Goal: Task Accomplishment & Management: Manage account settings

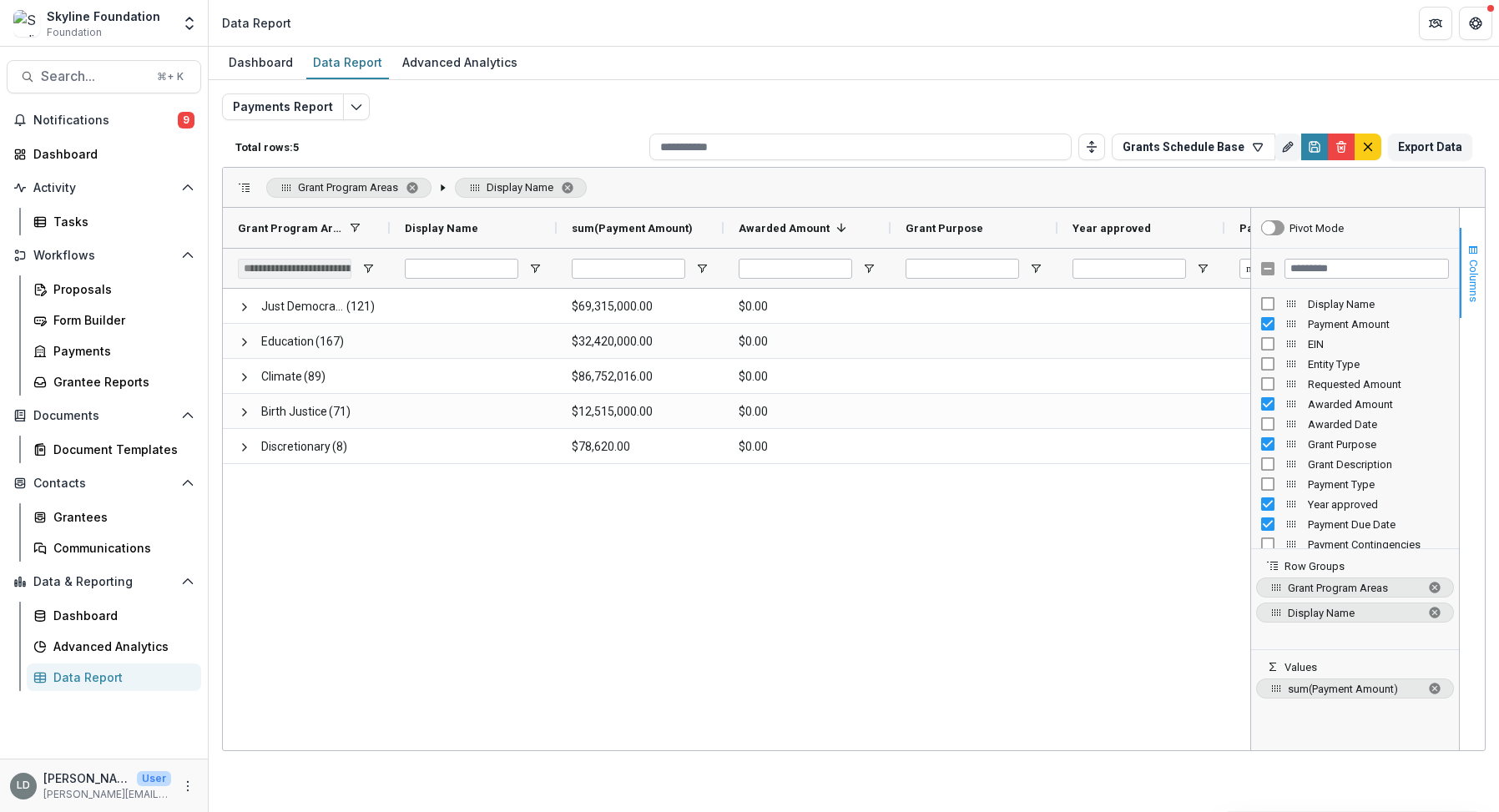
click at [1475, 281] on span "Columns" at bounding box center [1473, 280] width 13 height 43
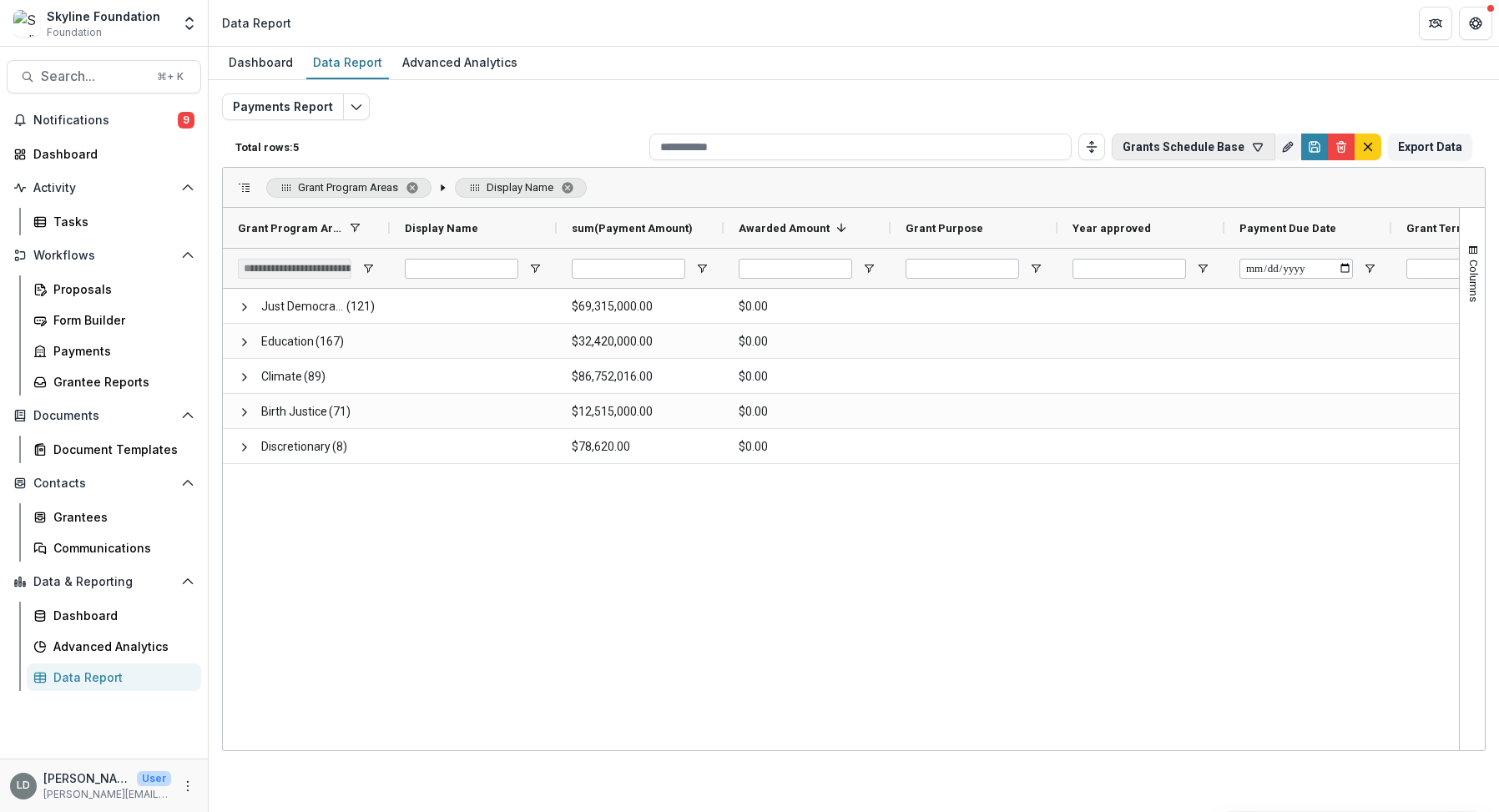
click at [1242, 155] on button "Grants Schedule Base" at bounding box center [1193, 147] width 164 height 27
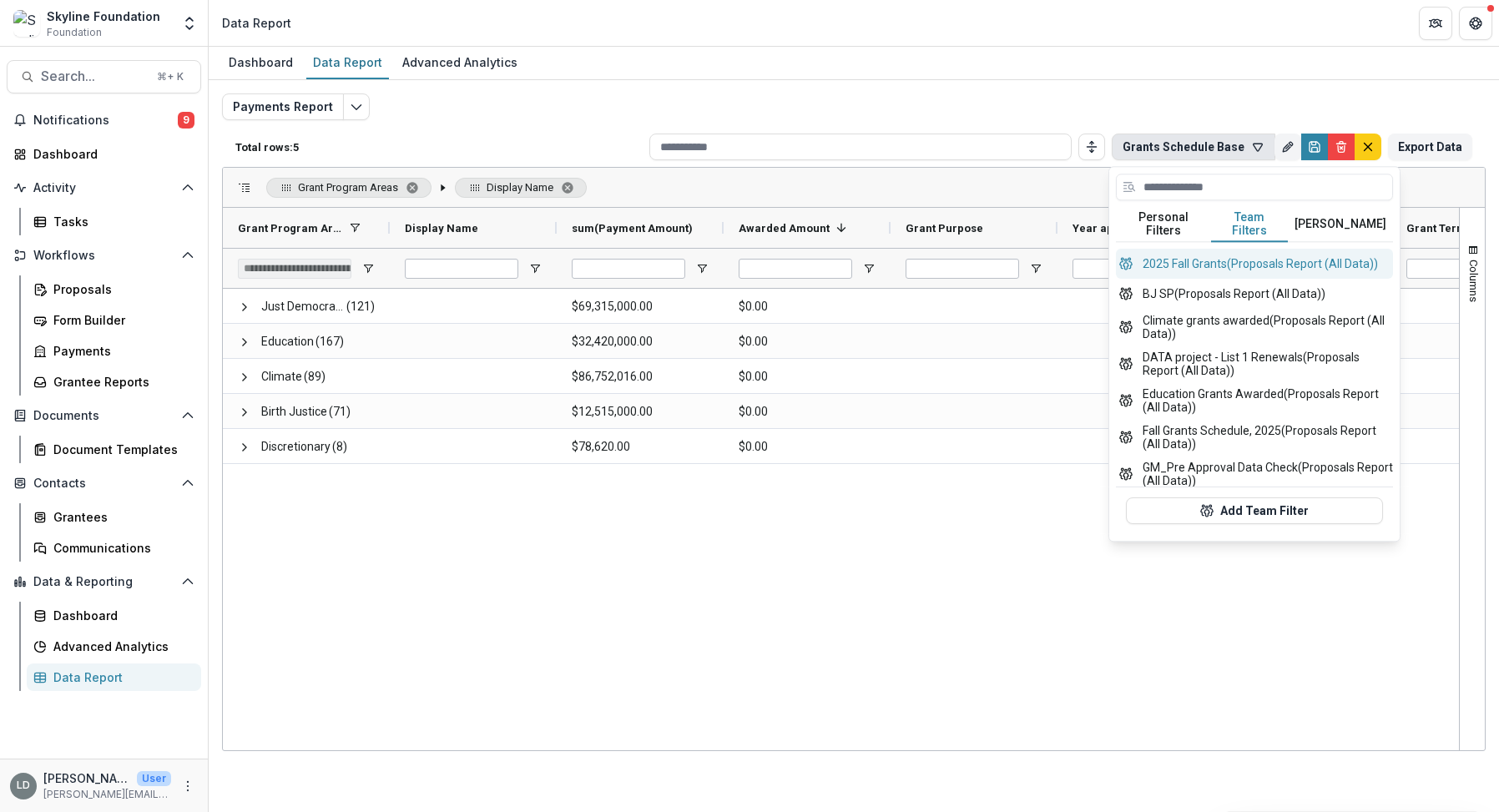
scroll to position [552, 0]
click at [1214, 365] on button "DATA project - List 1 Renewals (Proposals Report (All Data))" at bounding box center [1255, 363] width 277 height 37
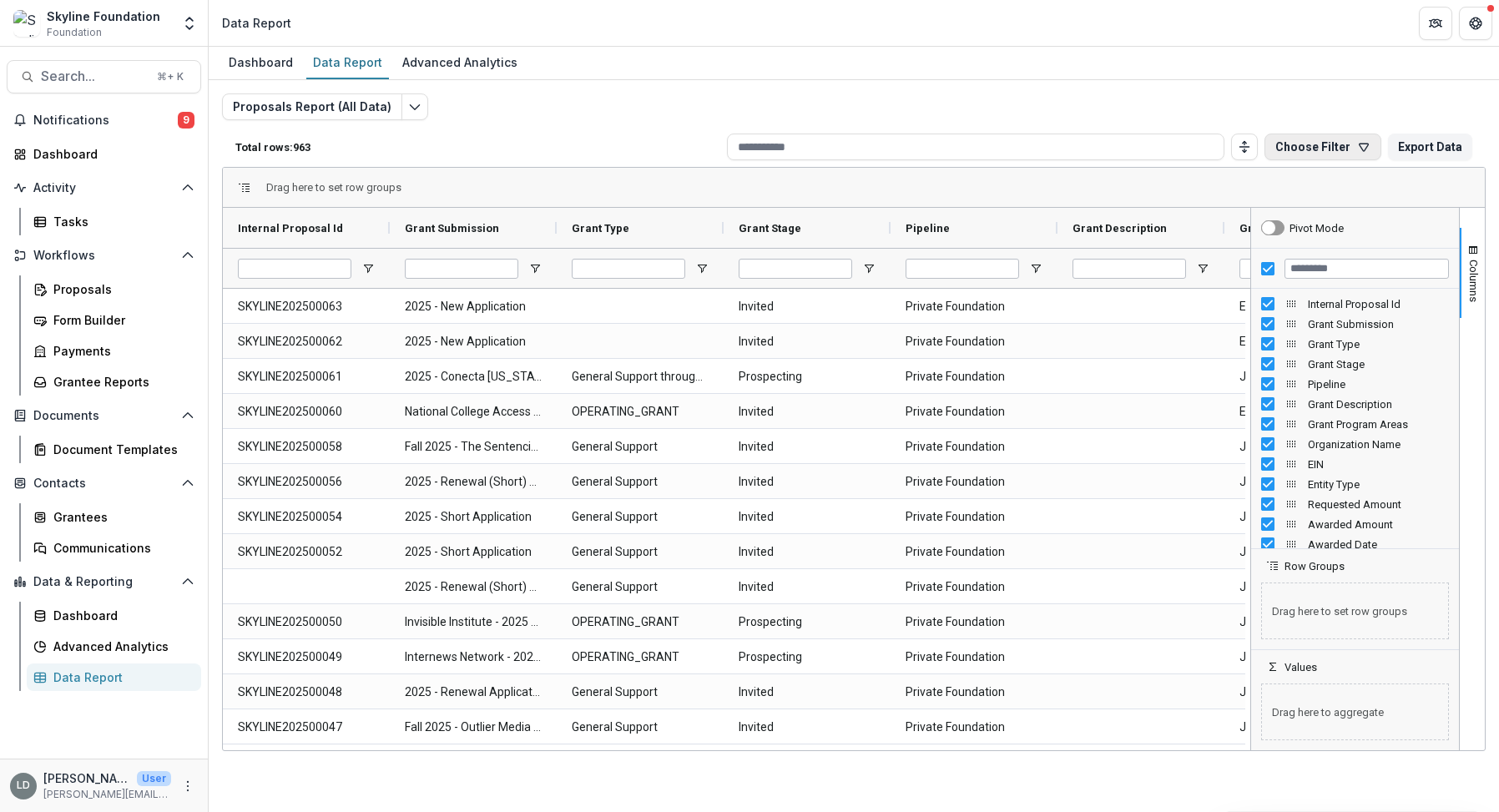
click at [1302, 148] on button "Choose Filter" at bounding box center [1323, 147] width 117 height 27
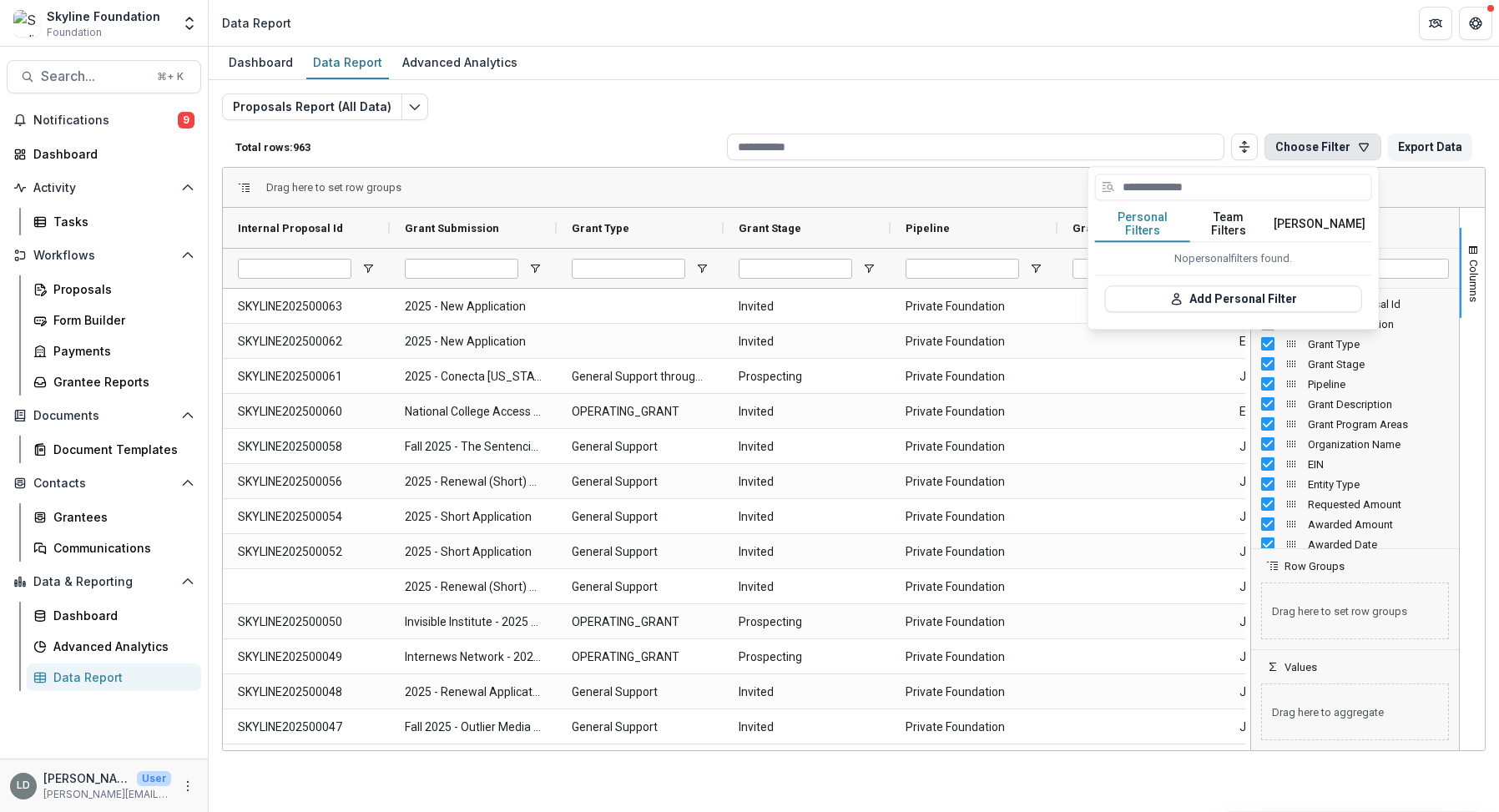
click at [1239, 242] on div "No personal filters found." at bounding box center [1234, 258] width 277 height 33
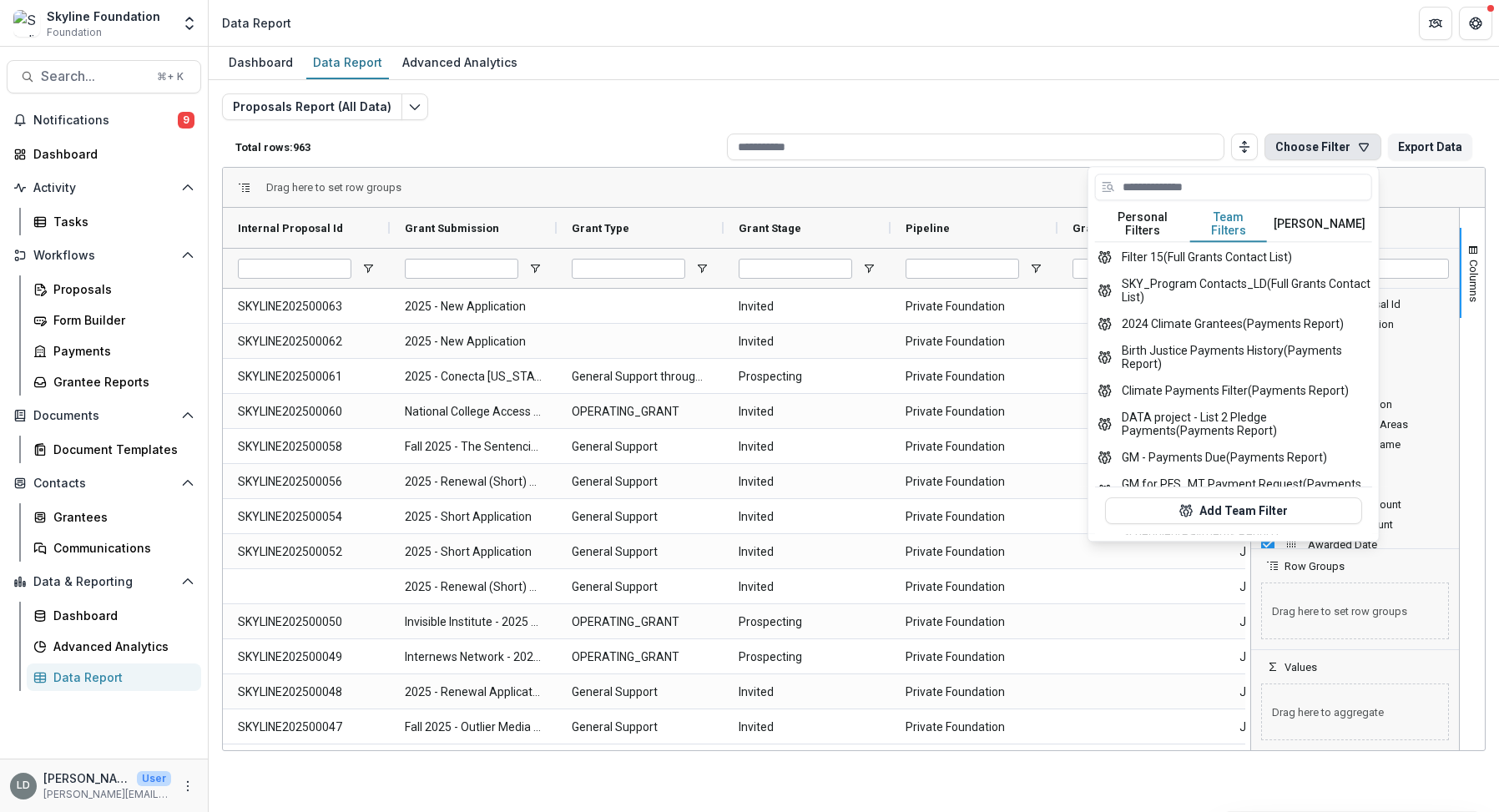
click at [1232, 222] on button "Team Filters" at bounding box center [1228, 224] width 76 height 35
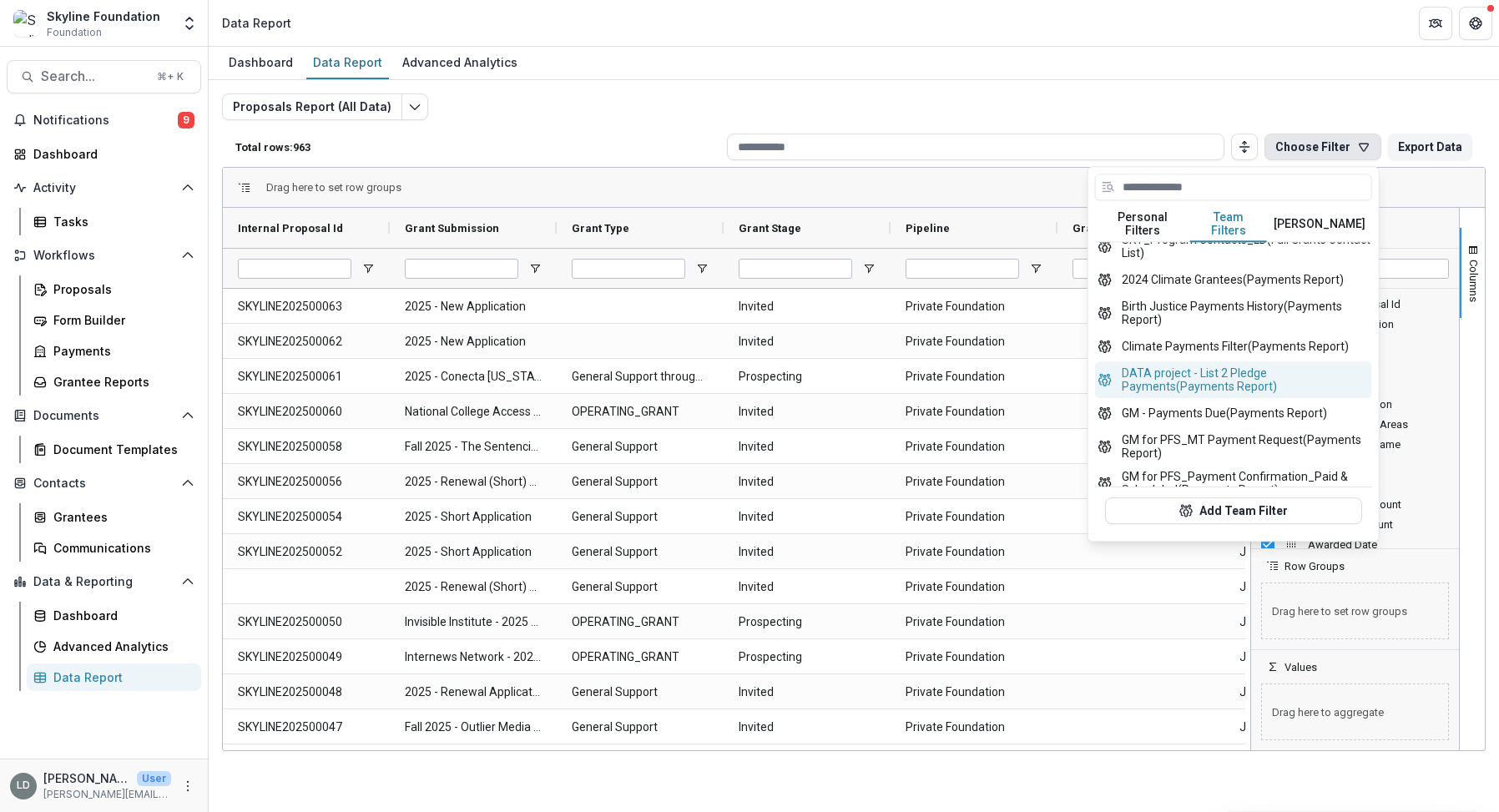
click at [1230, 365] on button "DATA project - List 2 Pledge Payments (Payments Report)" at bounding box center [1234, 380] width 277 height 37
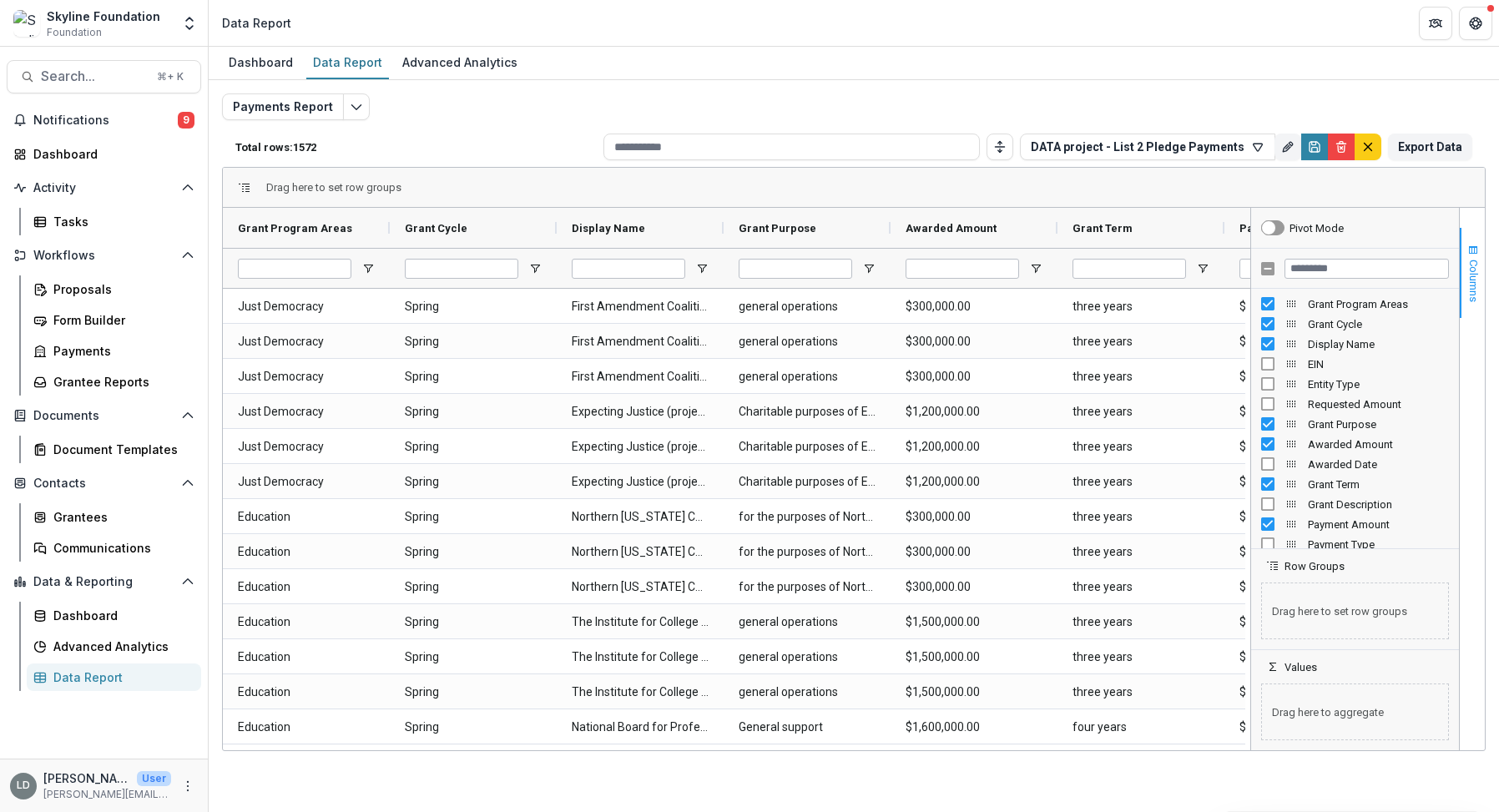
click at [1475, 291] on span "Columns" at bounding box center [1473, 280] width 13 height 43
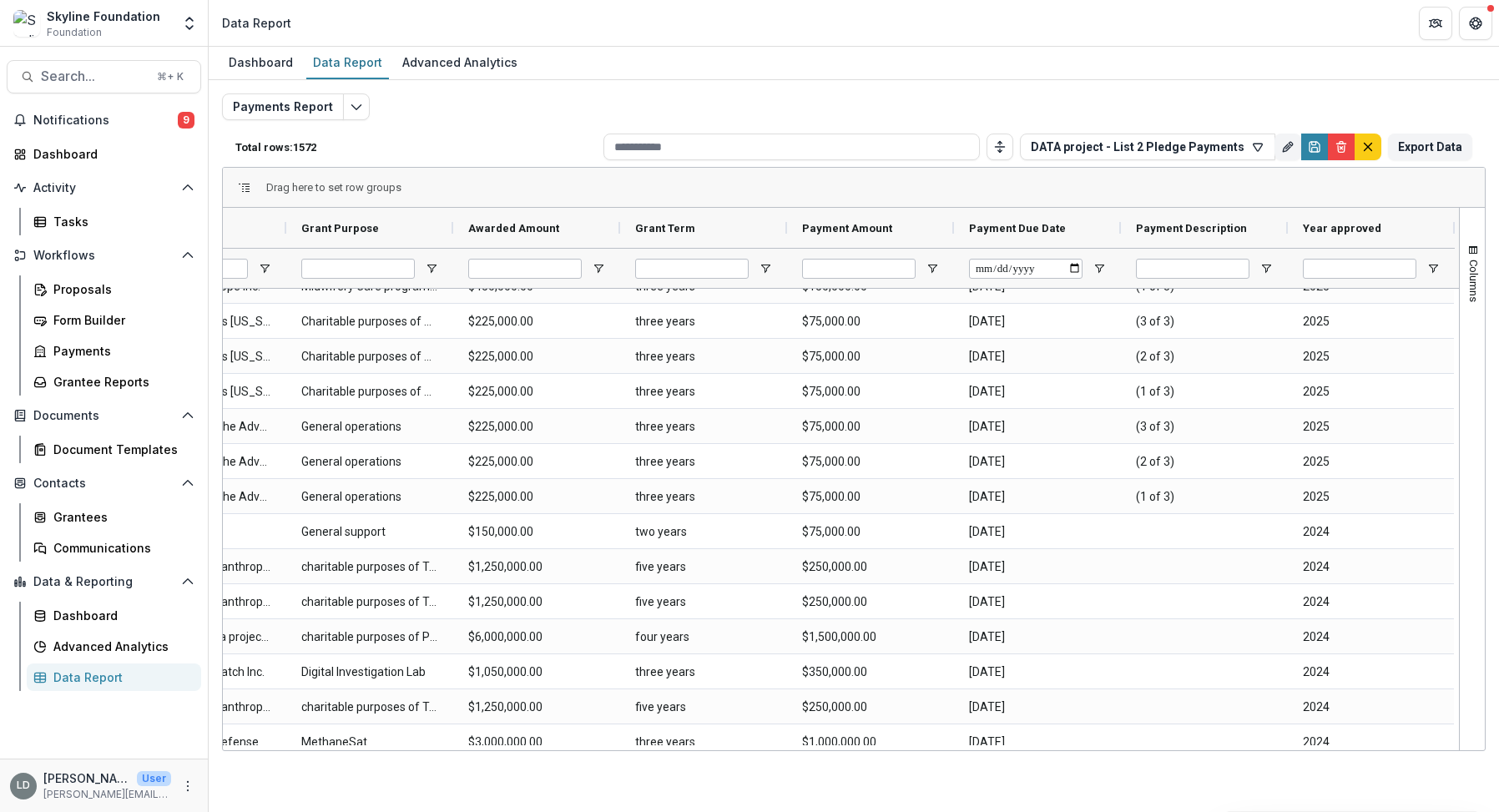
scroll to position [6146, 0]
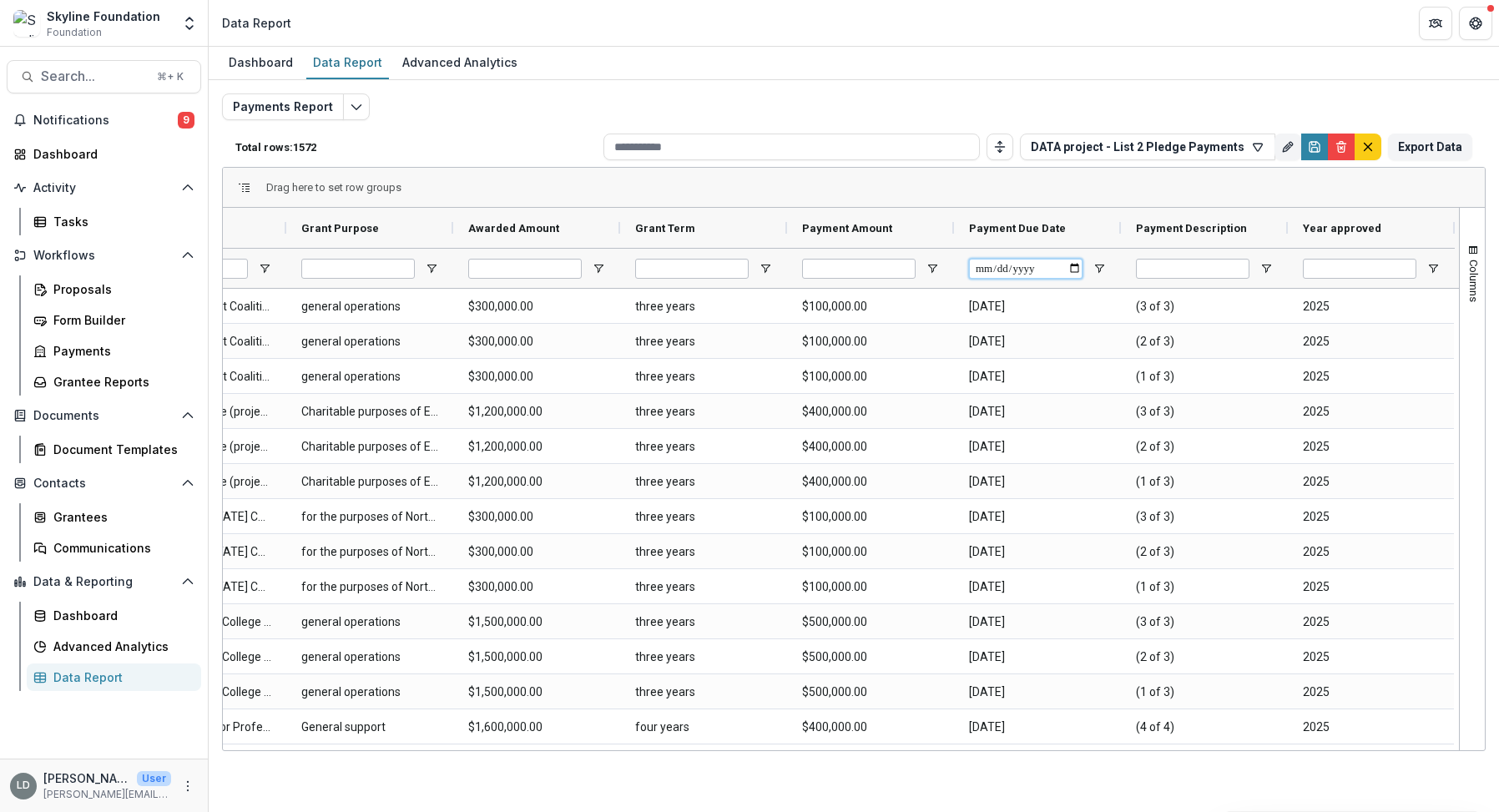
click at [1074, 263] on input "Payment Due Date Filter Input" at bounding box center [1025, 269] width 113 height 20
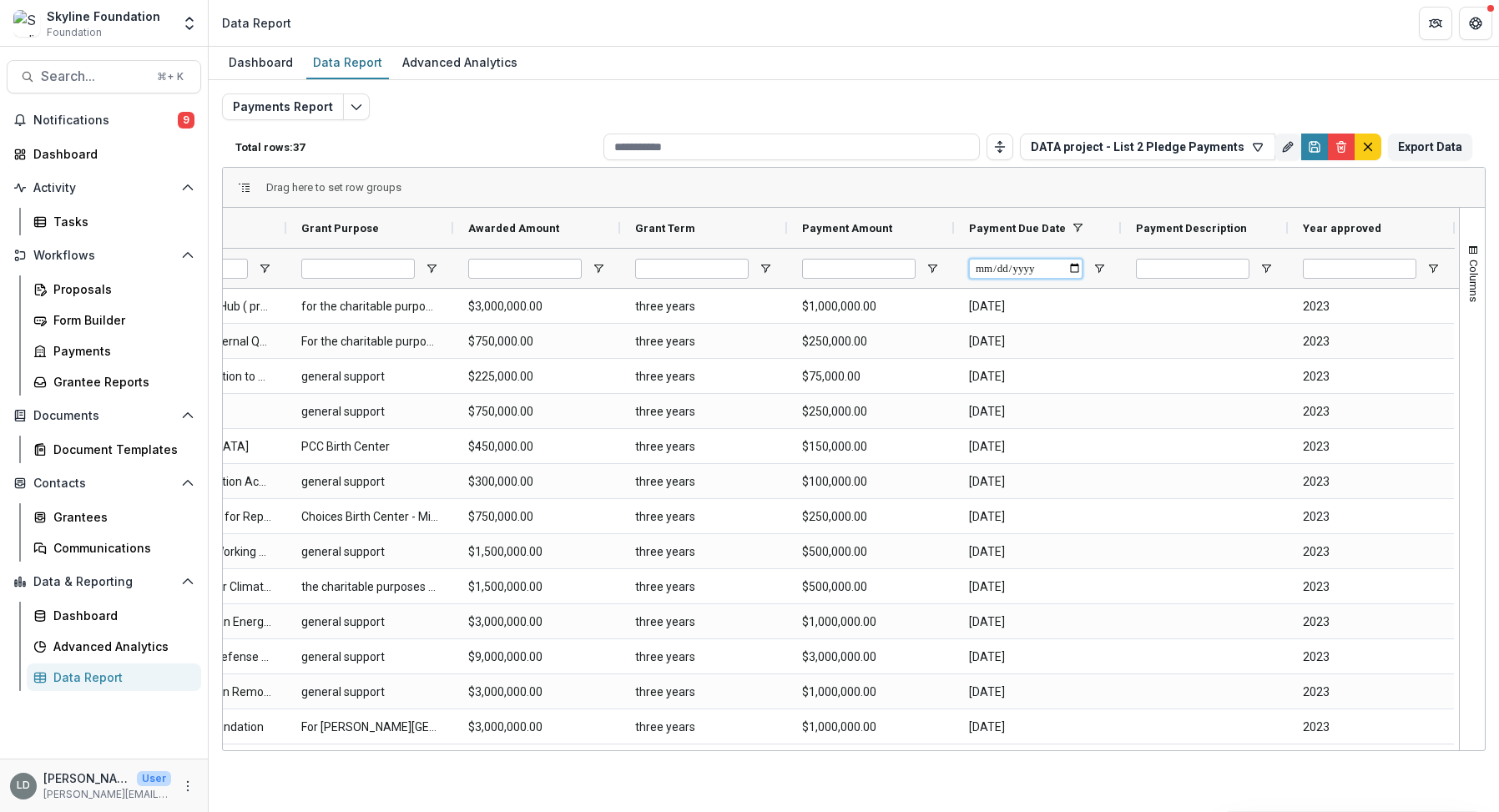
type input "**********"
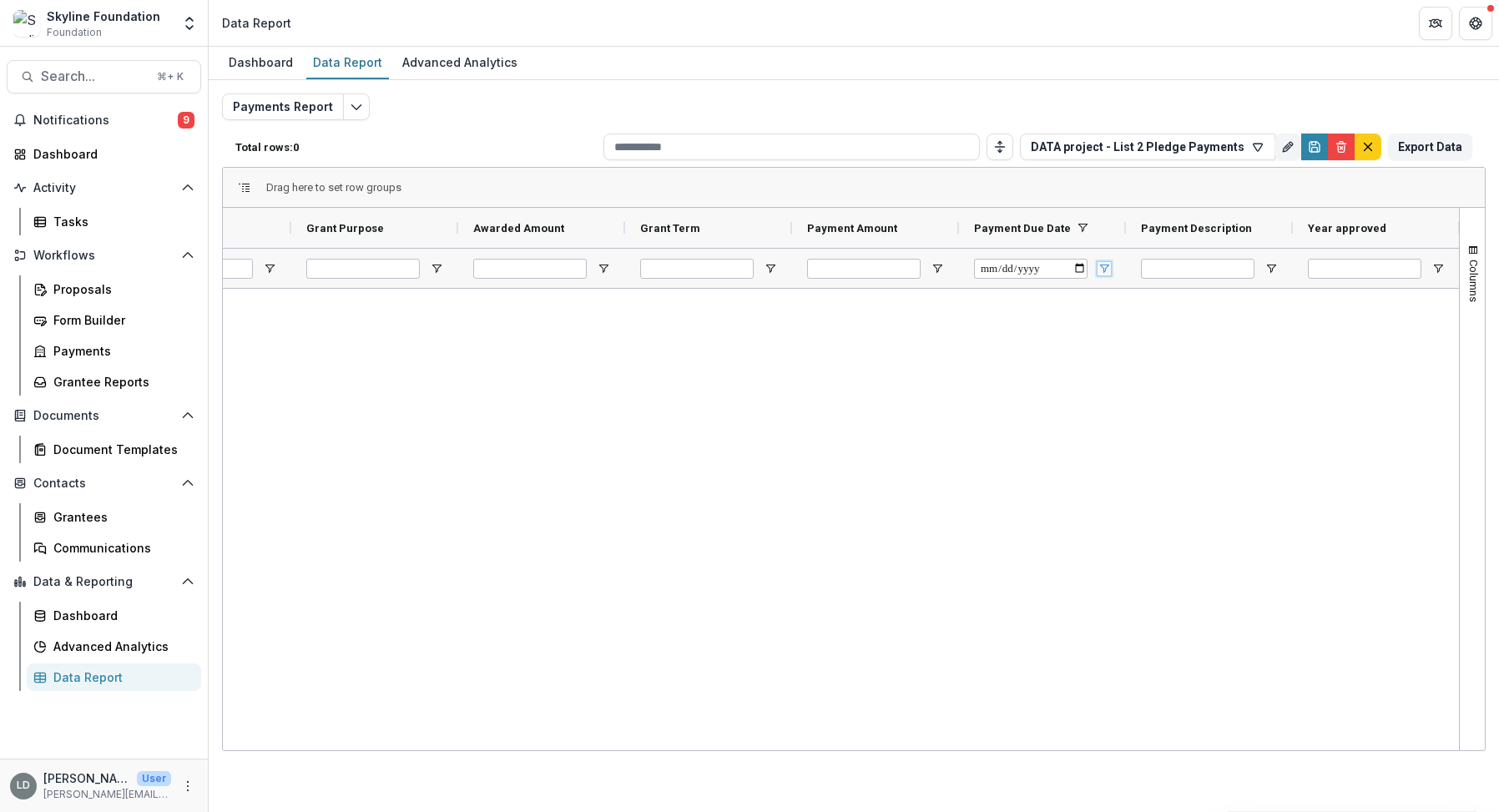
click at [1102, 265] on span "Open Filter Menu" at bounding box center [1104, 269] width 13 height 13
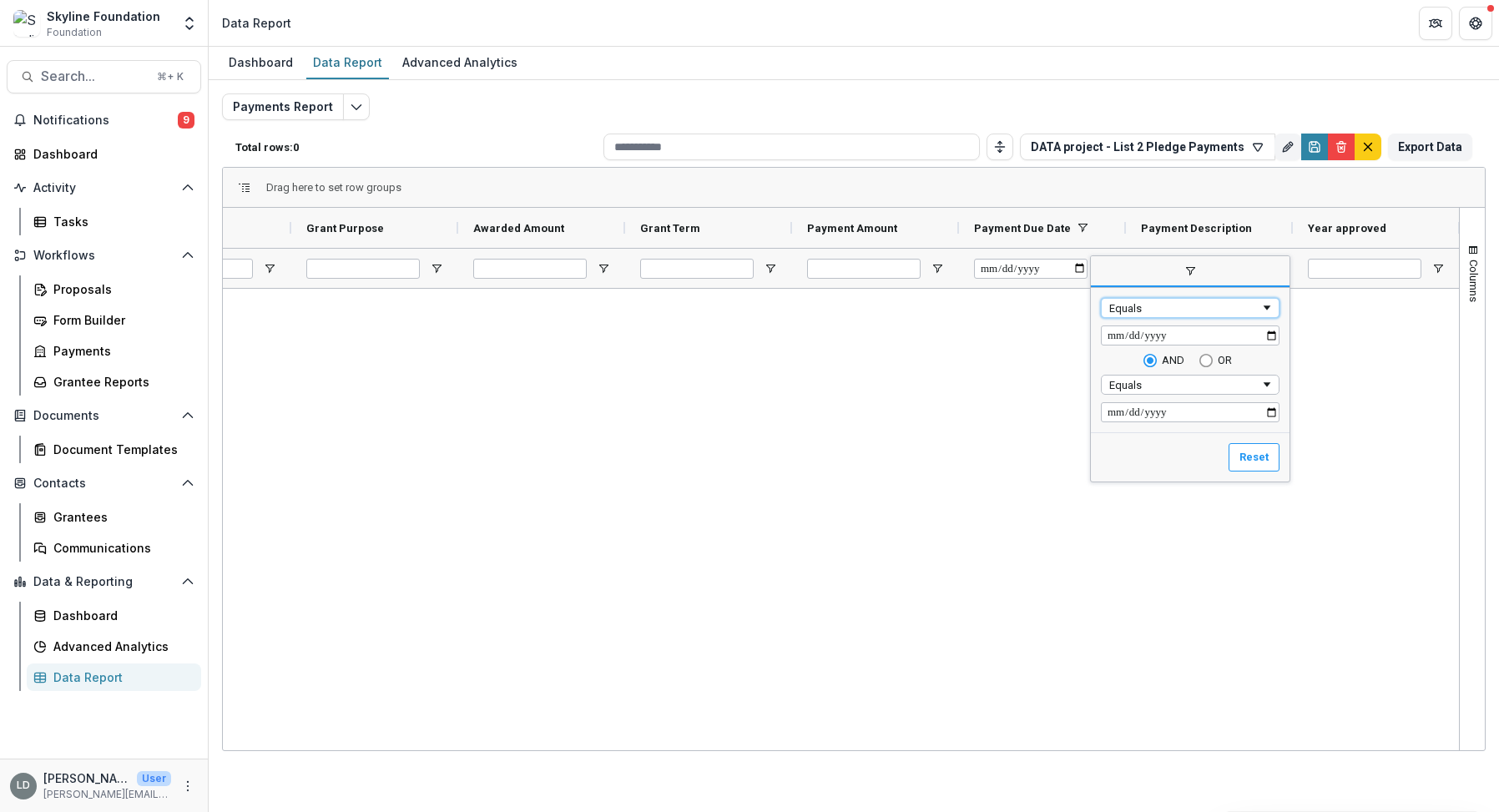
click at [1141, 308] on div "Equals" at bounding box center [1185, 308] width 151 height 13
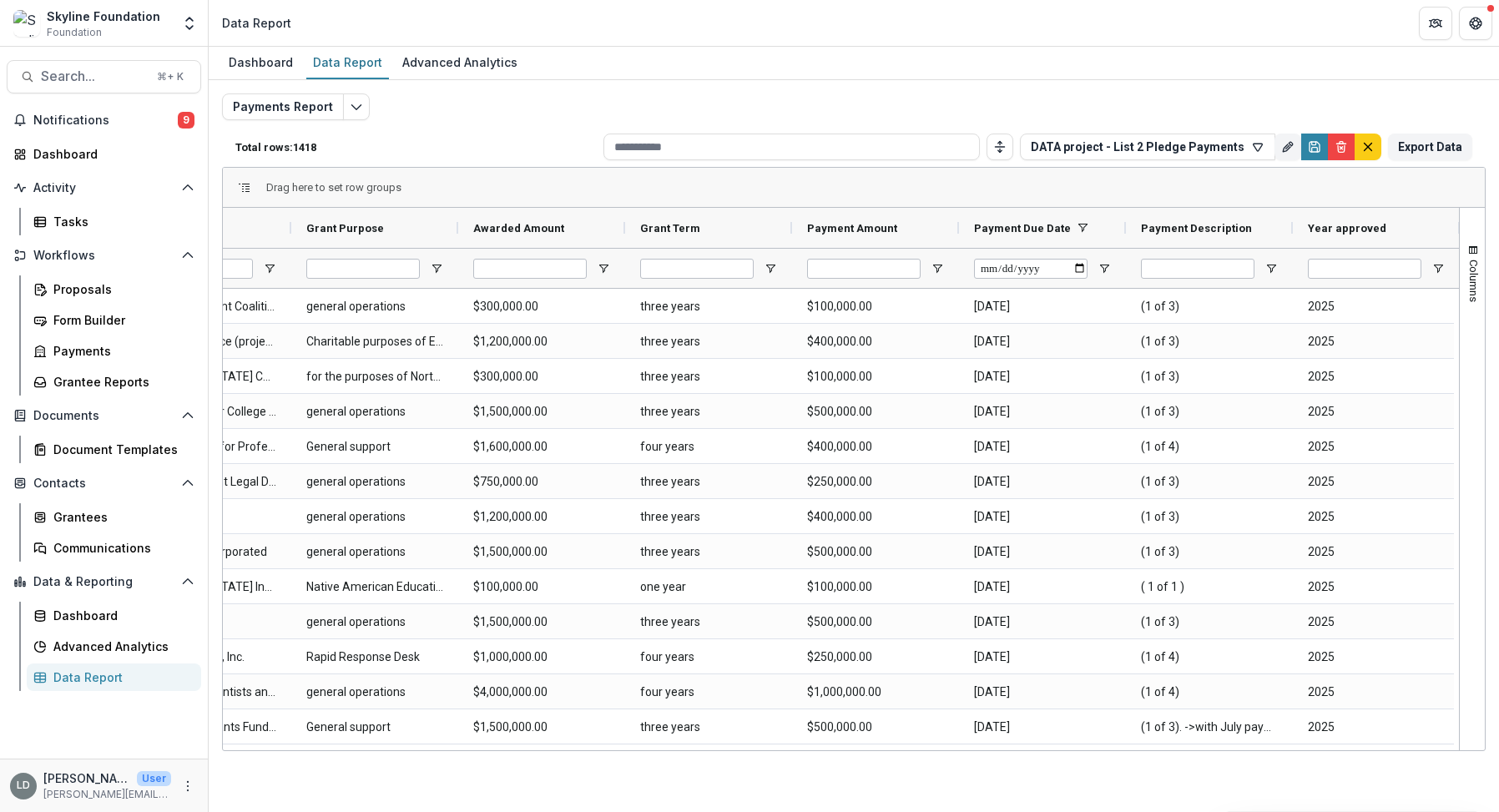
click at [1088, 185] on div "Drag here to set row groups" at bounding box center [853, 188] width 1262 height 40
click at [1473, 298] on span "Columns" at bounding box center [1473, 280] width 13 height 43
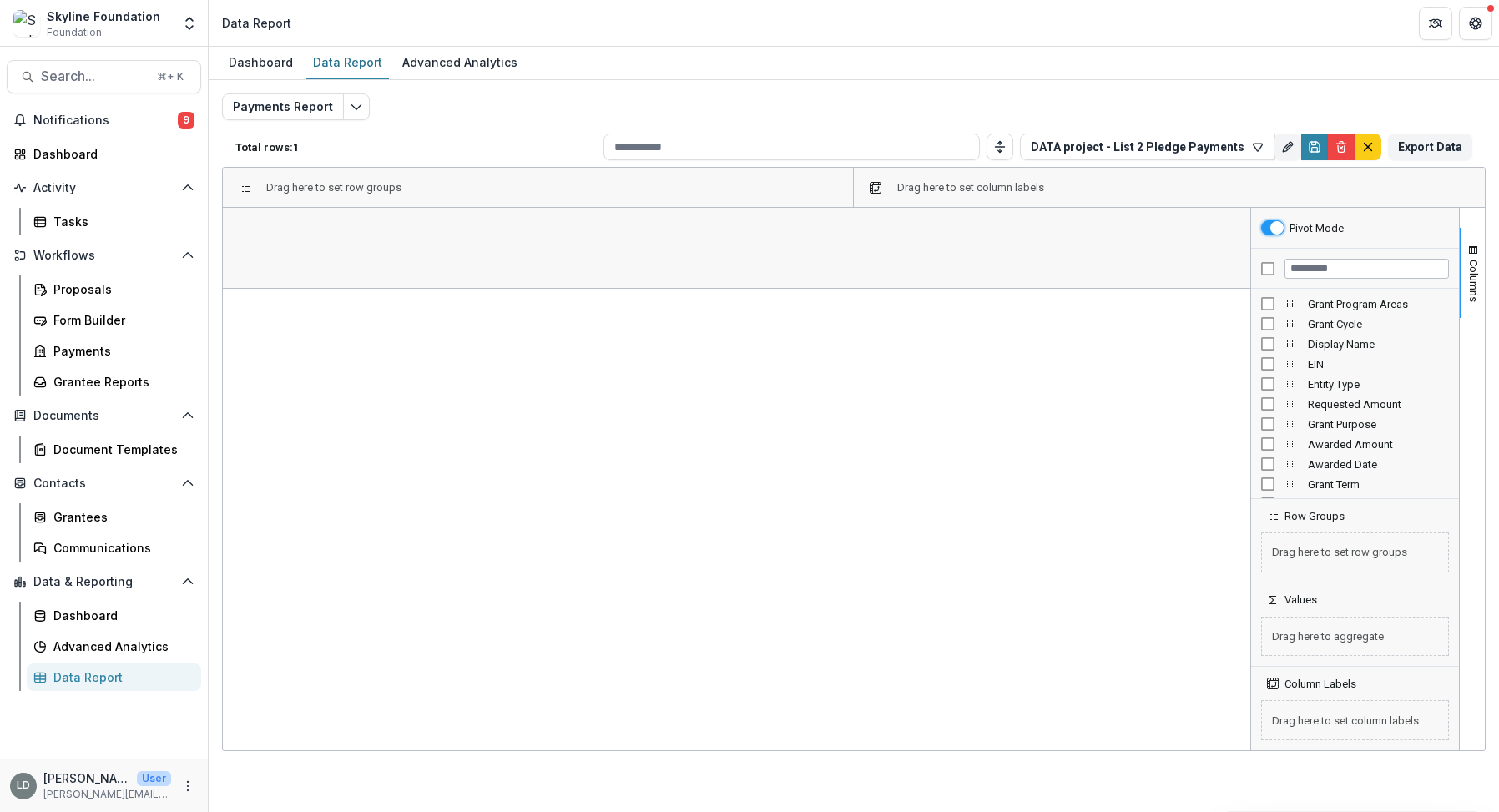
scroll to position [0, 0]
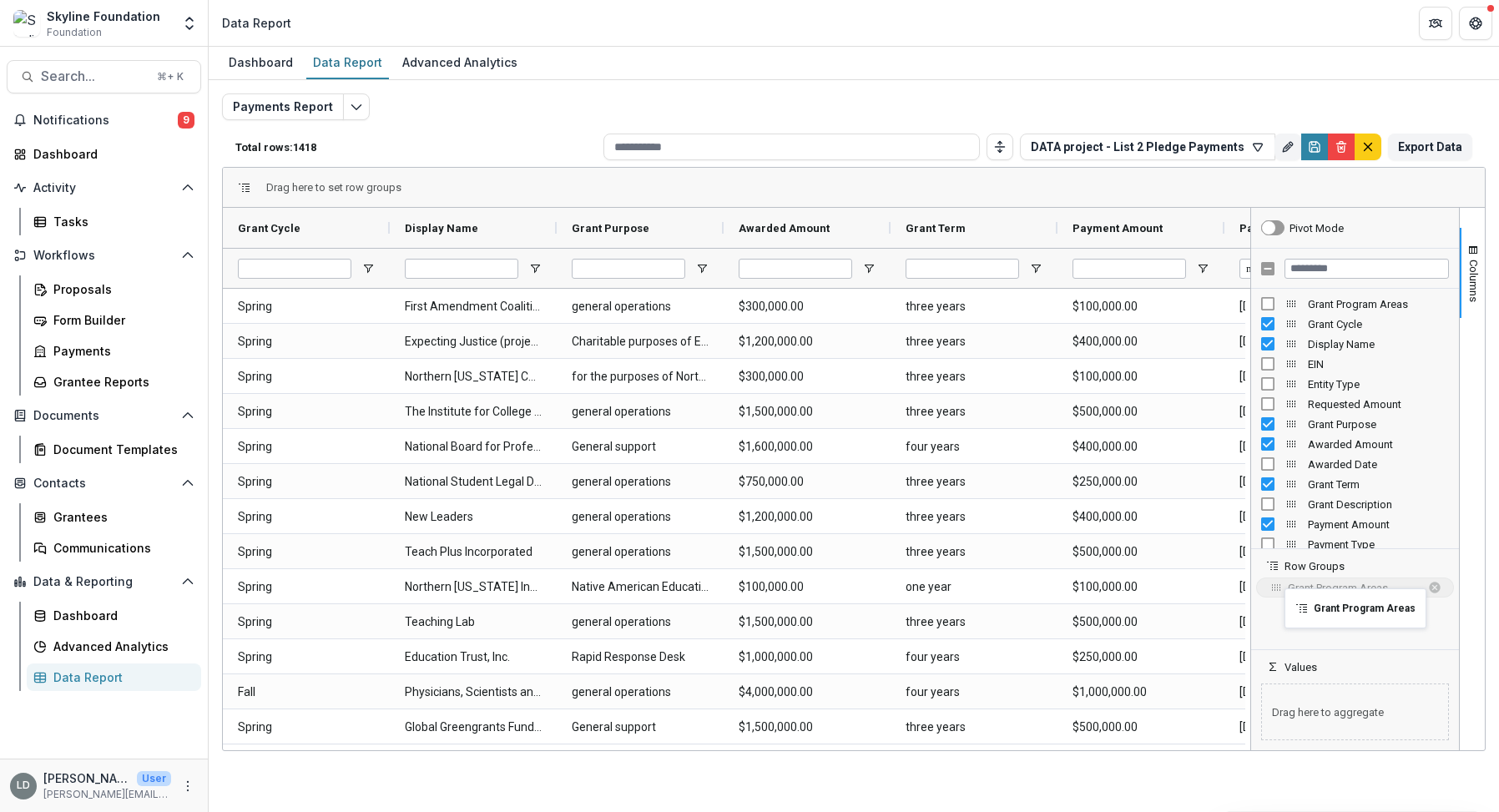
drag, startPoint x: 1292, startPoint y: 304, endPoint x: 1291, endPoint y: 605, distance: 301.0
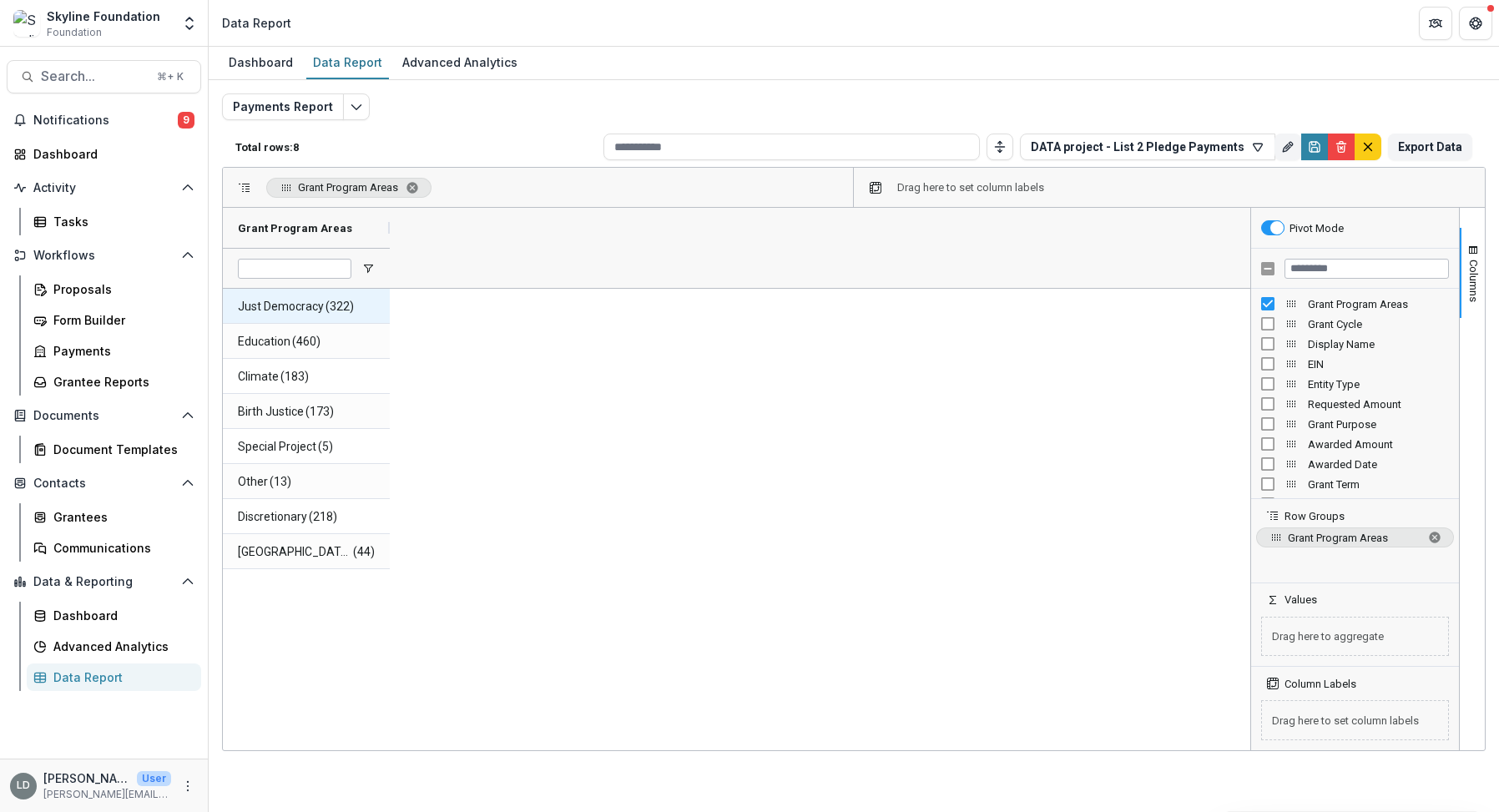
click at [264, 307] on span "Just Democracy" at bounding box center [280, 306] width 86 height 34
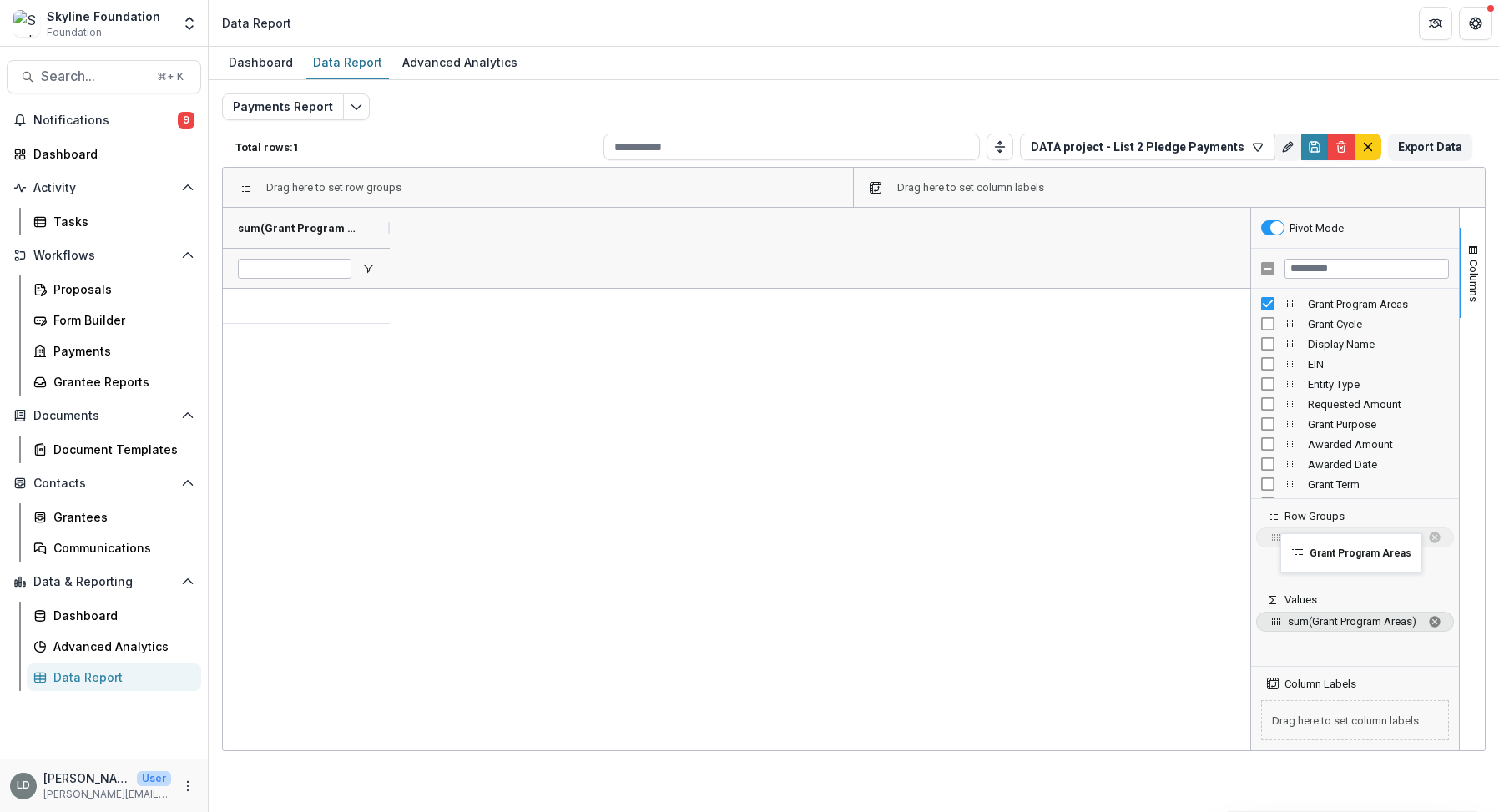
drag, startPoint x: 1290, startPoint y: 301, endPoint x: 1287, endPoint y: 545, distance: 244.0
drag, startPoint x: 1272, startPoint y: 540, endPoint x: 1282, endPoint y: 306, distance: 234.2
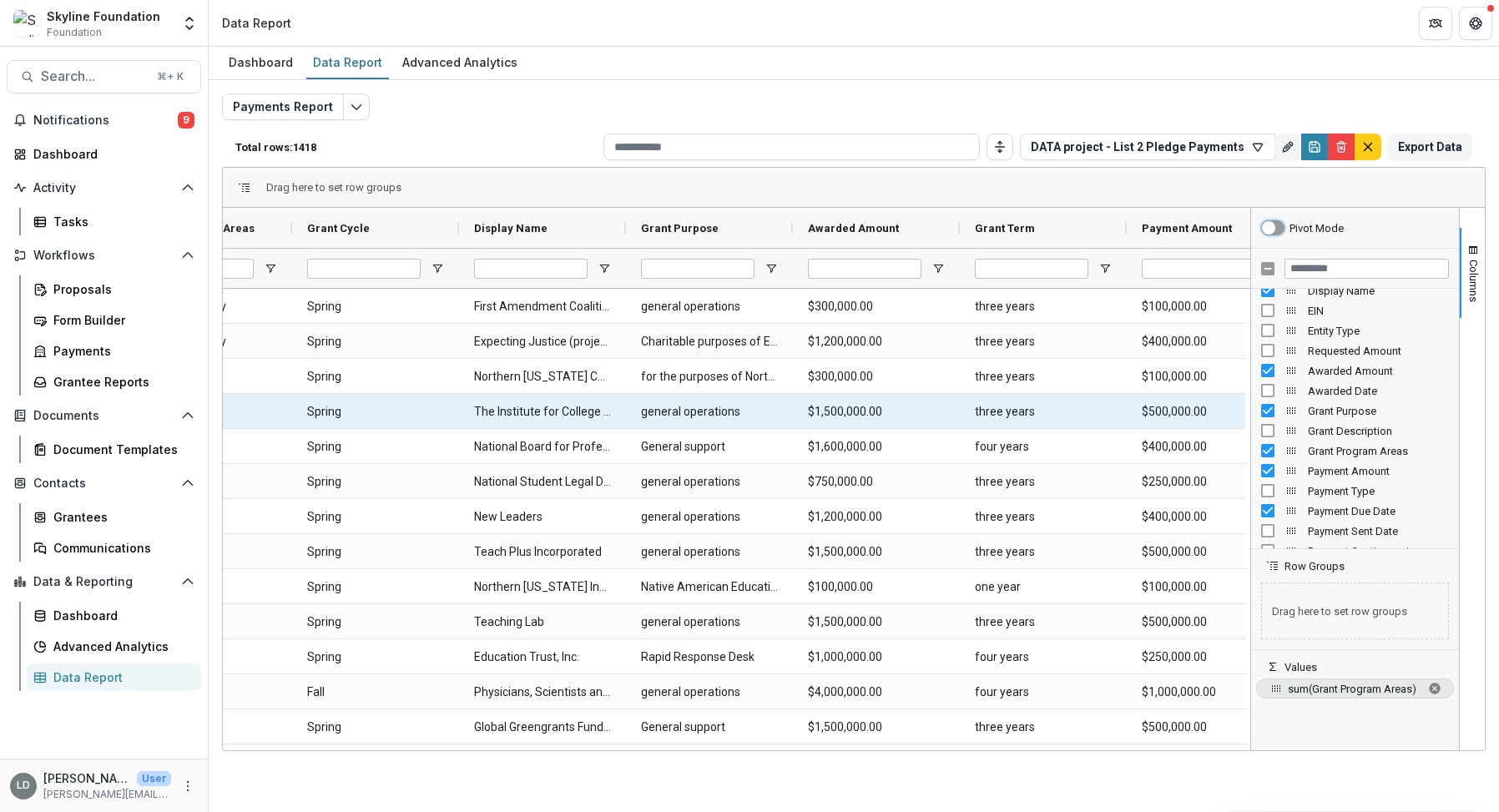
scroll to position [0, 140]
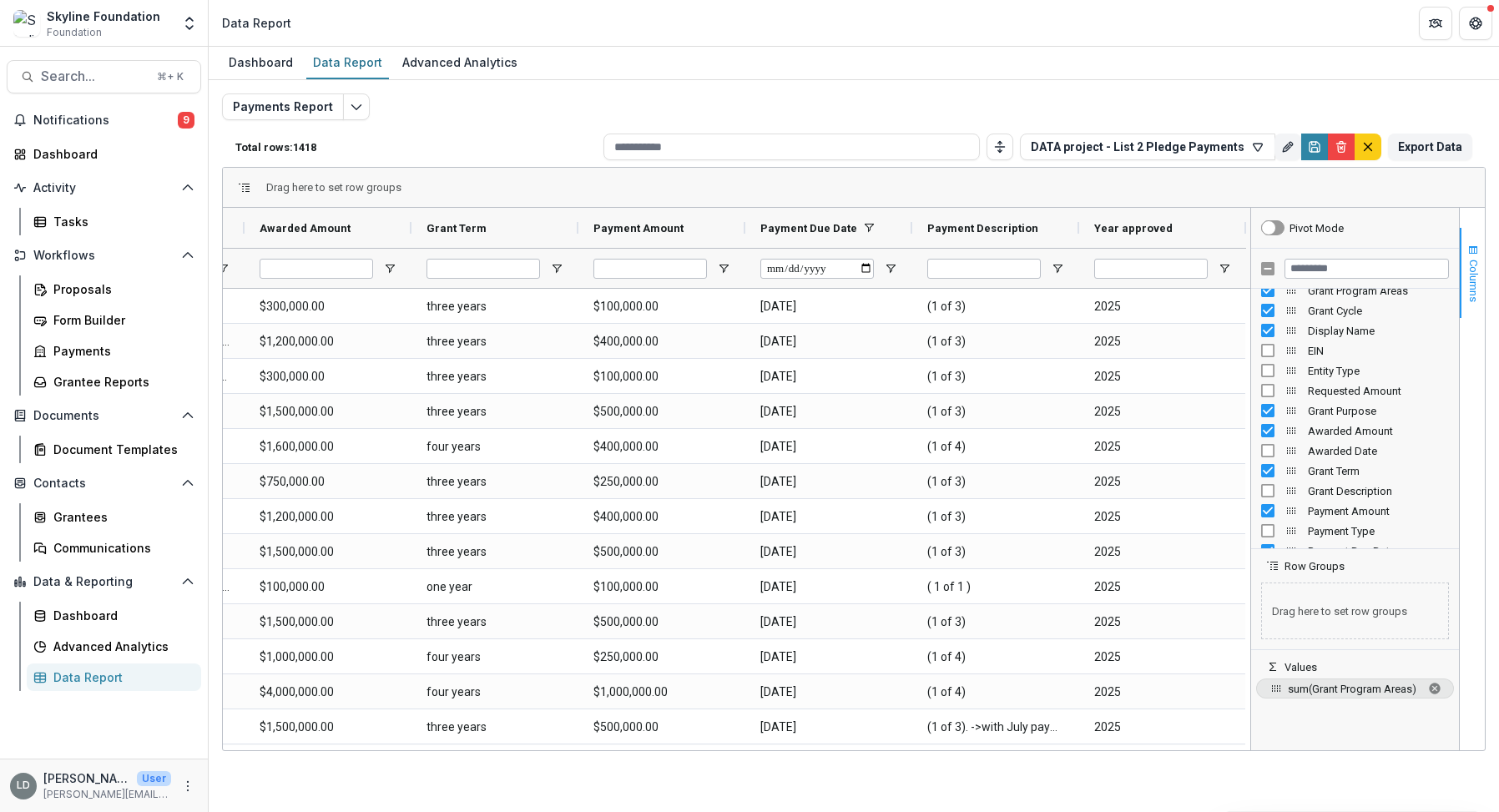
click at [1480, 310] on button "Columns" at bounding box center [1472, 272] width 25 height 90
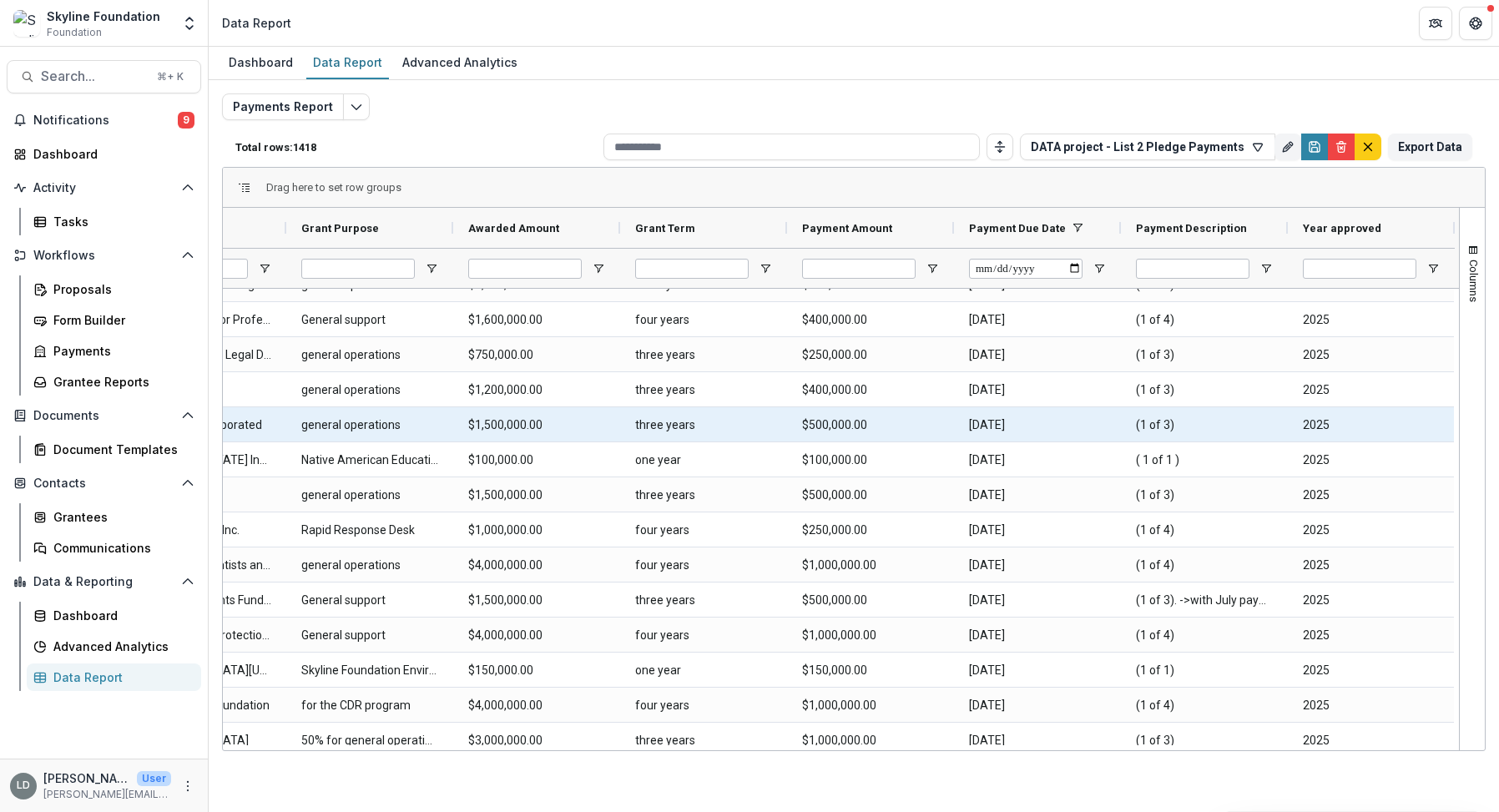
scroll to position [0, 0]
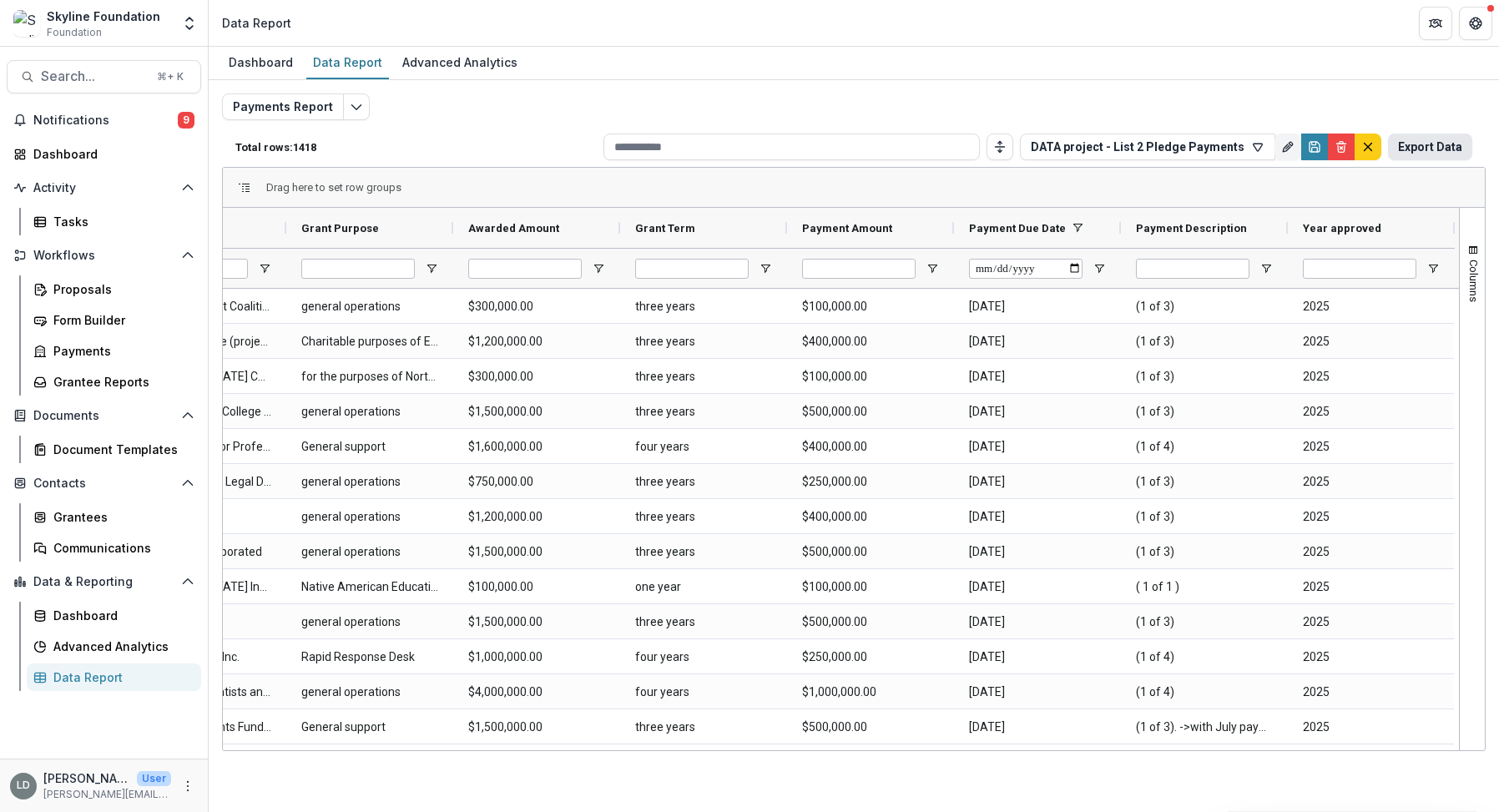
click at [1430, 146] on button "Export Data" at bounding box center [1430, 147] width 84 height 27
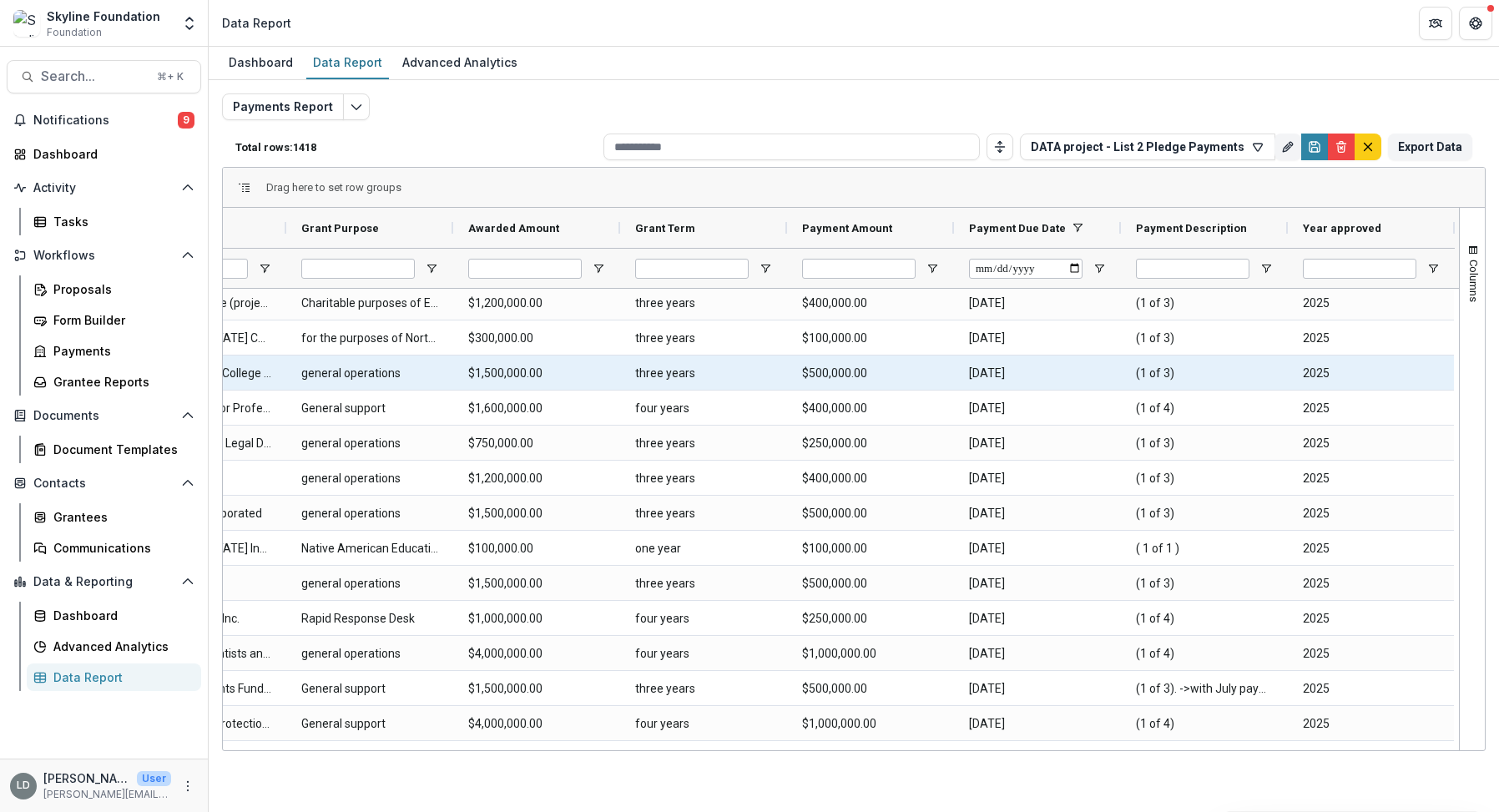
scroll to position [41, 0]
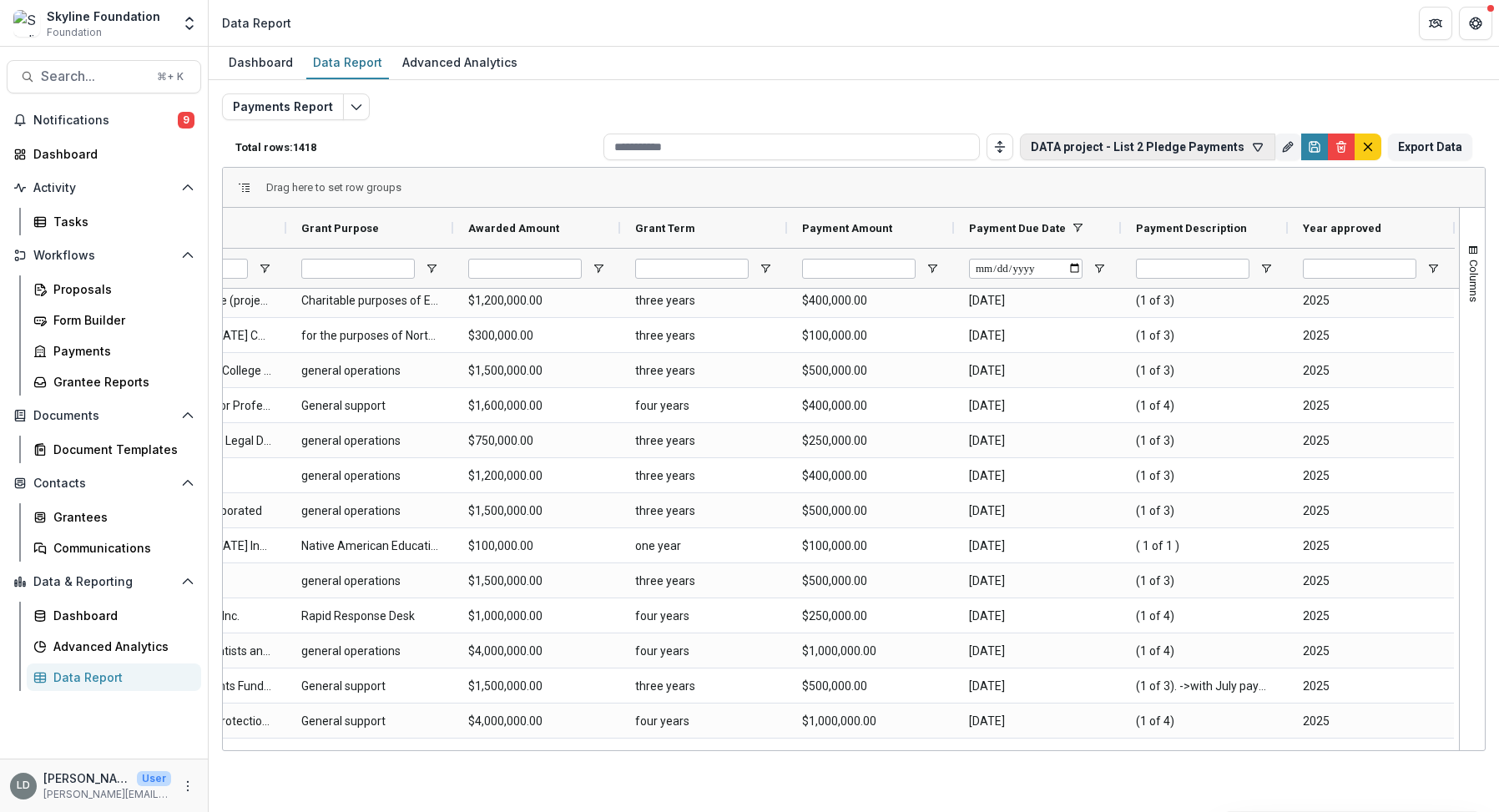
click at [1109, 148] on button "DATA project - List 2 Pledge Payments" at bounding box center [1147, 147] width 255 height 27
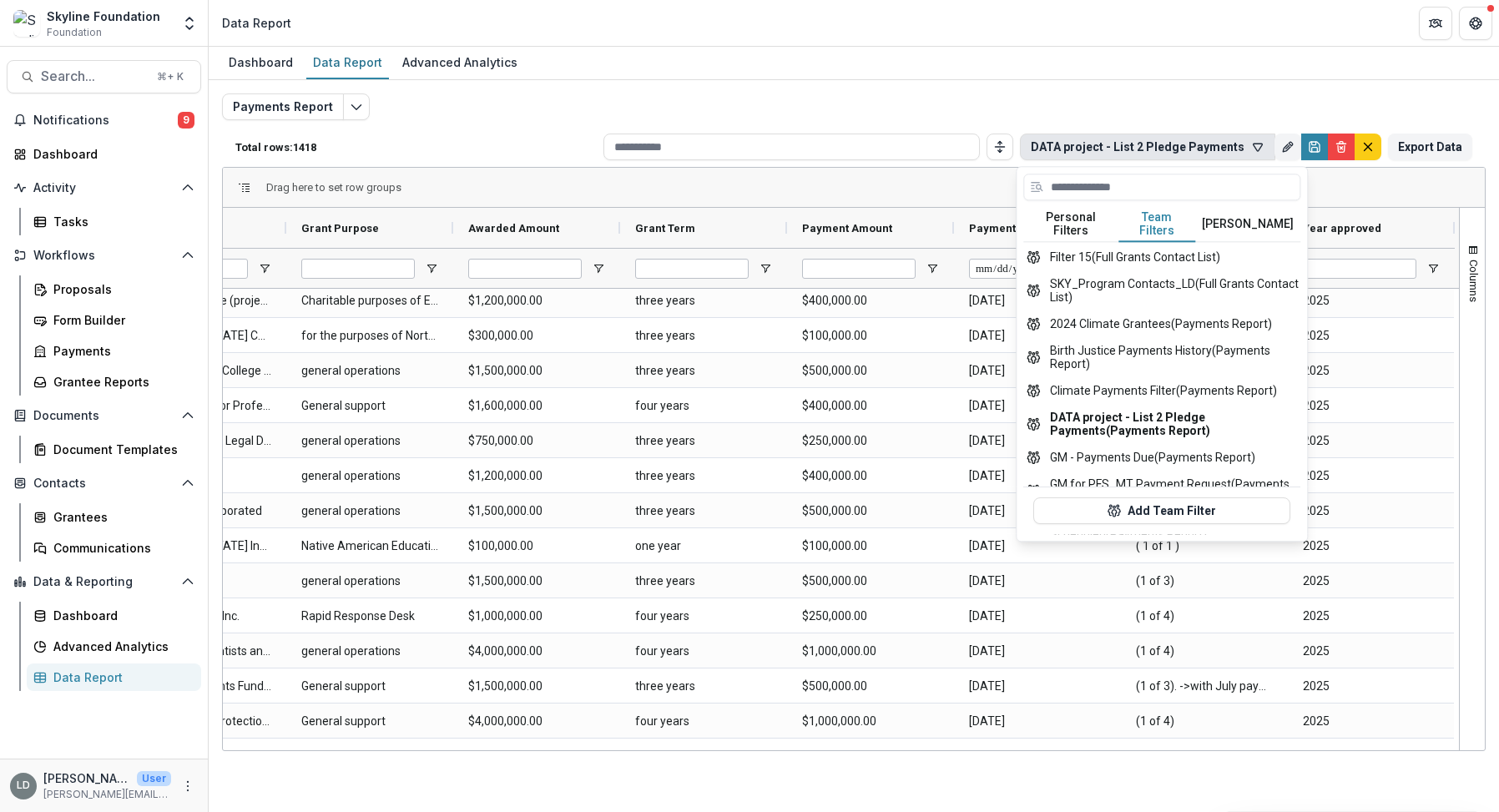
click at [1155, 216] on button "Team Filters" at bounding box center [1157, 224] width 76 height 35
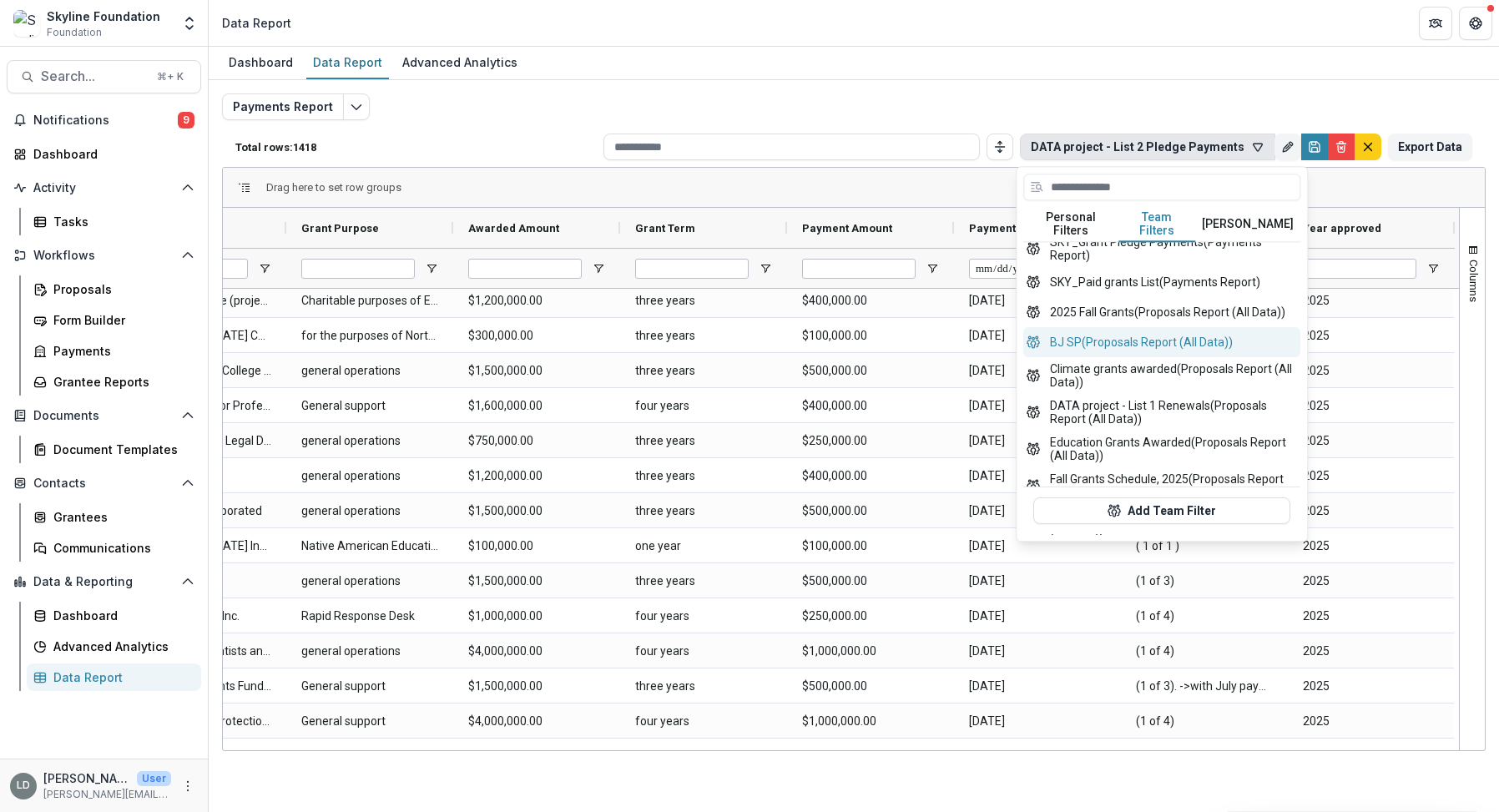
scroll to position [586, 0]
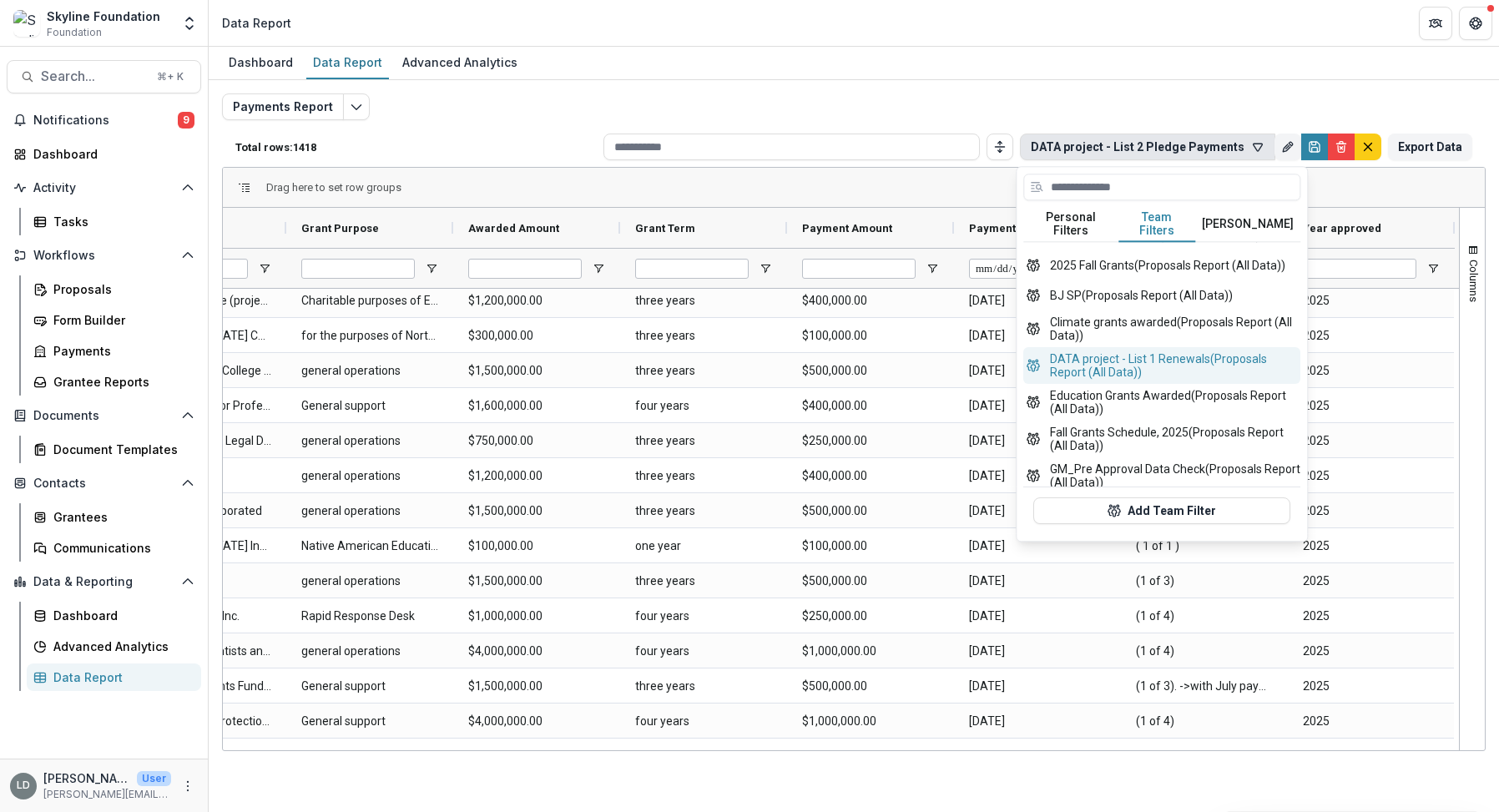
click at [1142, 363] on button "DATA project - List 1 Renewals (Proposals Report (All Data))" at bounding box center [1161, 365] width 277 height 37
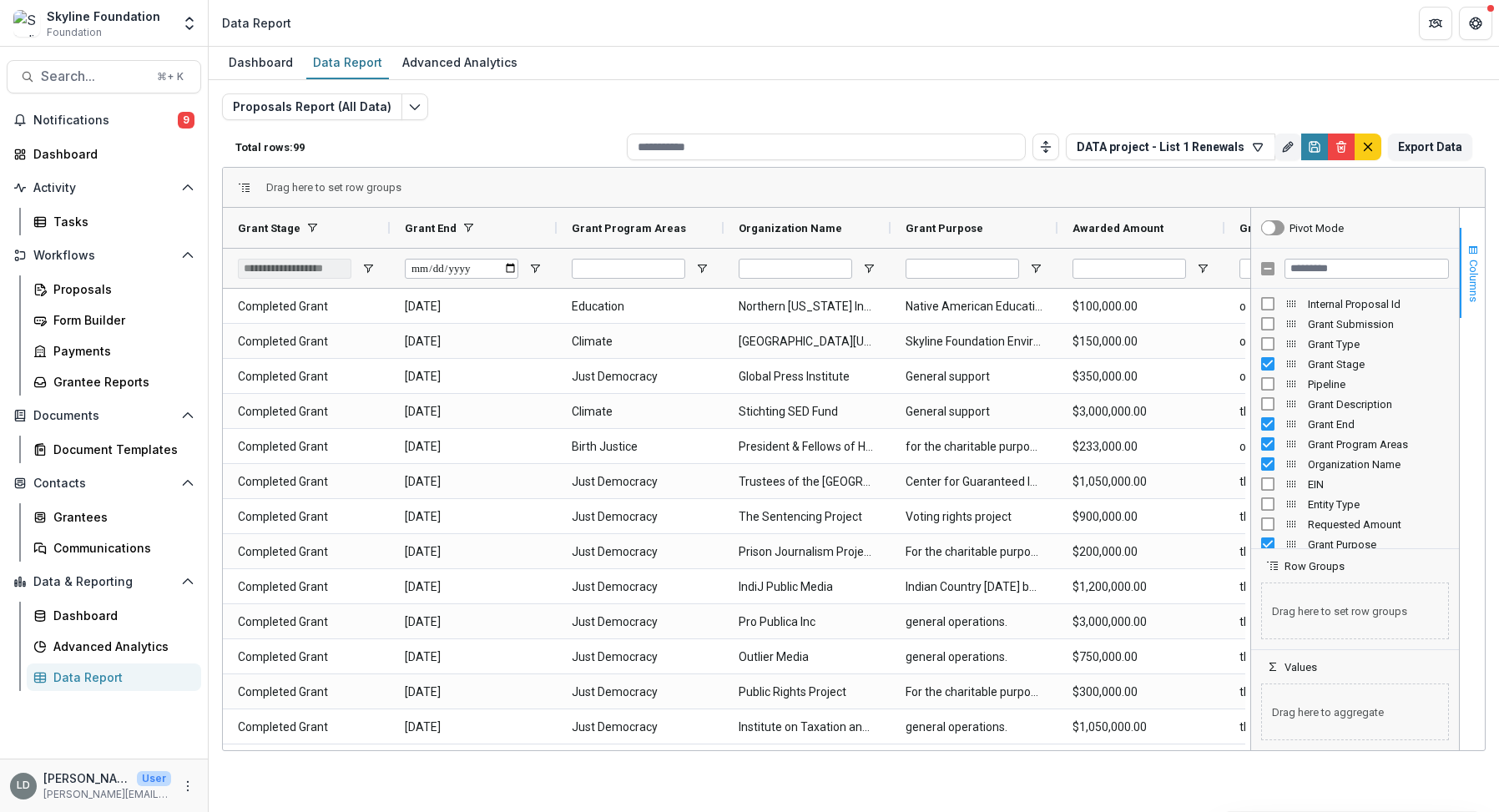
click at [1476, 256] on button "Columns" at bounding box center [1472, 272] width 25 height 90
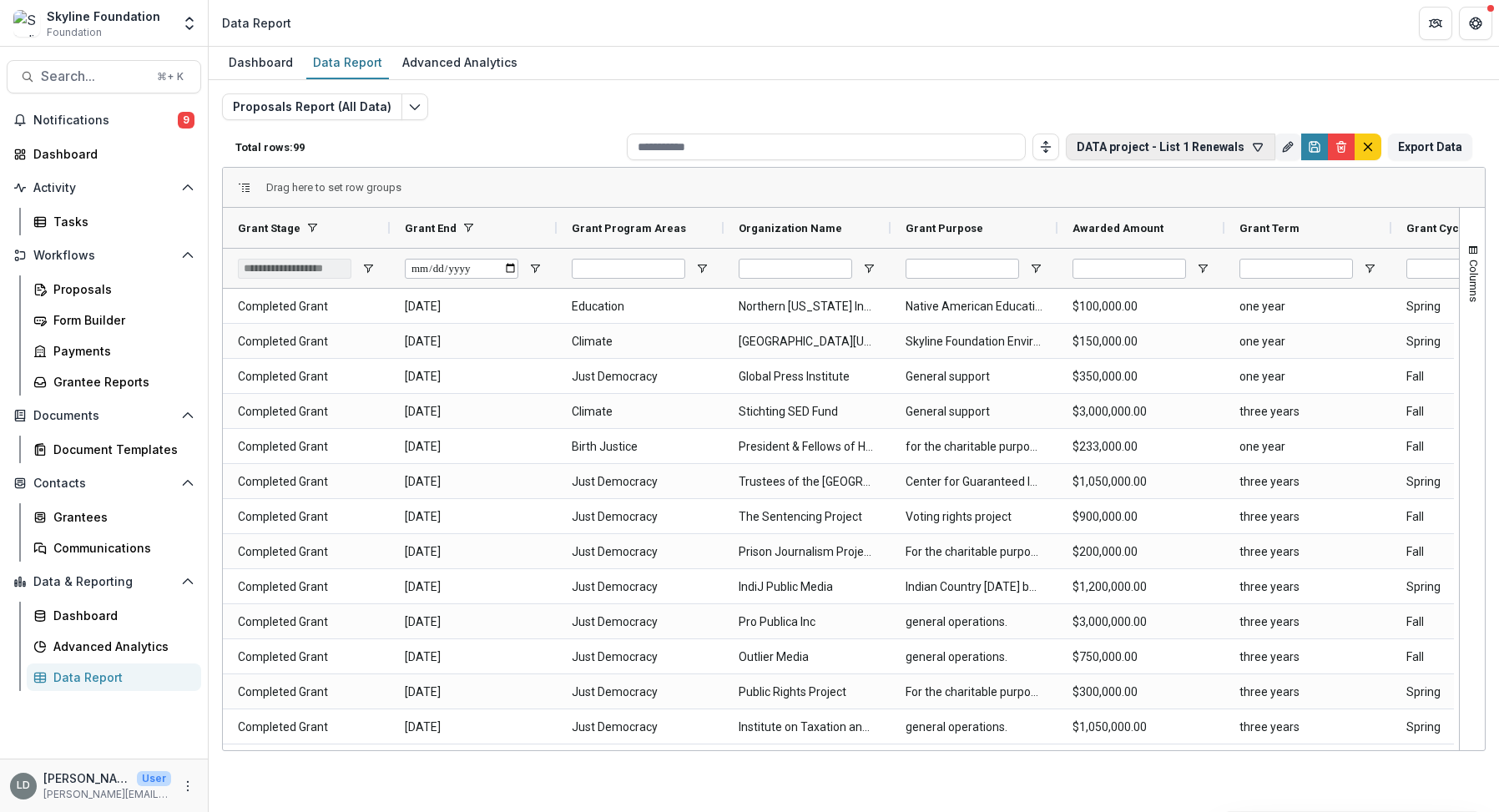
click at [1261, 147] on icon "button" at bounding box center [1258, 147] width 13 height 13
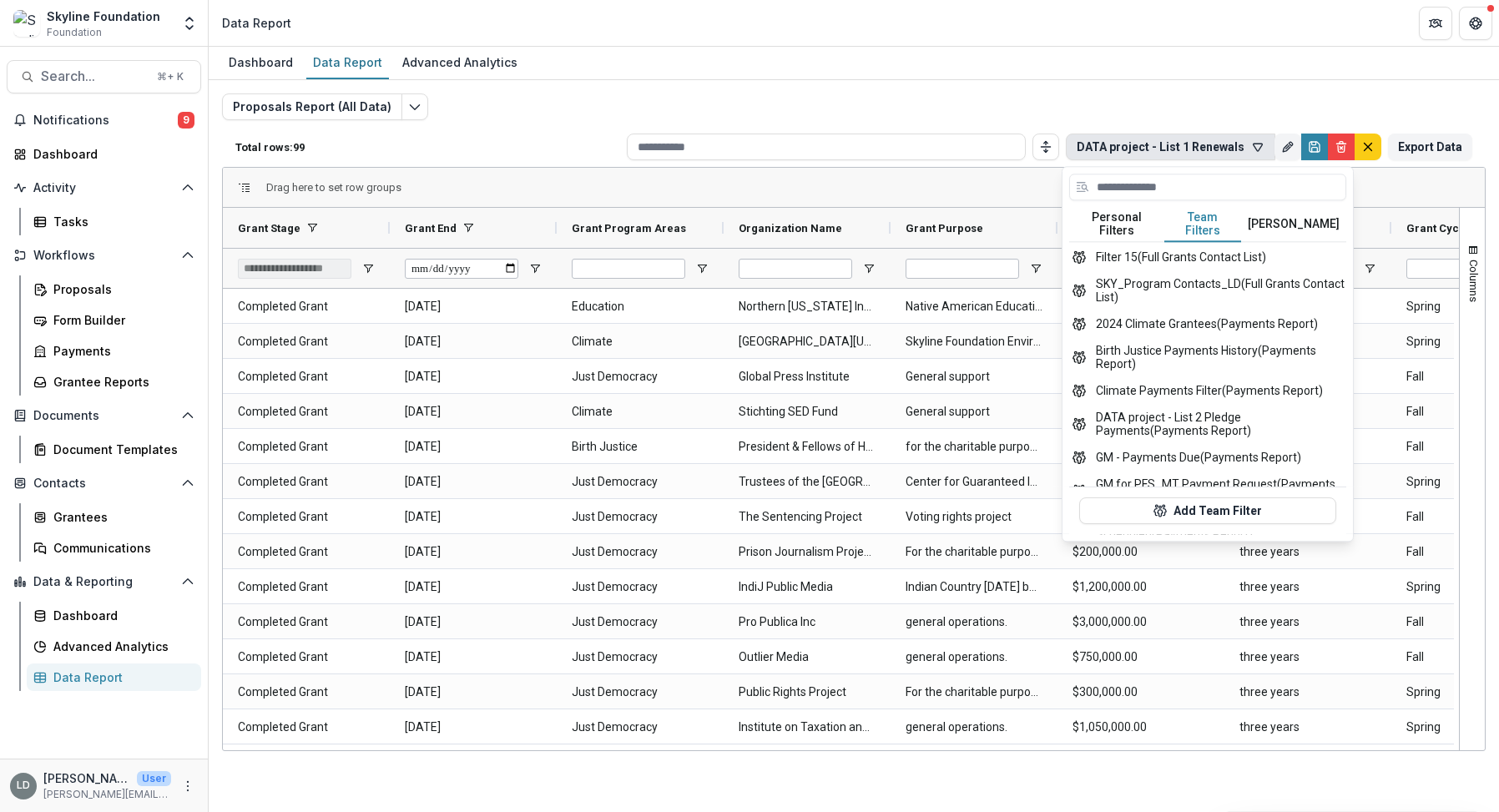
click at [1219, 214] on button "Team Filters" at bounding box center [1202, 224] width 76 height 35
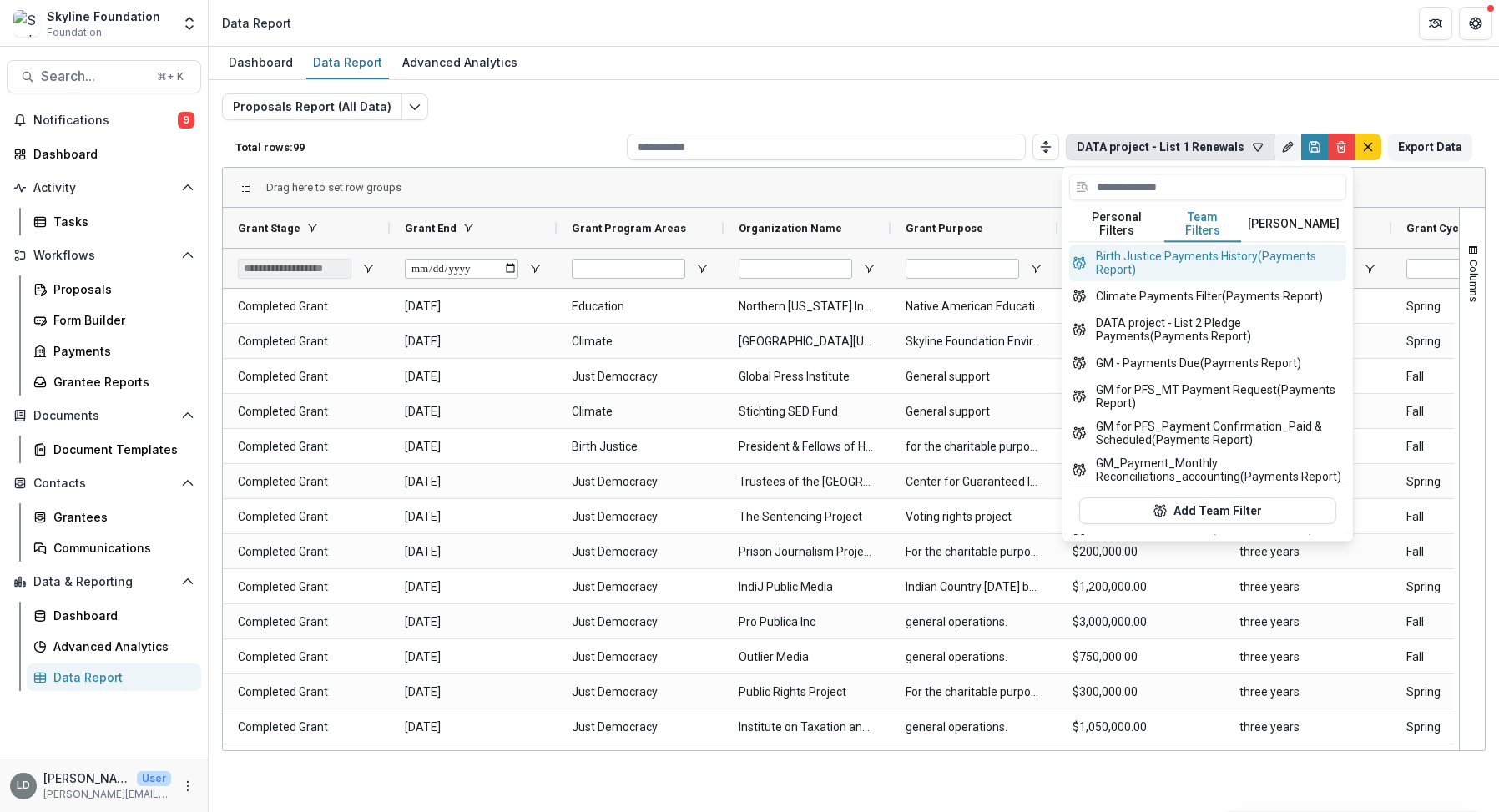
scroll to position [97, 0]
click at [1215, 309] on button "DATA project - List 2 Pledge Payments (Payments Report)" at bounding box center [1208, 327] width 277 height 37
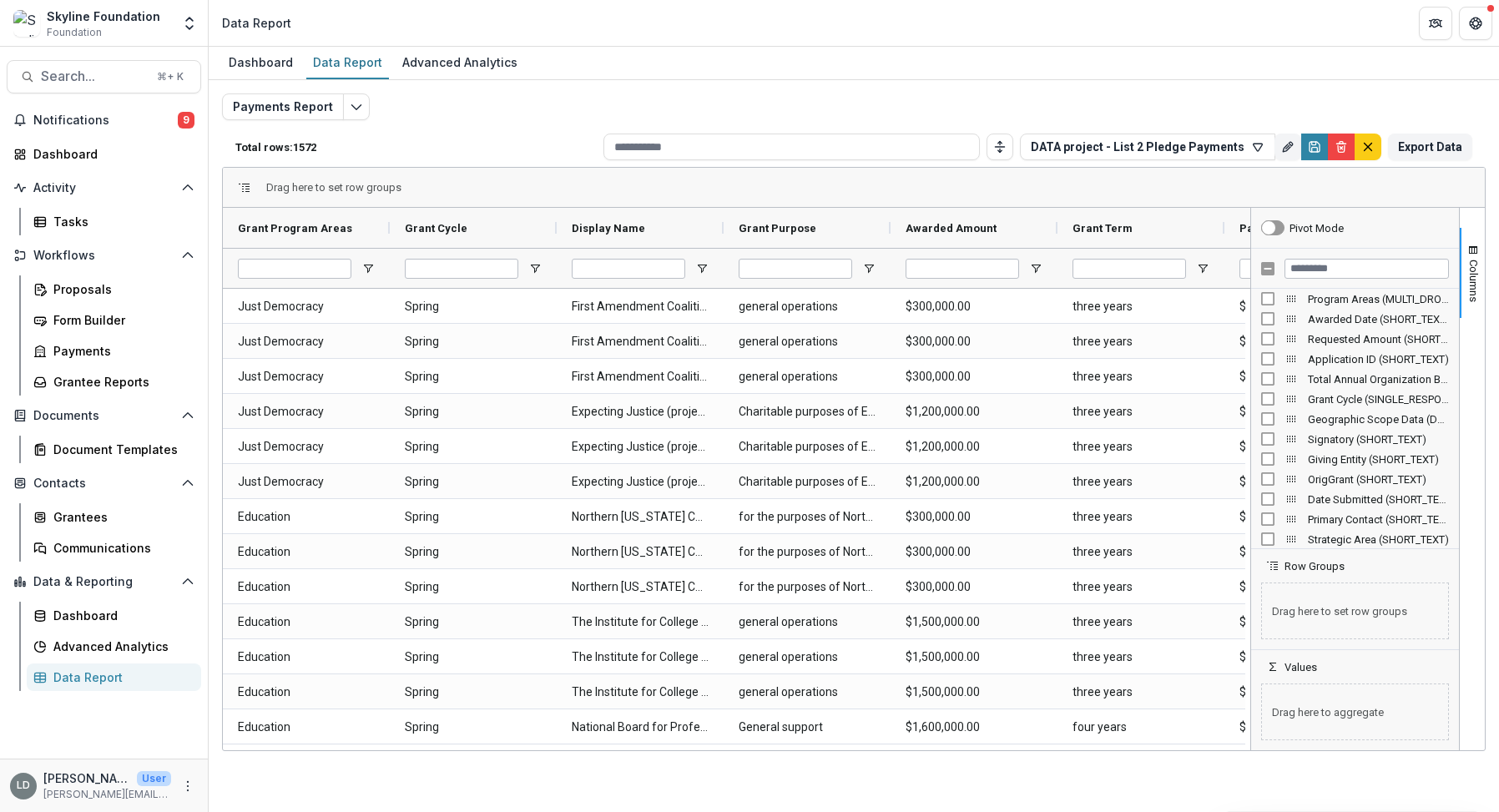
scroll to position [2114, 0]
click at [1315, 268] on input "Filter Columns Input" at bounding box center [1366, 269] width 165 height 20
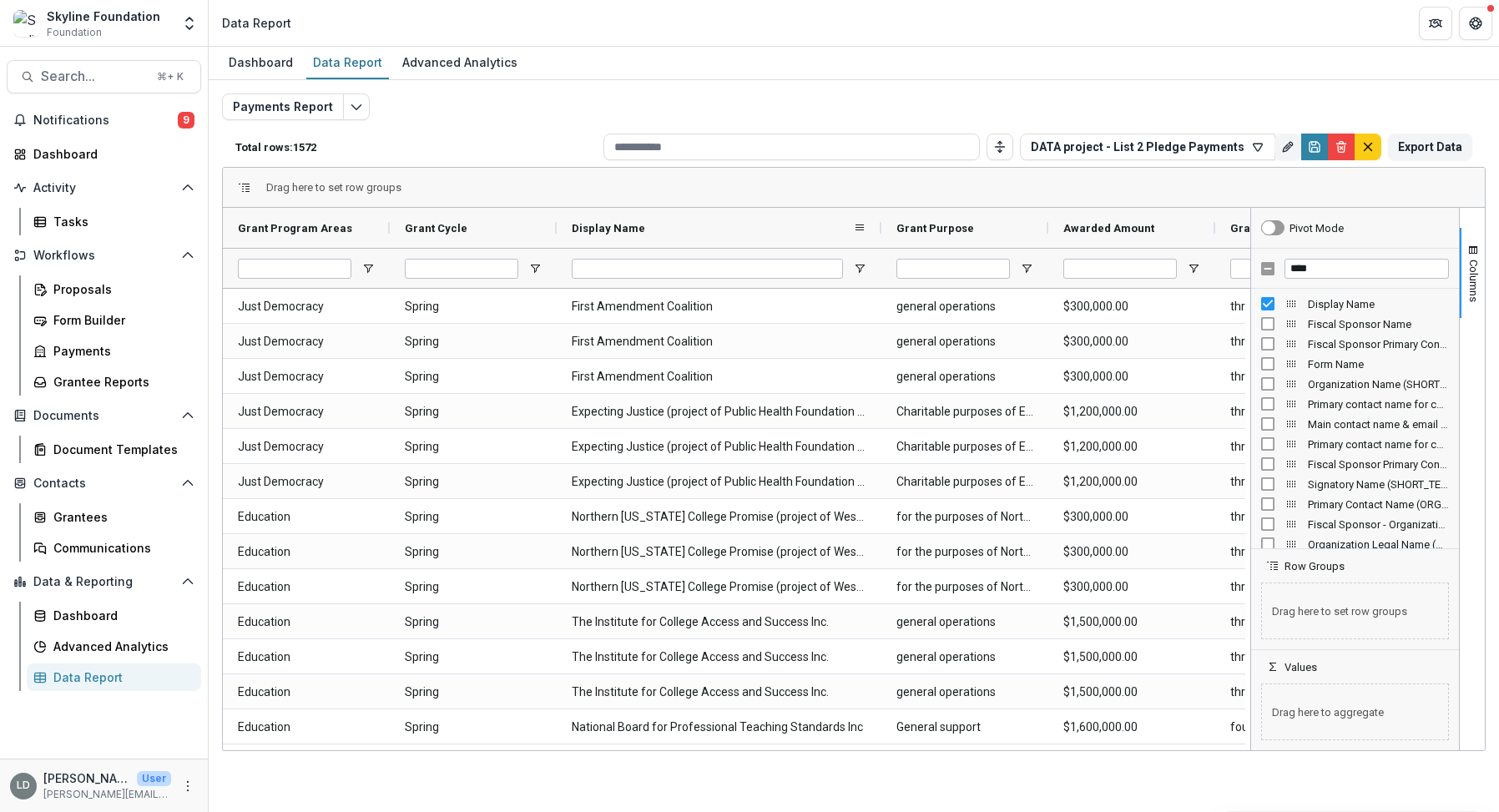
drag, startPoint x: 725, startPoint y: 224, endPoint x: 883, endPoint y: 231, distance: 158.2
click at [883, 231] on div at bounding box center [881, 228] width 7 height 40
drag, startPoint x: 885, startPoint y: 231, endPoint x: 988, endPoint y: 233, distance: 103.0
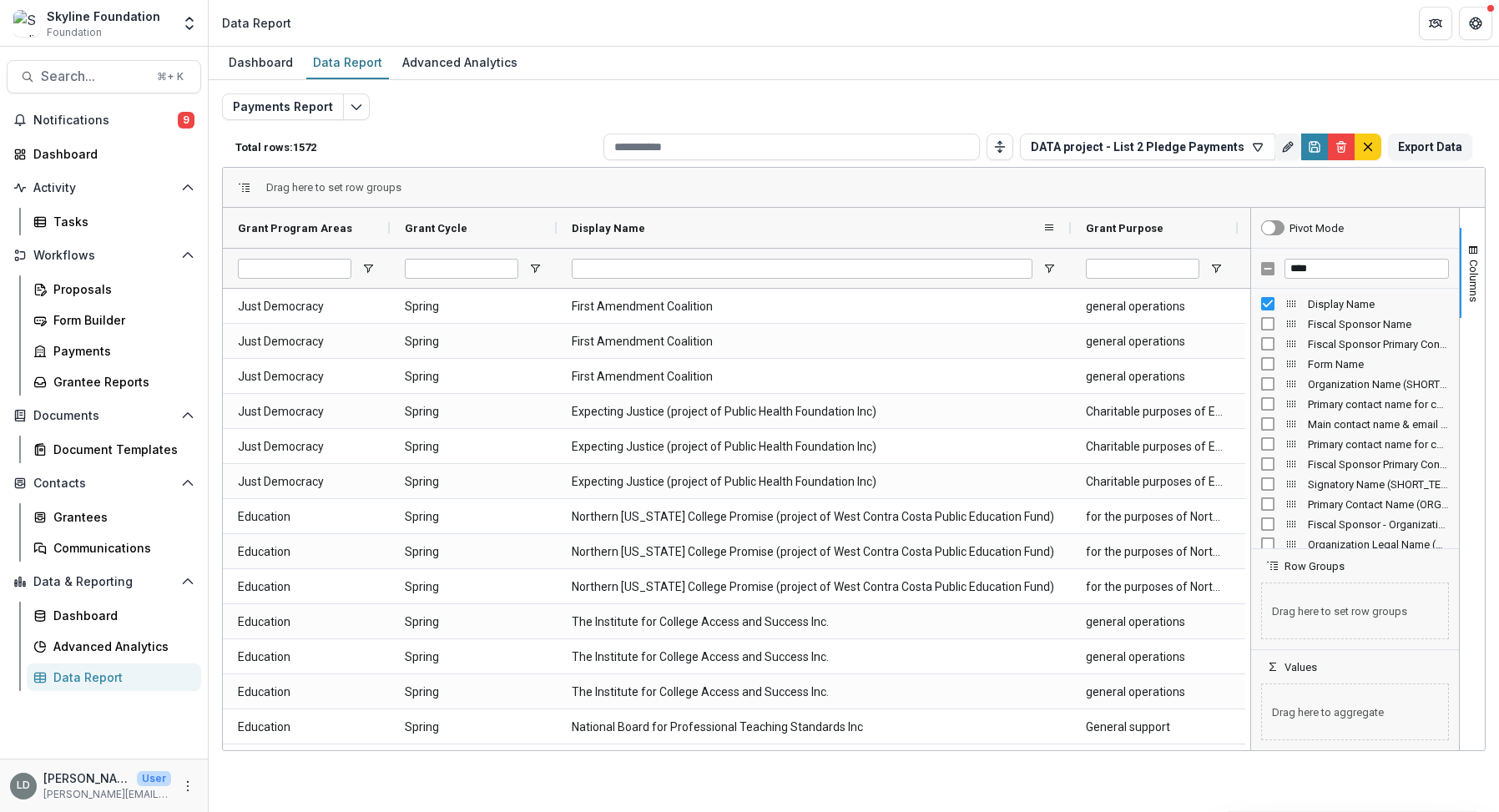
drag, startPoint x: 878, startPoint y: 220, endPoint x: 1067, endPoint y: 219, distance: 189.0
click at [1067, 219] on div at bounding box center [1071, 228] width 7 height 40
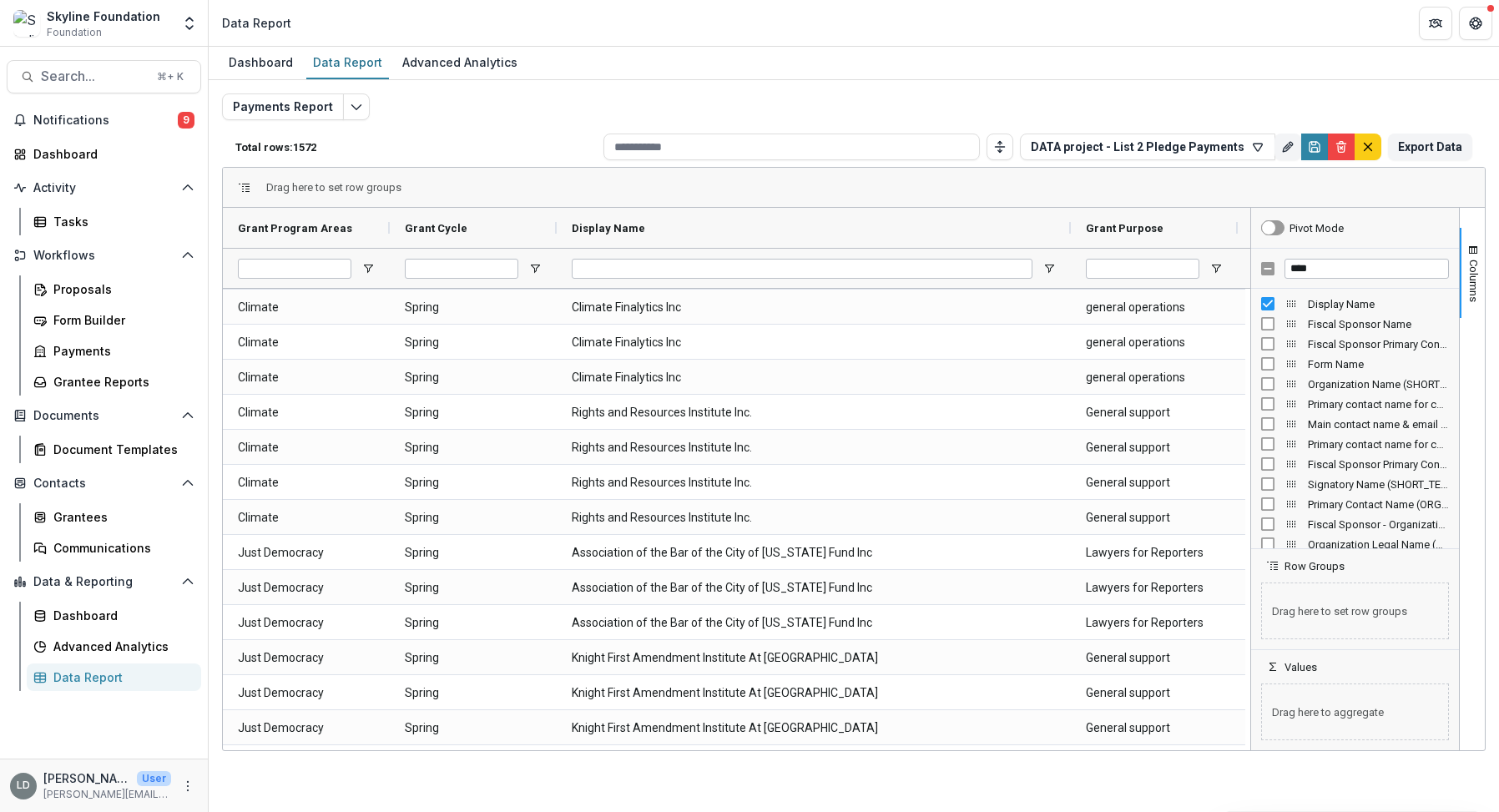
scroll to position [2650, 0]
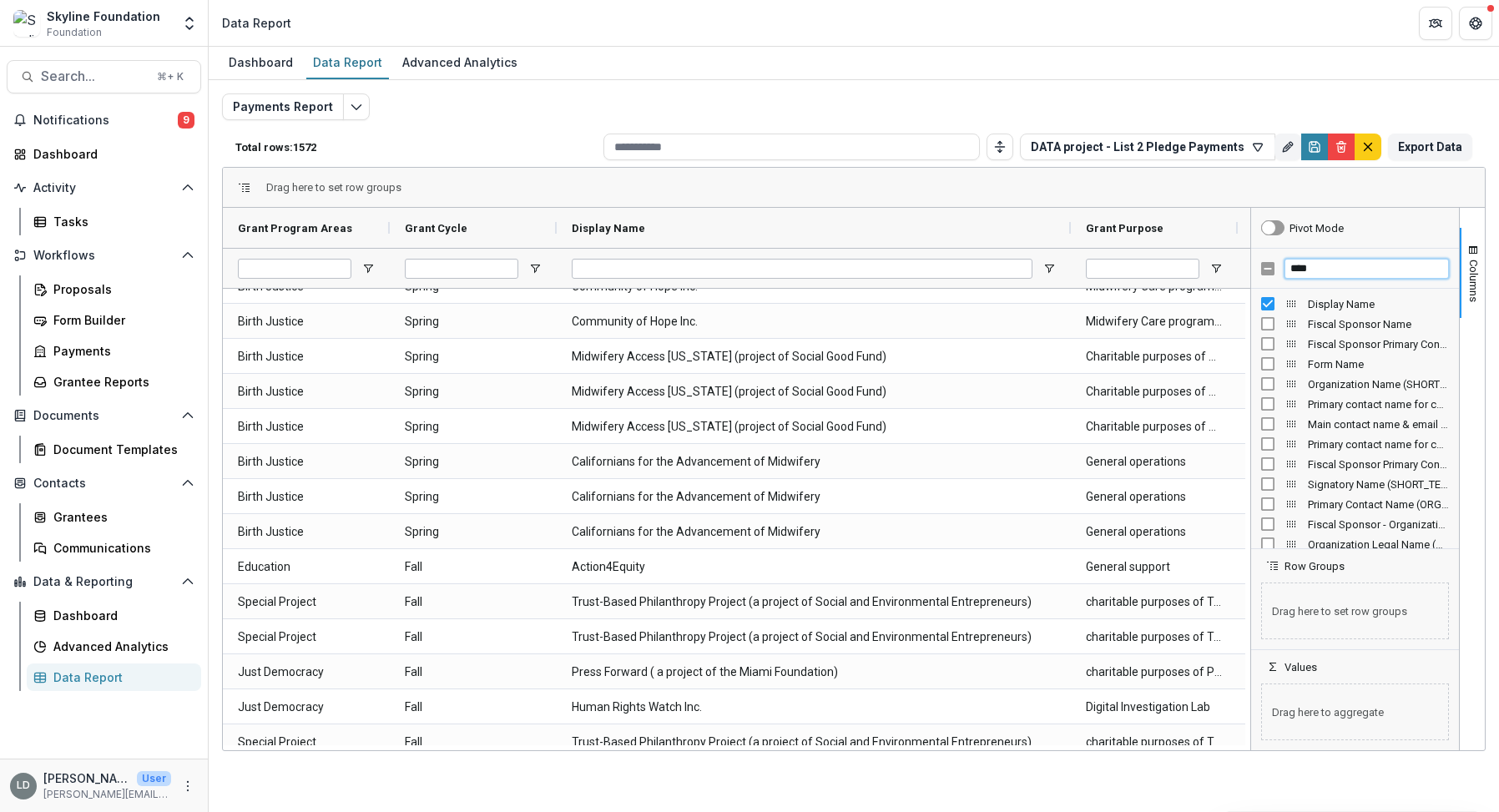
click at [1374, 272] on input "****" at bounding box center [1366, 269] width 165 height 20
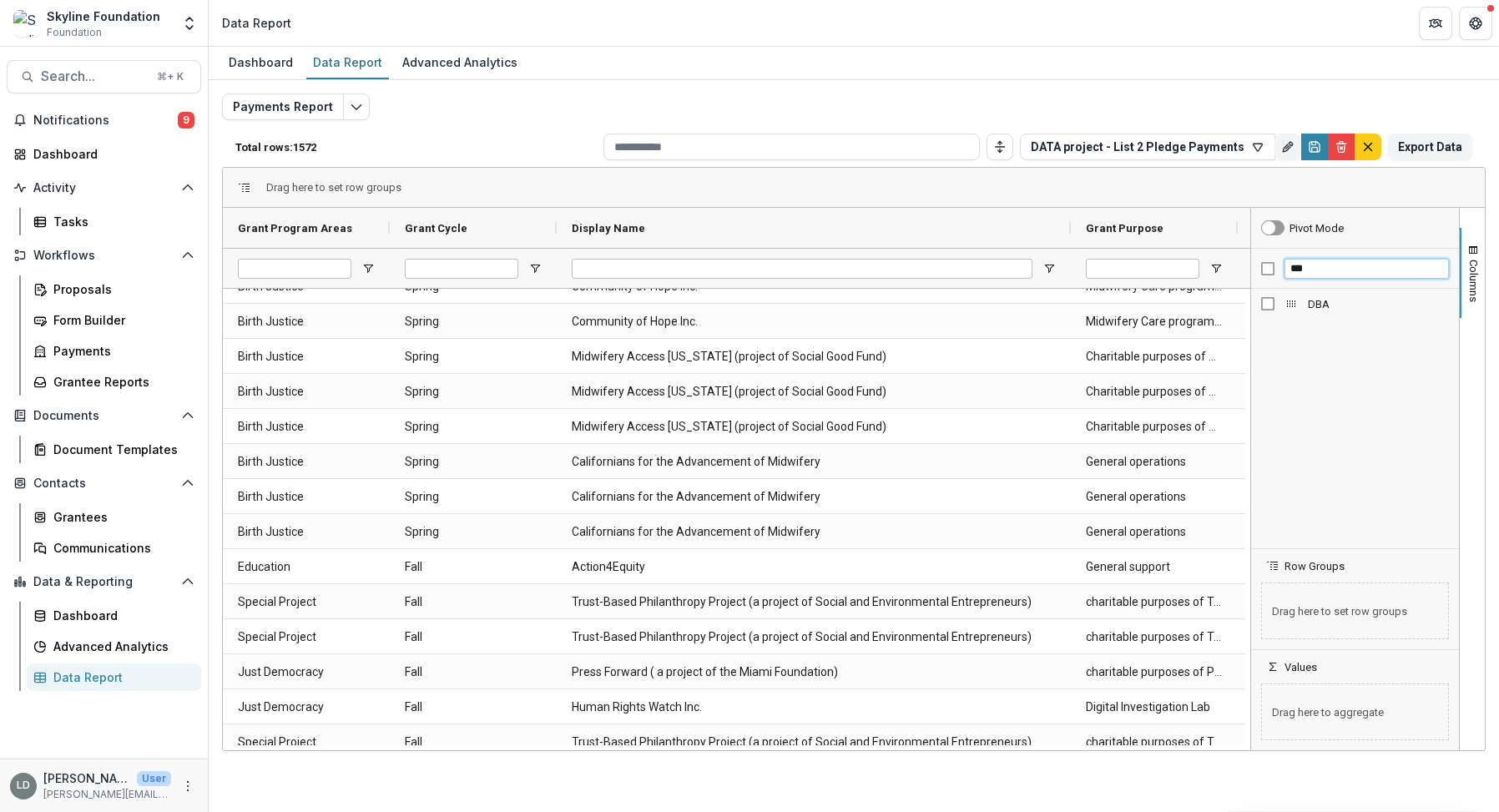
click at [1334, 265] on input "***" at bounding box center [1366, 269] width 165 height 20
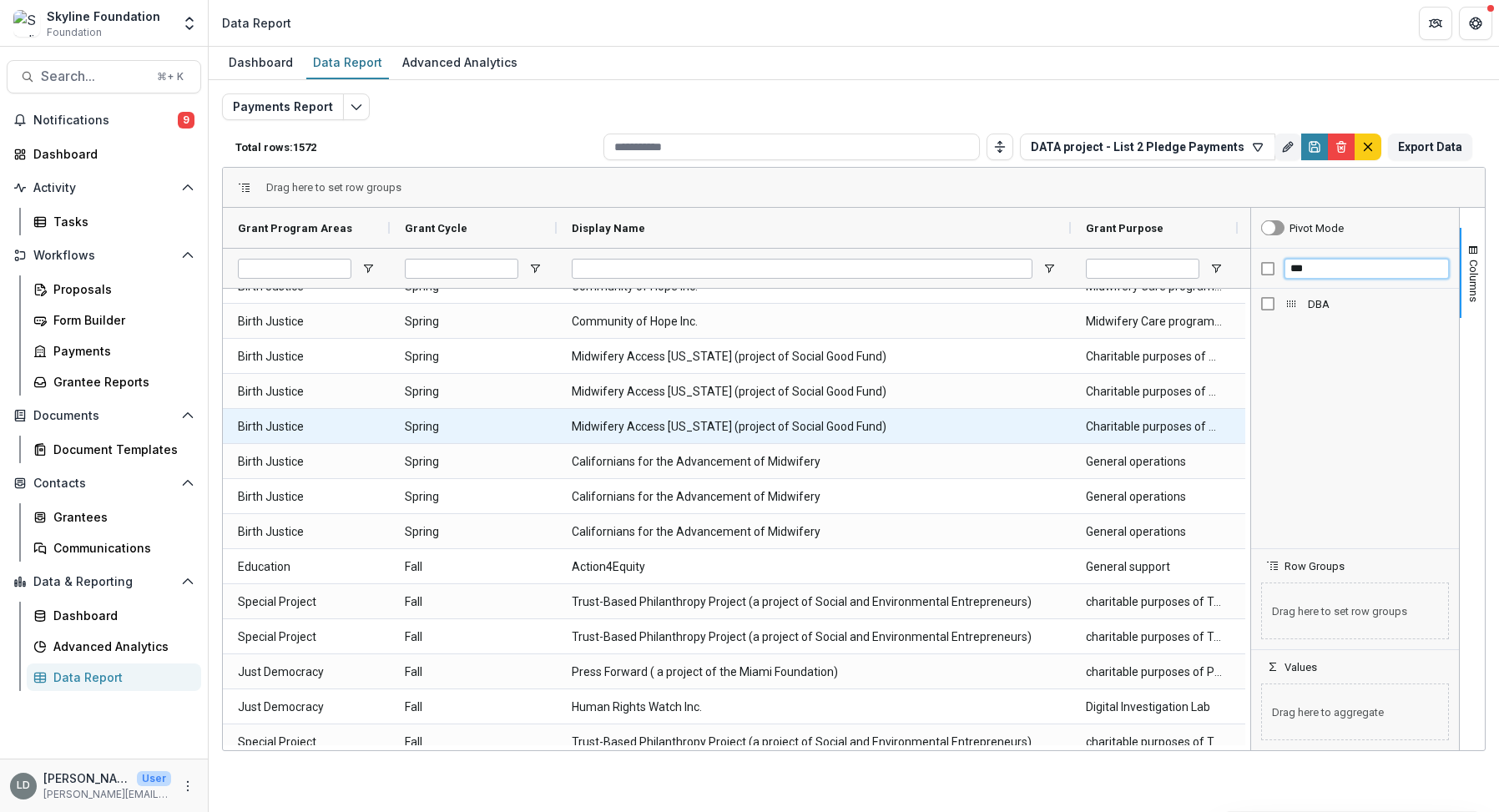
scroll to position [4640, 0]
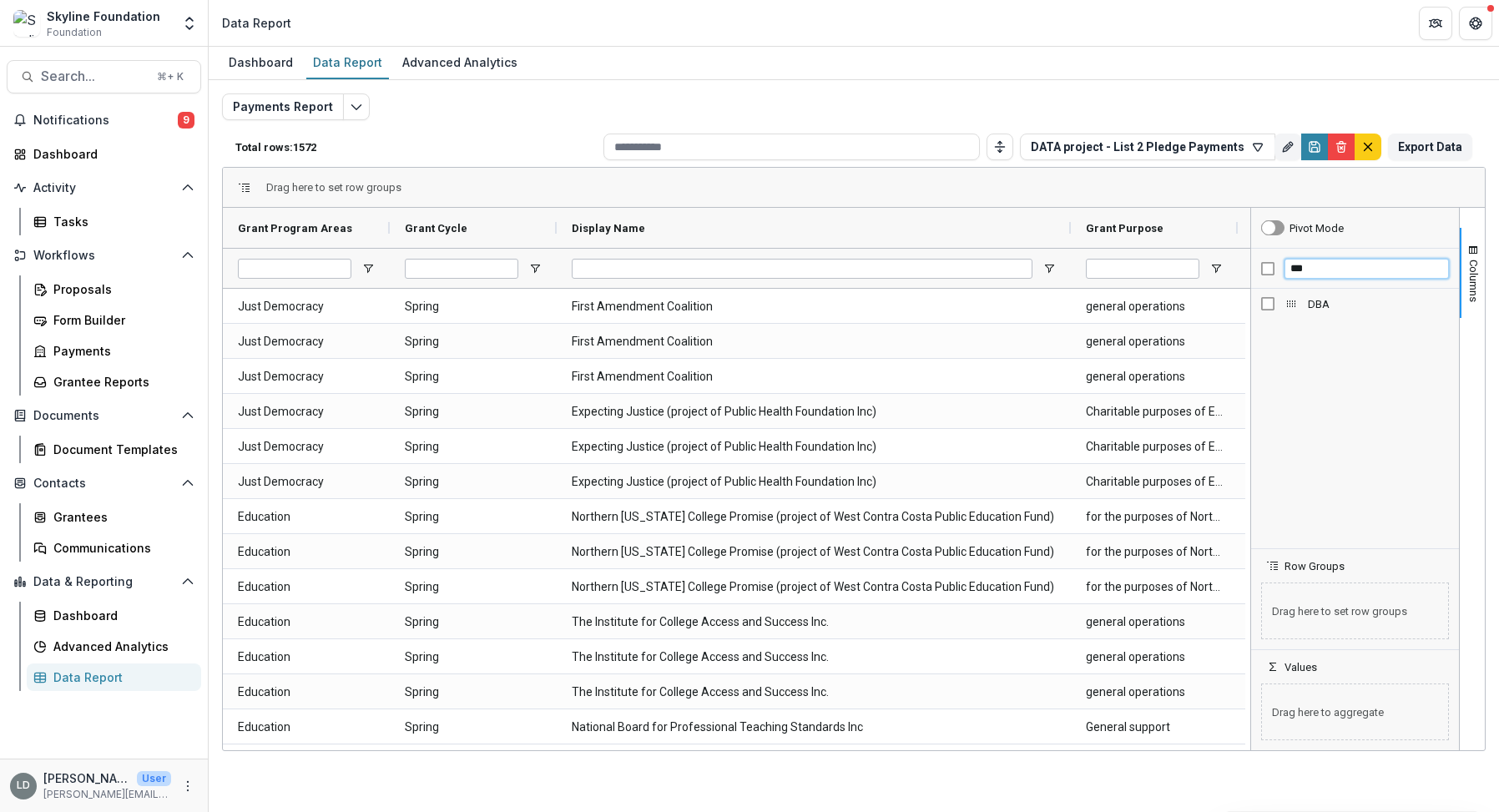
type input "***"
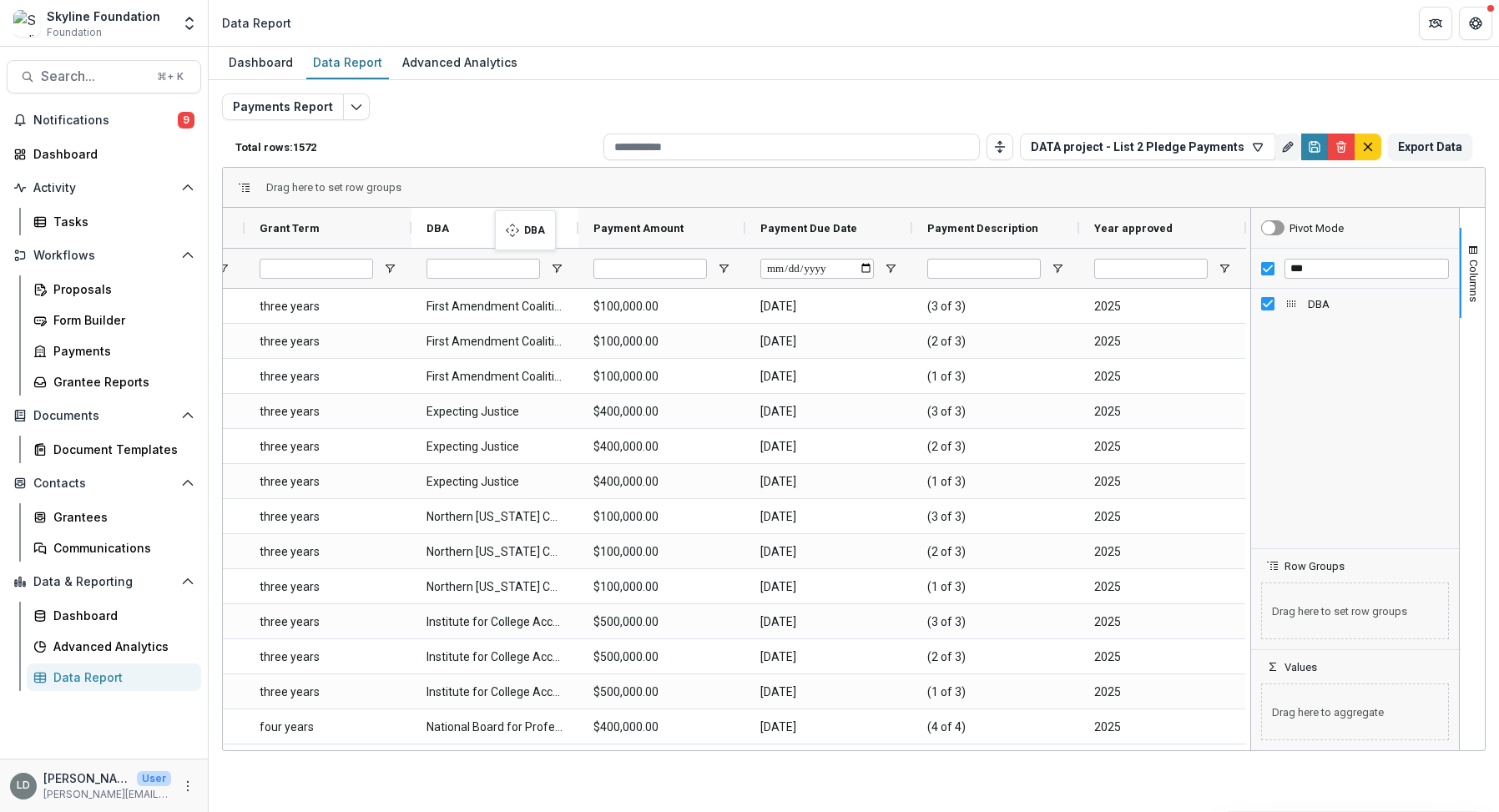
drag, startPoint x: 1055, startPoint y: 223, endPoint x: 502, endPoint y: 220, distance: 553.0
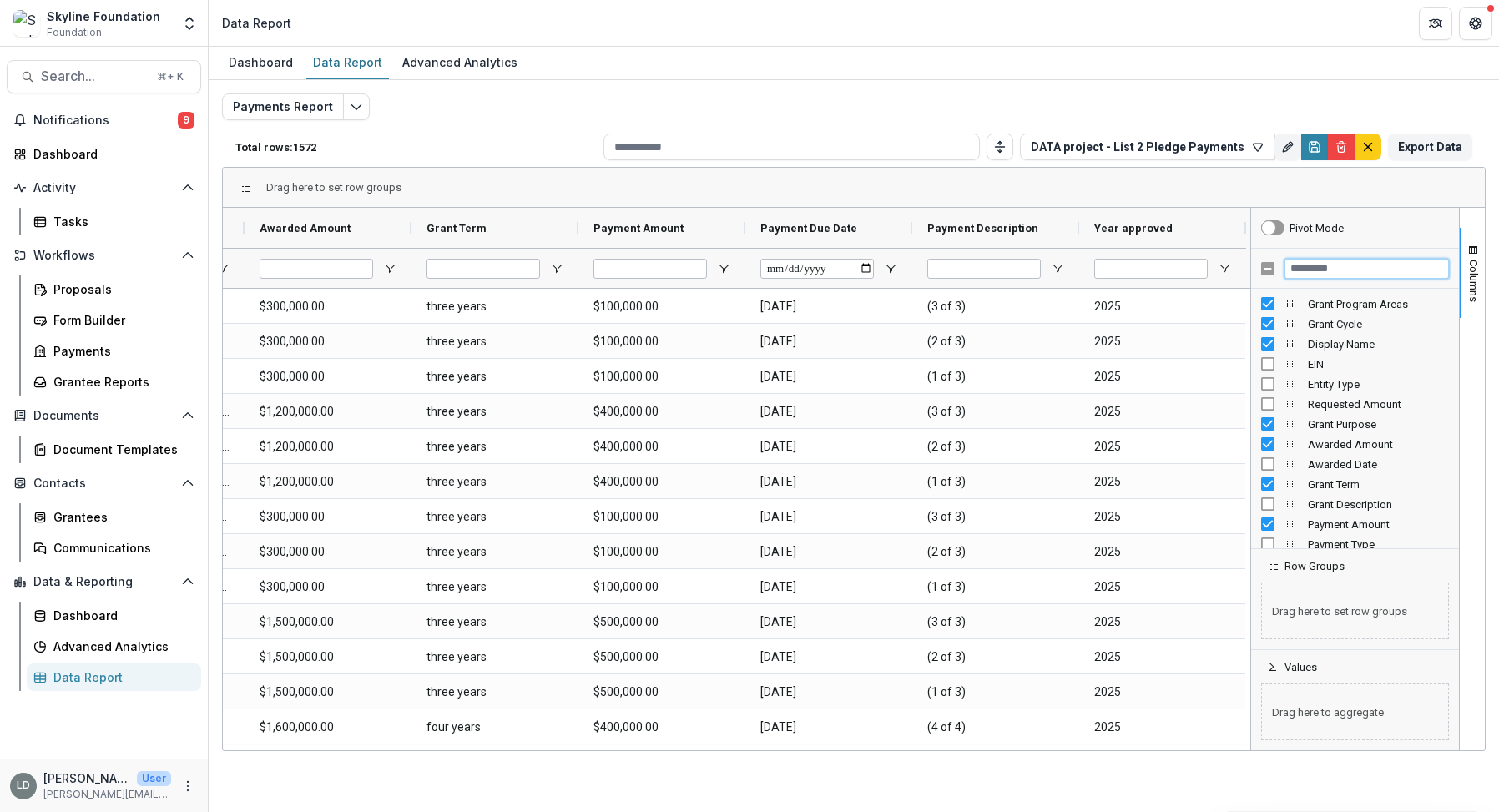
click at [1335, 269] on input "Filter Columns Input" at bounding box center [1366, 269] width 165 height 20
click at [1323, 266] on input "Filter Columns Input" at bounding box center [1366, 269] width 165 height 20
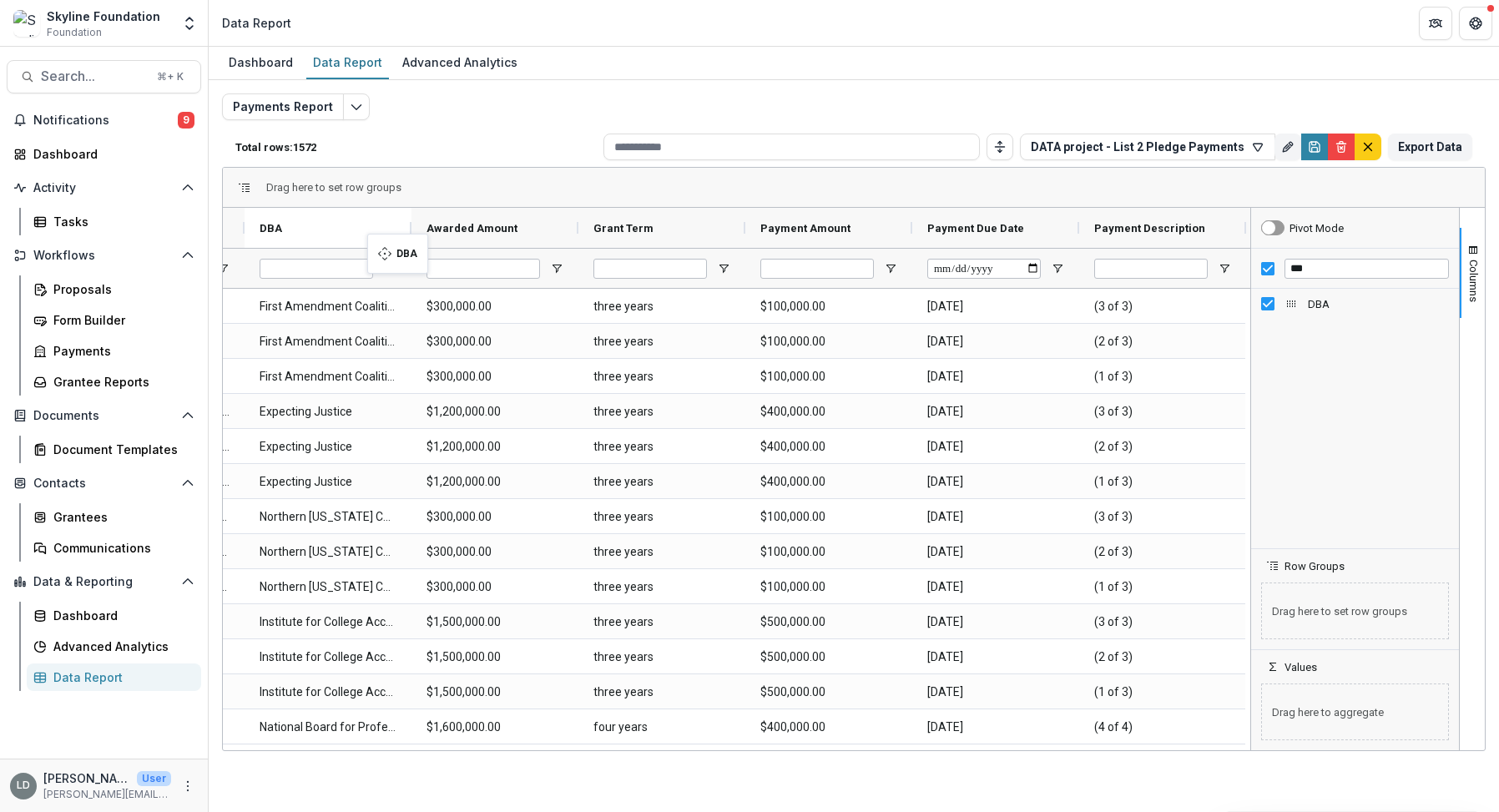
drag, startPoint x: 1145, startPoint y: 226, endPoint x: 373, endPoint y: 244, distance: 772.2
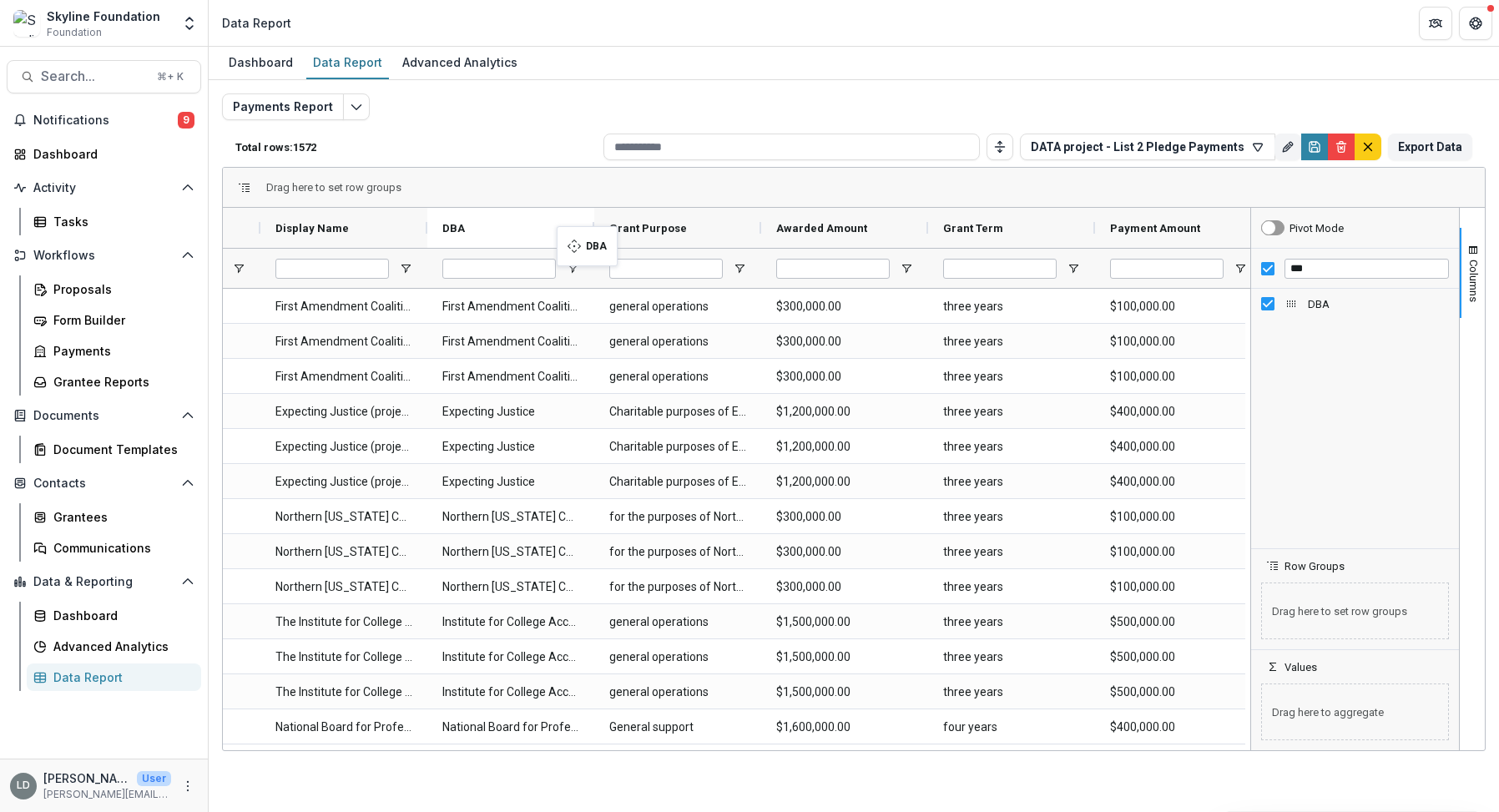
drag, startPoint x: 739, startPoint y: 228, endPoint x: 565, endPoint y: 236, distance: 174.2
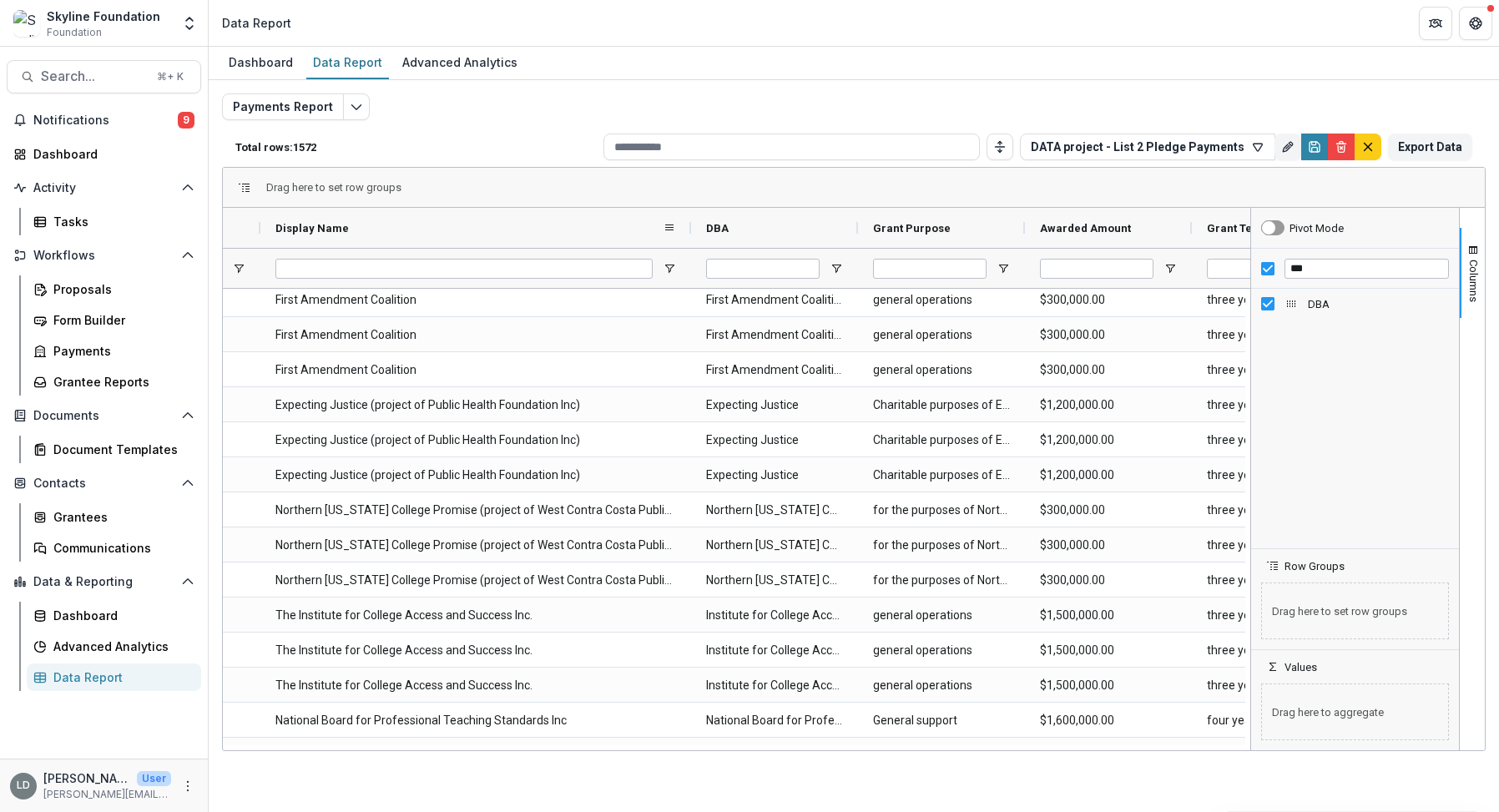
drag, startPoint x: 425, startPoint y: 225, endPoint x: 689, endPoint y: 245, distance: 264.8
click at [689, 245] on div at bounding box center [691, 228] width 7 height 40
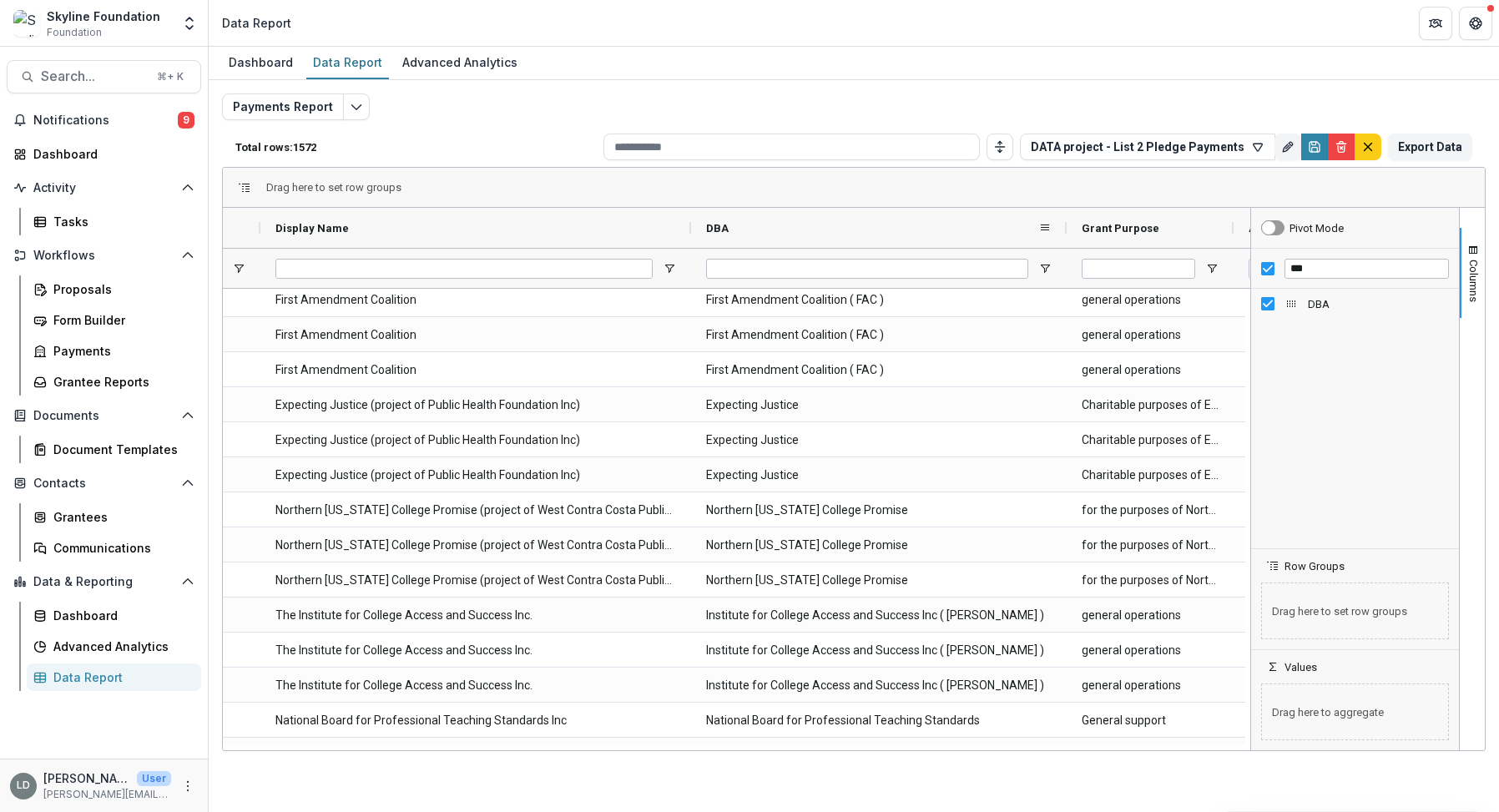
drag, startPoint x: 859, startPoint y: 224, endPoint x: 1067, endPoint y: 239, distance: 208.5
click at [1067, 239] on div at bounding box center [1067, 228] width 7 height 40
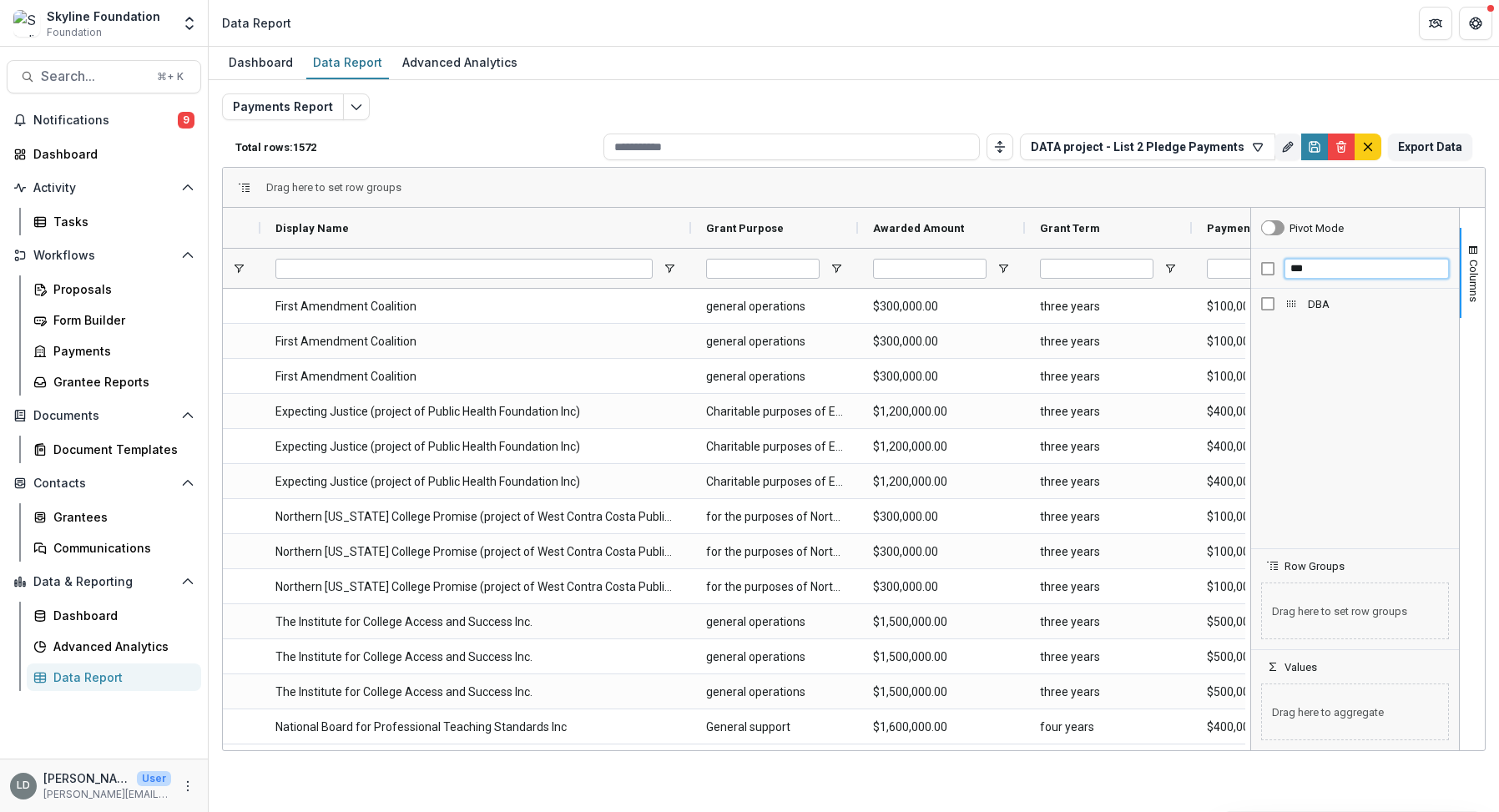
click at [1321, 270] on input "***" at bounding box center [1366, 269] width 165 height 20
type input "*****"
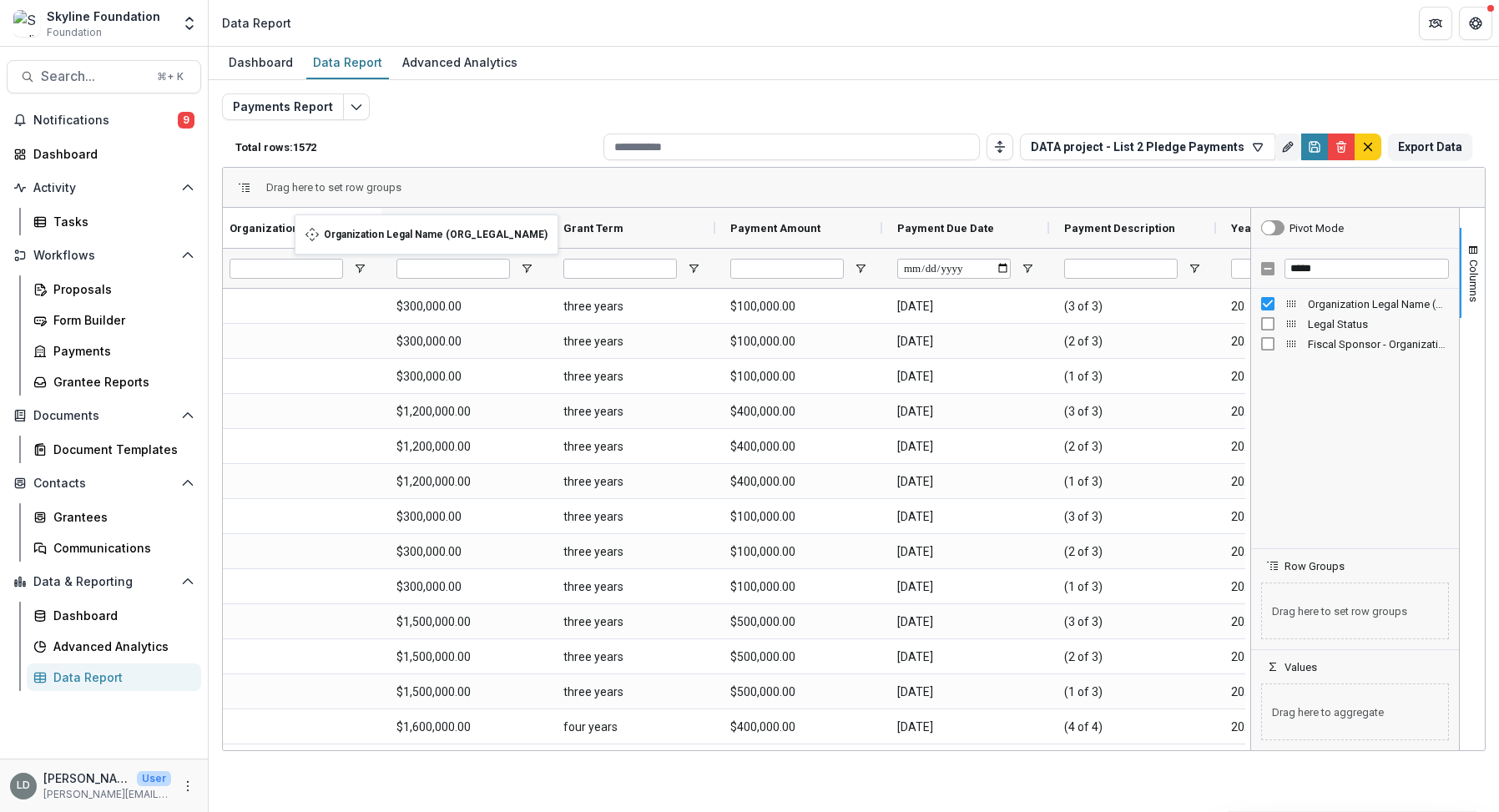
drag, startPoint x: 1056, startPoint y: 225, endPoint x: 303, endPoint y: 224, distance: 753.0
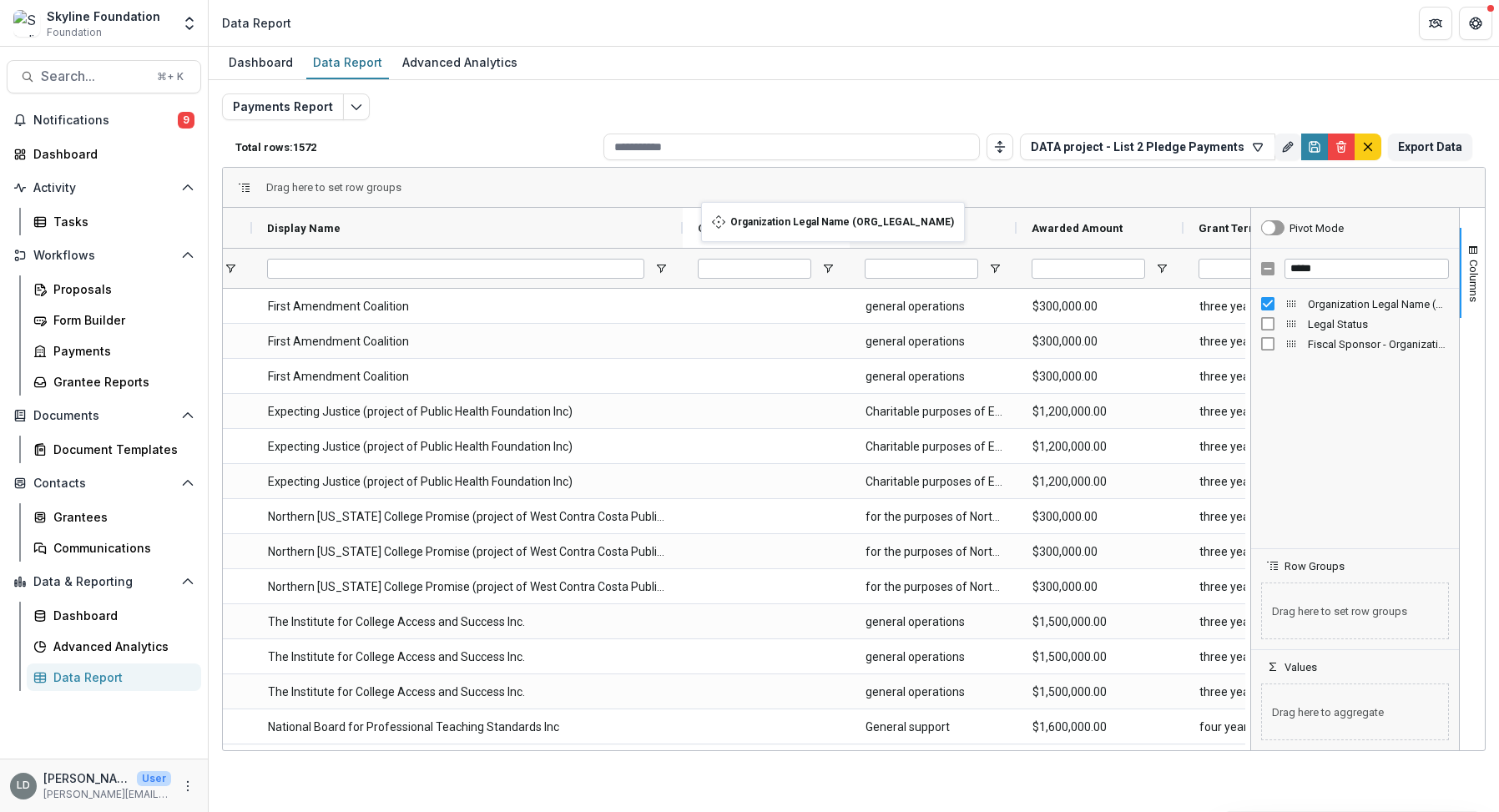
drag, startPoint x: 899, startPoint y: 225, endPoint x: 710, endPoint y: 214, distance: 189.3
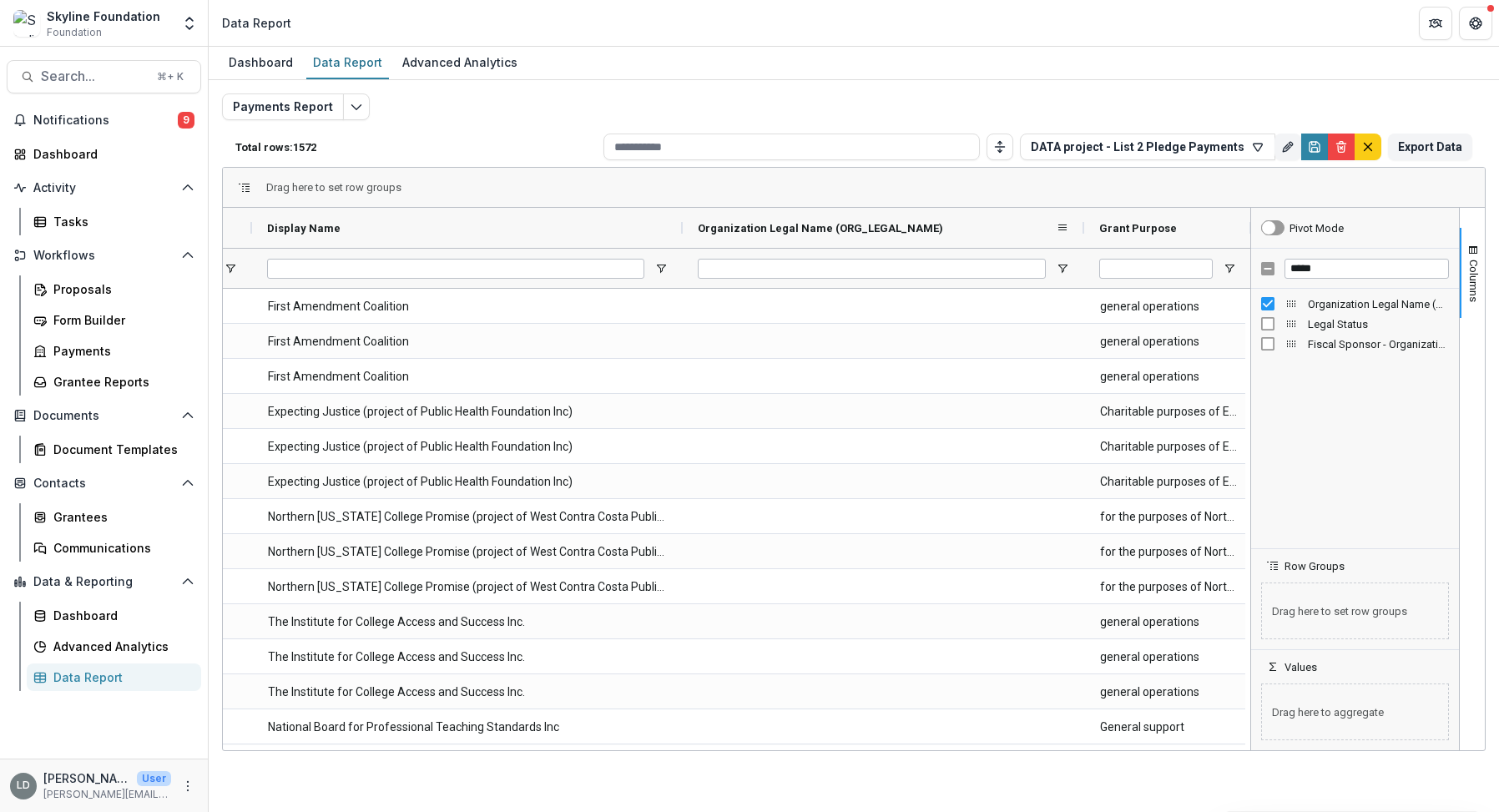
drag, startPoint x: 846, startPoint y: 224, endPoint x: 1081, endPoint y: 238, distance: 235.4
click at [1081, 238] on div at bounding box center [1084, 228] width 7 height 40
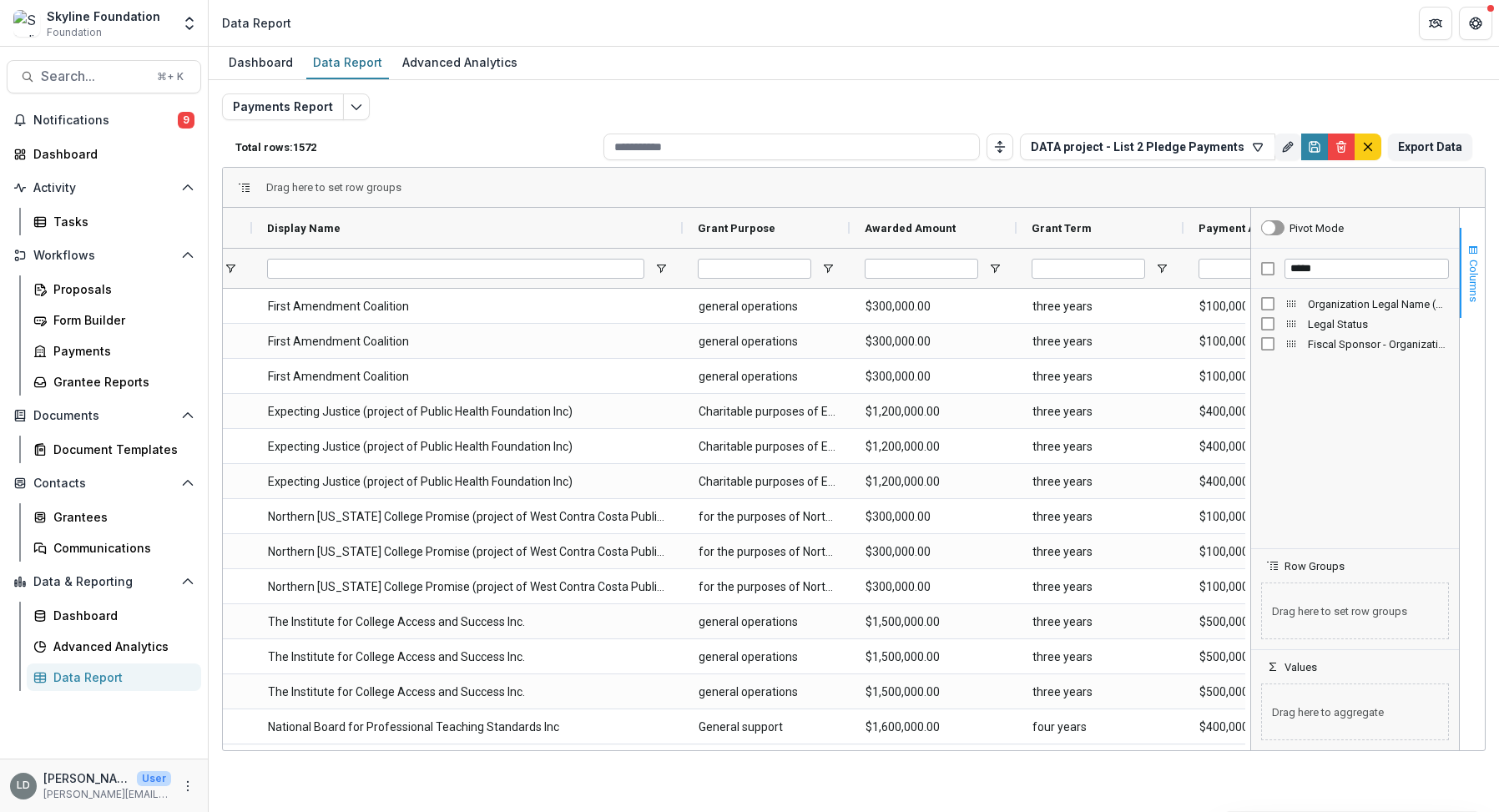
click at [1469, 280] on span "Columns" at bounding box center [1473, 280] width 13 height 43
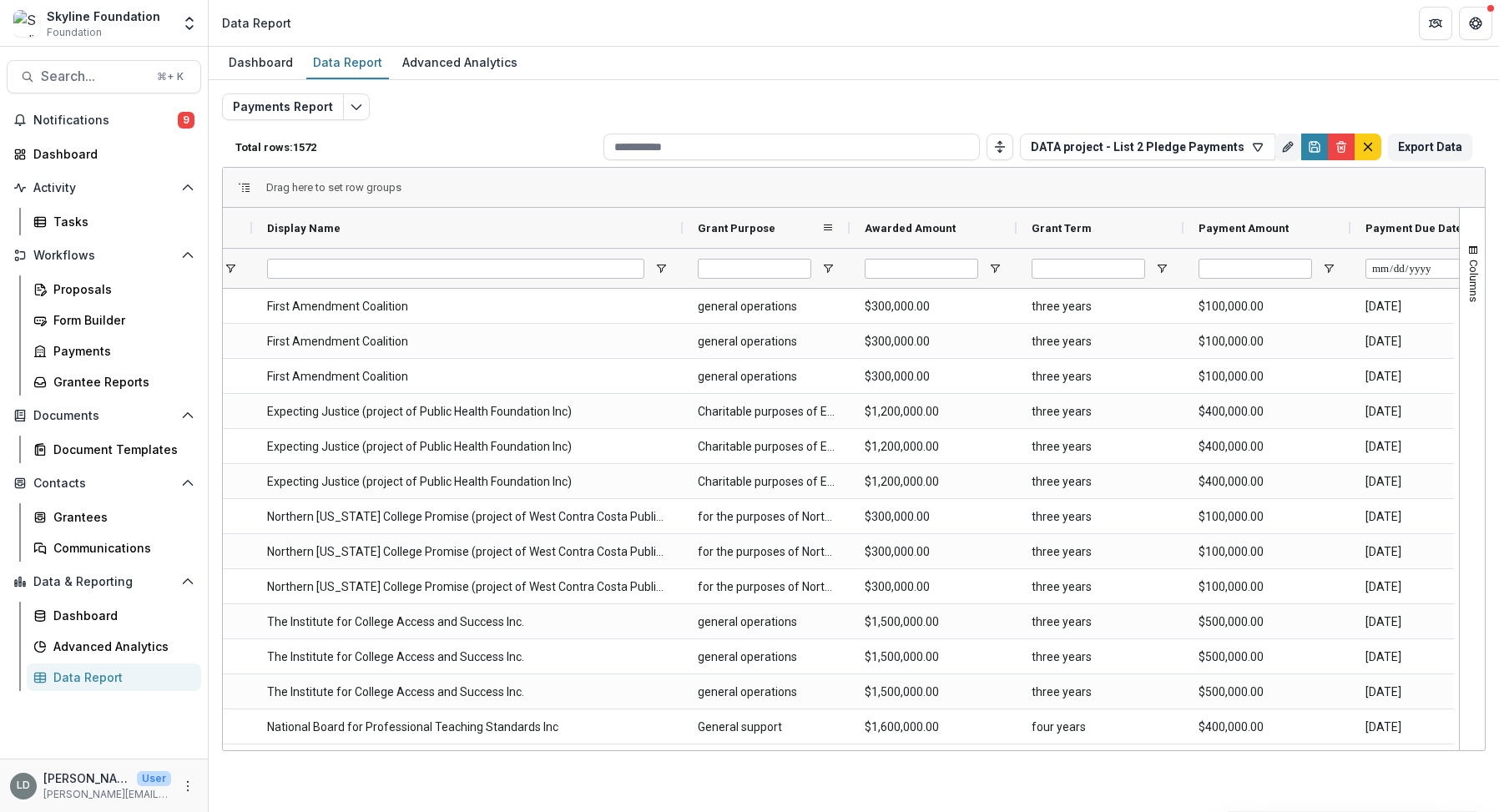
click at [802, 225] on div "Grant Purpose" at bounding box center [759, 228] width 123 height 32
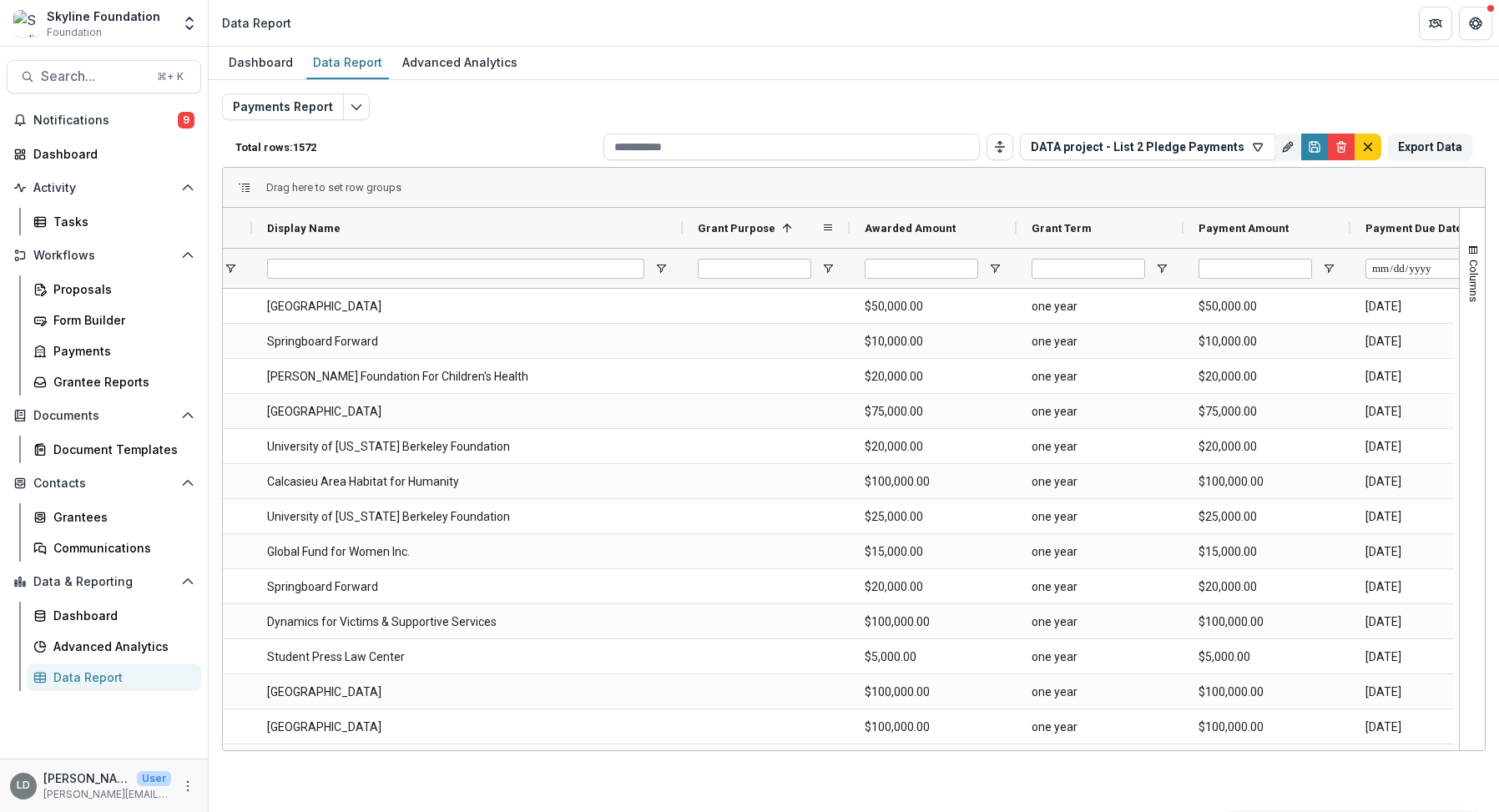
click at [795, 228] on div "Grant Purpose 1" at bounding box center [759, 228] width 123 height 32
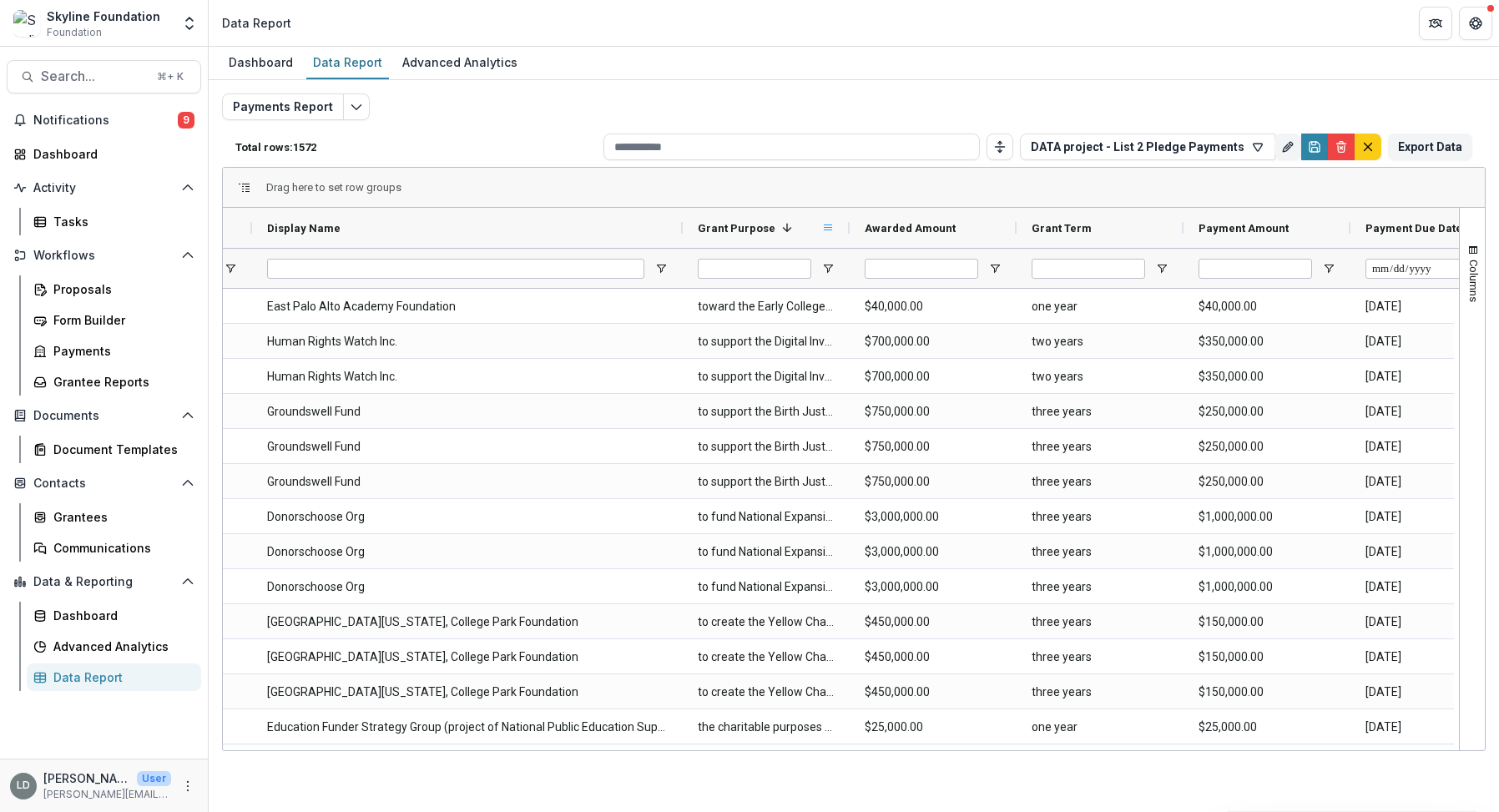
click at [825, 229] on span at bounding box center [828, 228] width 13 height 13
click at [793, 239] on div "Grant Purpose 1" at bounding box center [759, 228] width 123 height 32
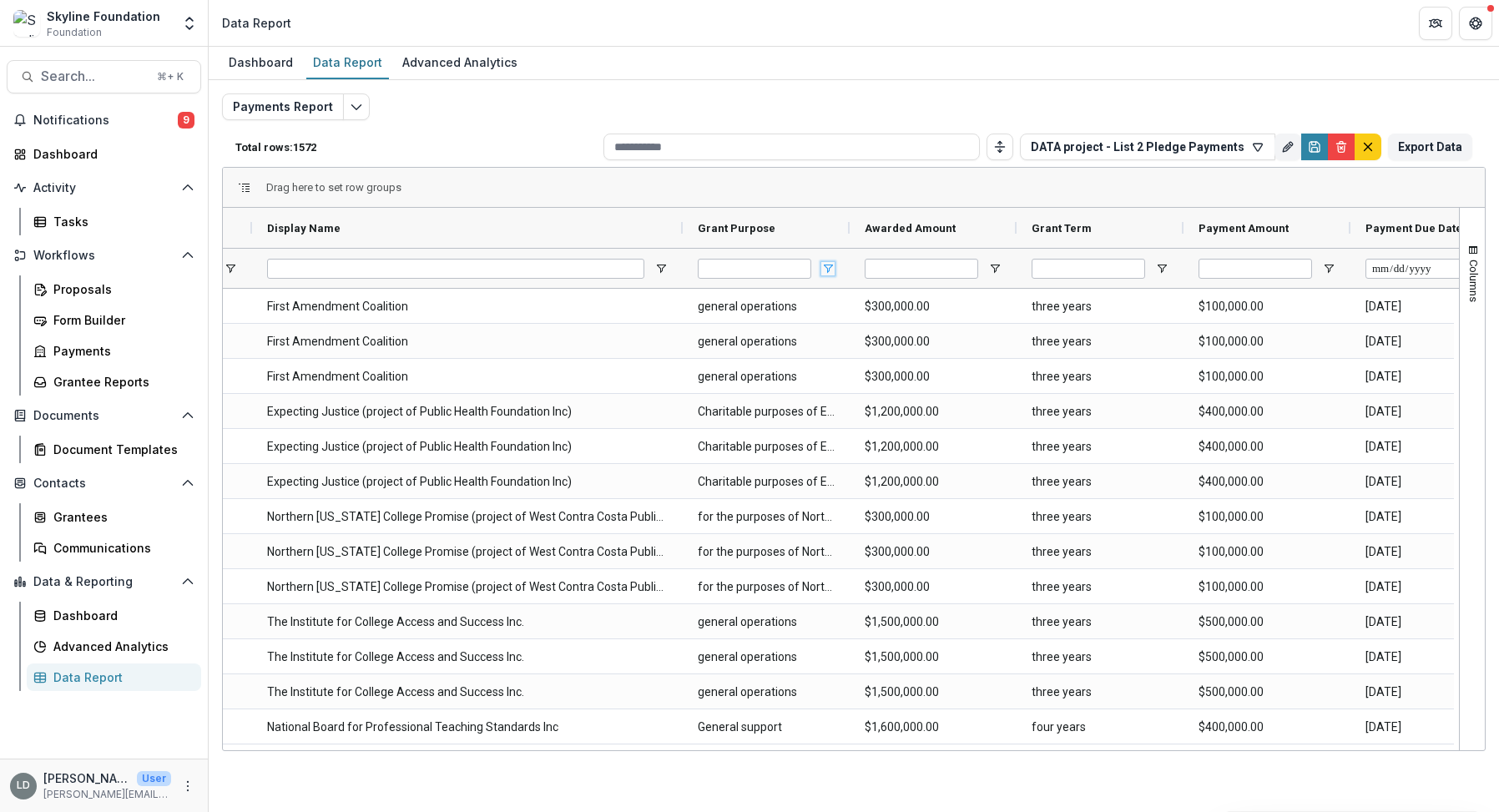
click at [831, 273] on span "Open Filter Menu" at bounding box center [828, 269] width 13 height 13
click at [864, 184] on div "Drag here to set row groups" at bounding box center [853, 188] width 1262 height 40
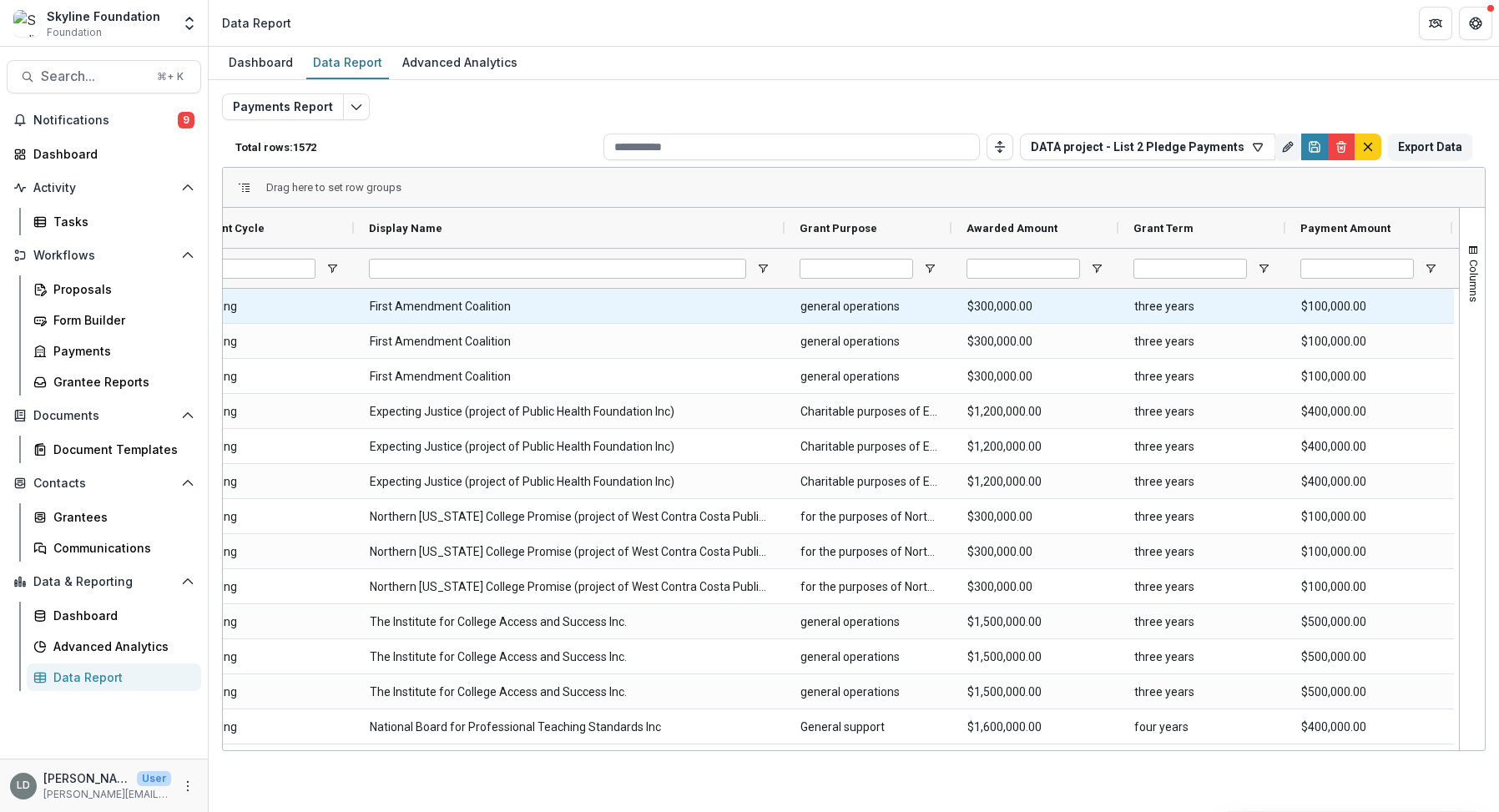
scroll to position [0, 147]
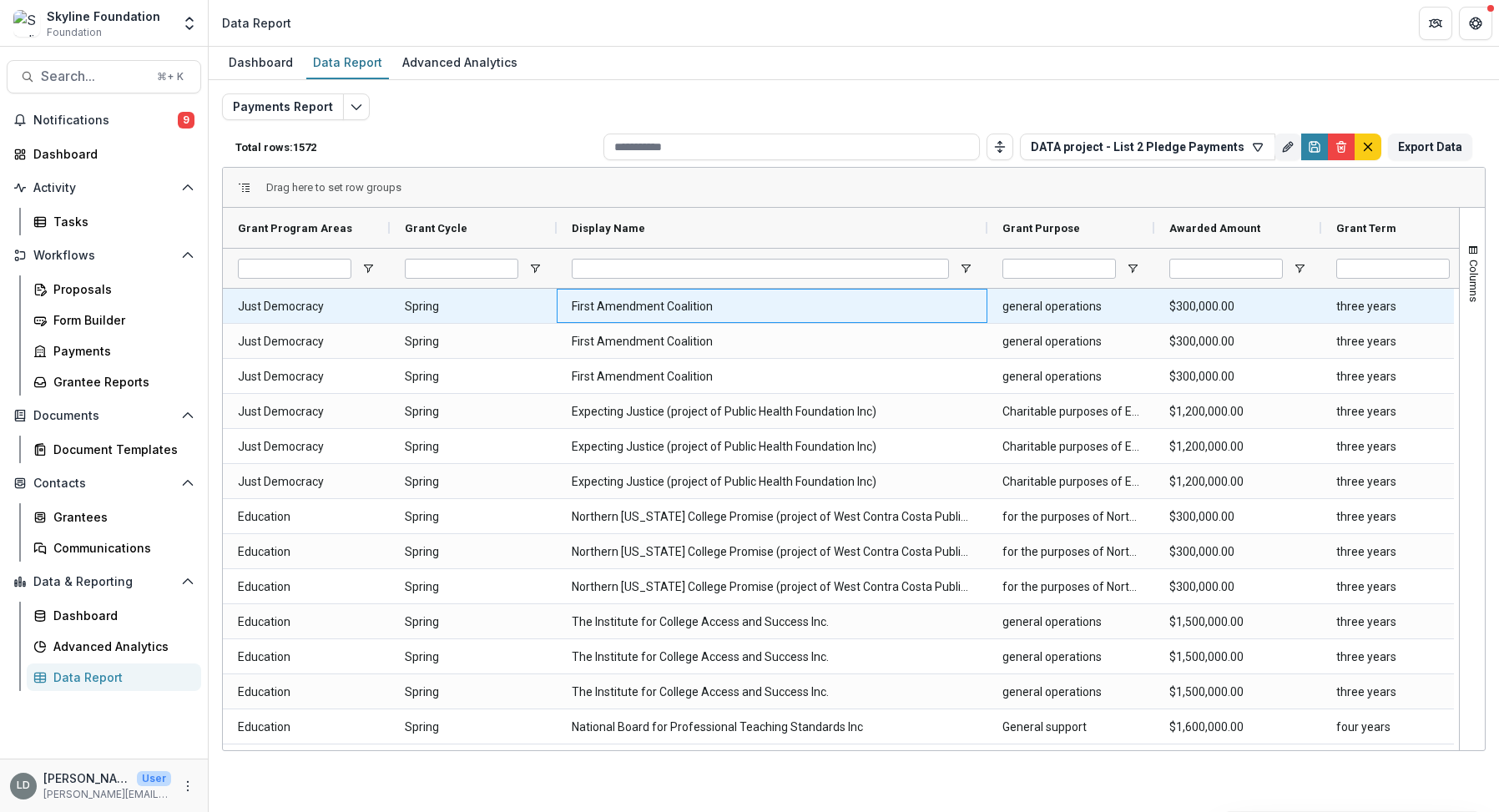
click at [617, 301] on Name-32413 "First Amendment Coalition" at bounding box center [772, 306] width 401 height 34
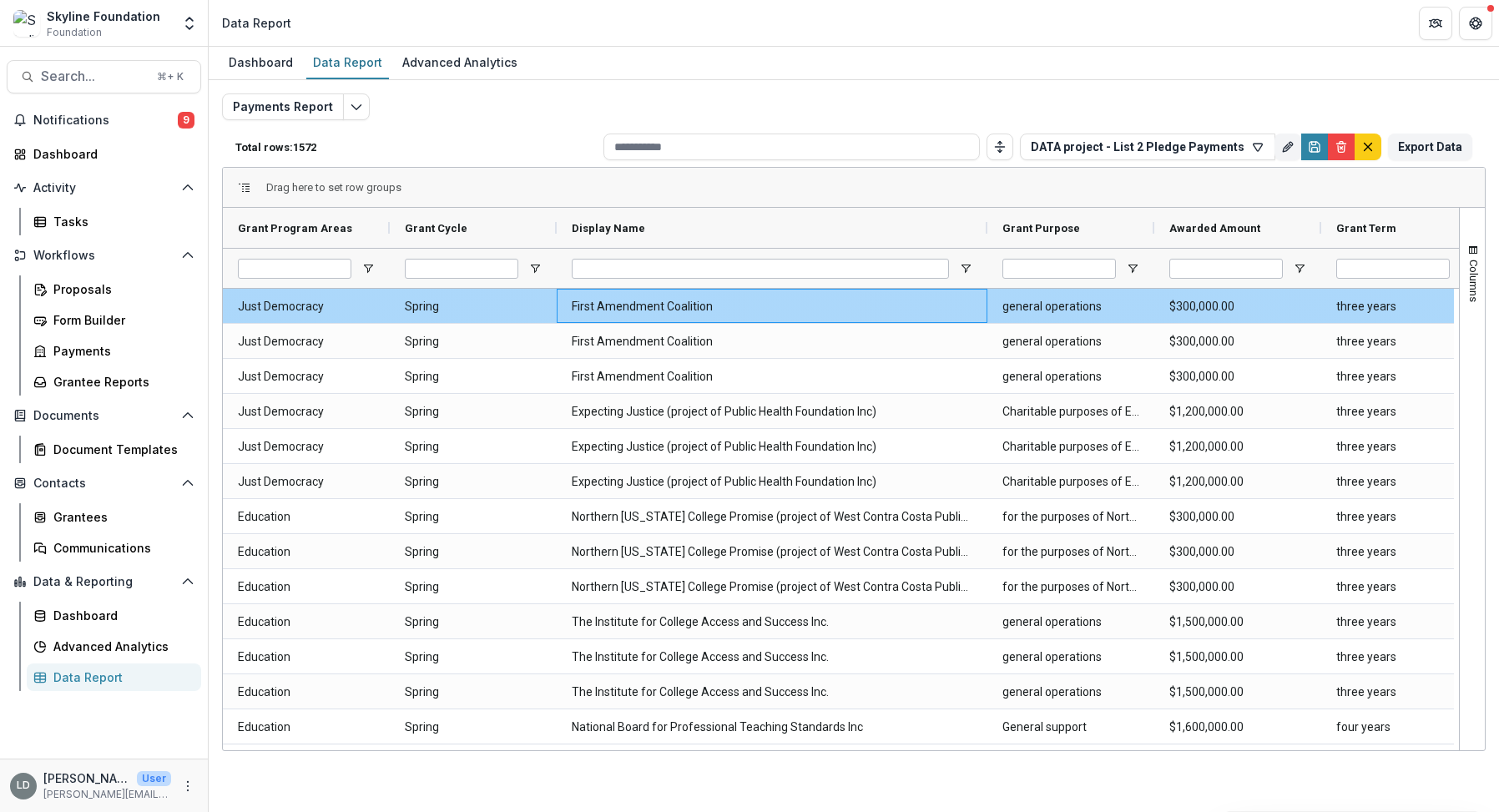
click at [696, 304] on Name-32413 "First Amendment Coalition" at bounding box center [772, 306] width 401 height 34
click at [637, 310] on Name-32413 "First Amendment Coalition" at bounding box center [772, 306] width 401 height 34
click at [635, 310] on Name-32413 "First Amendment Coalition" at bounding box center [772, 306] width 401 height 34
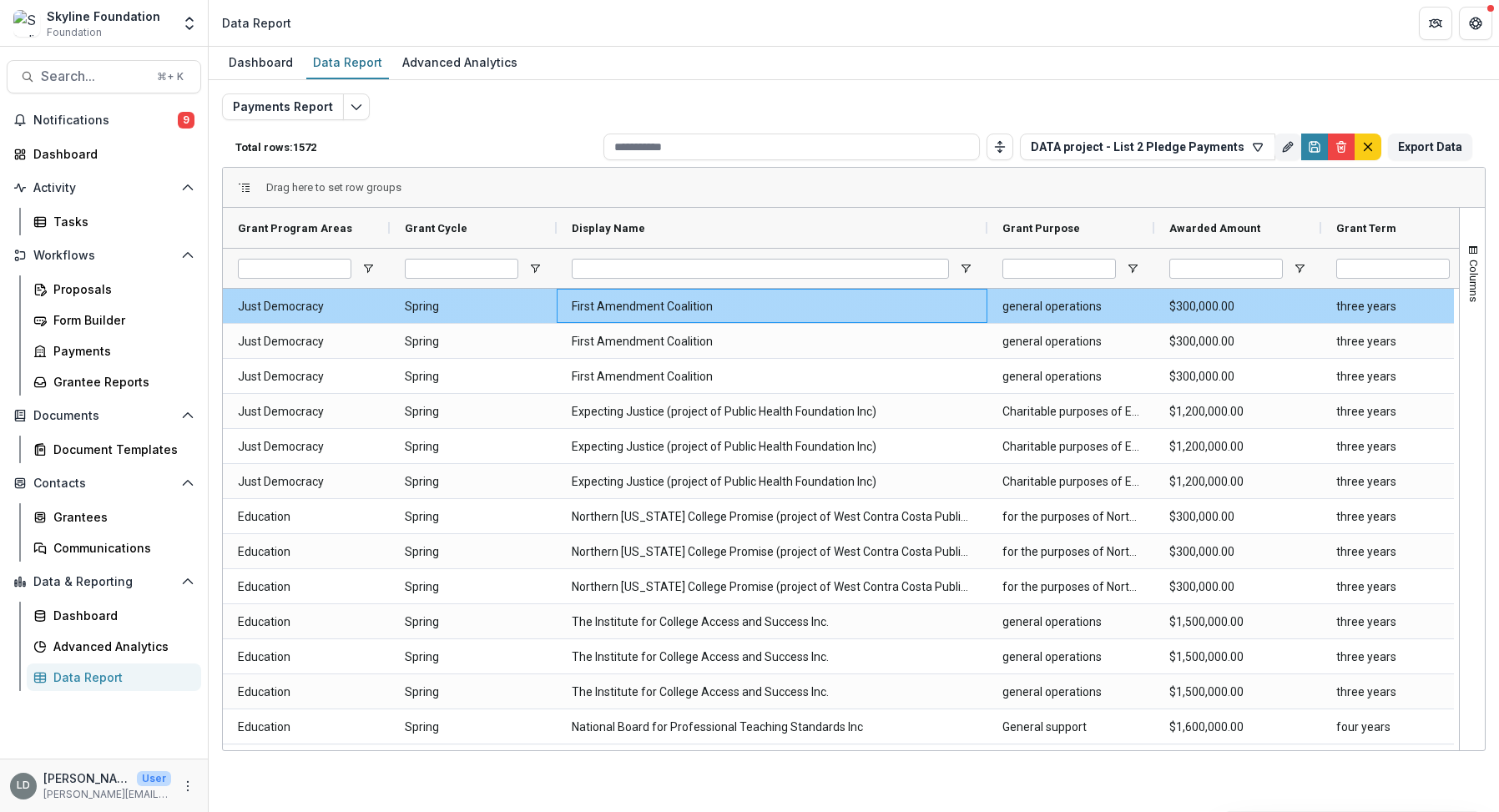
click at [755, 312] on Name-32413 "First Amendment Coalition" at bounding box center [772, 306] width 401 height 34
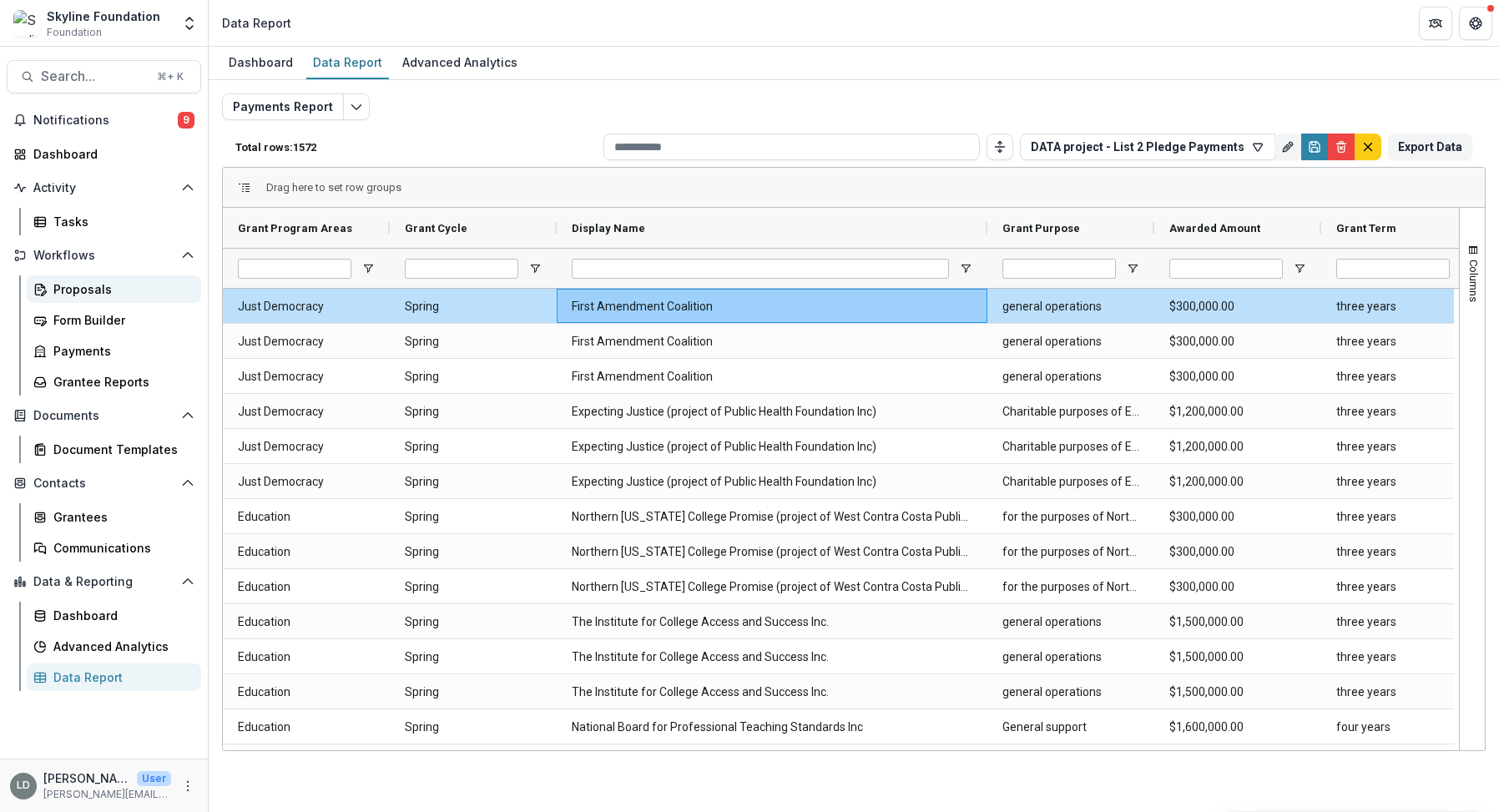
click at [77, 290] on div "Proposals" at bounding box center [121, 289] width 134 height 18
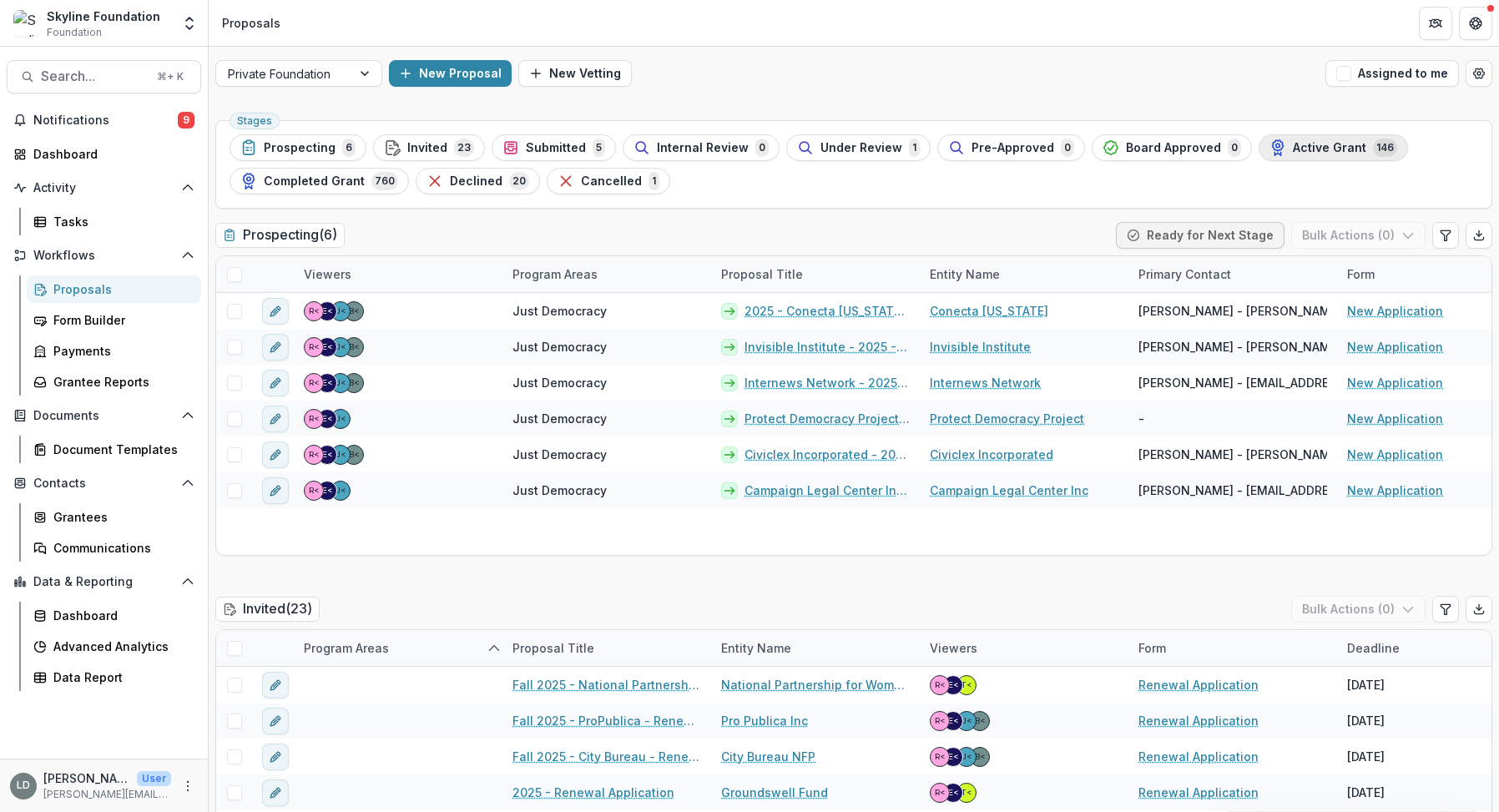
click at [1302, 143] on span "Active Grant" at bounding box center [1329, 148] width 73 height 14
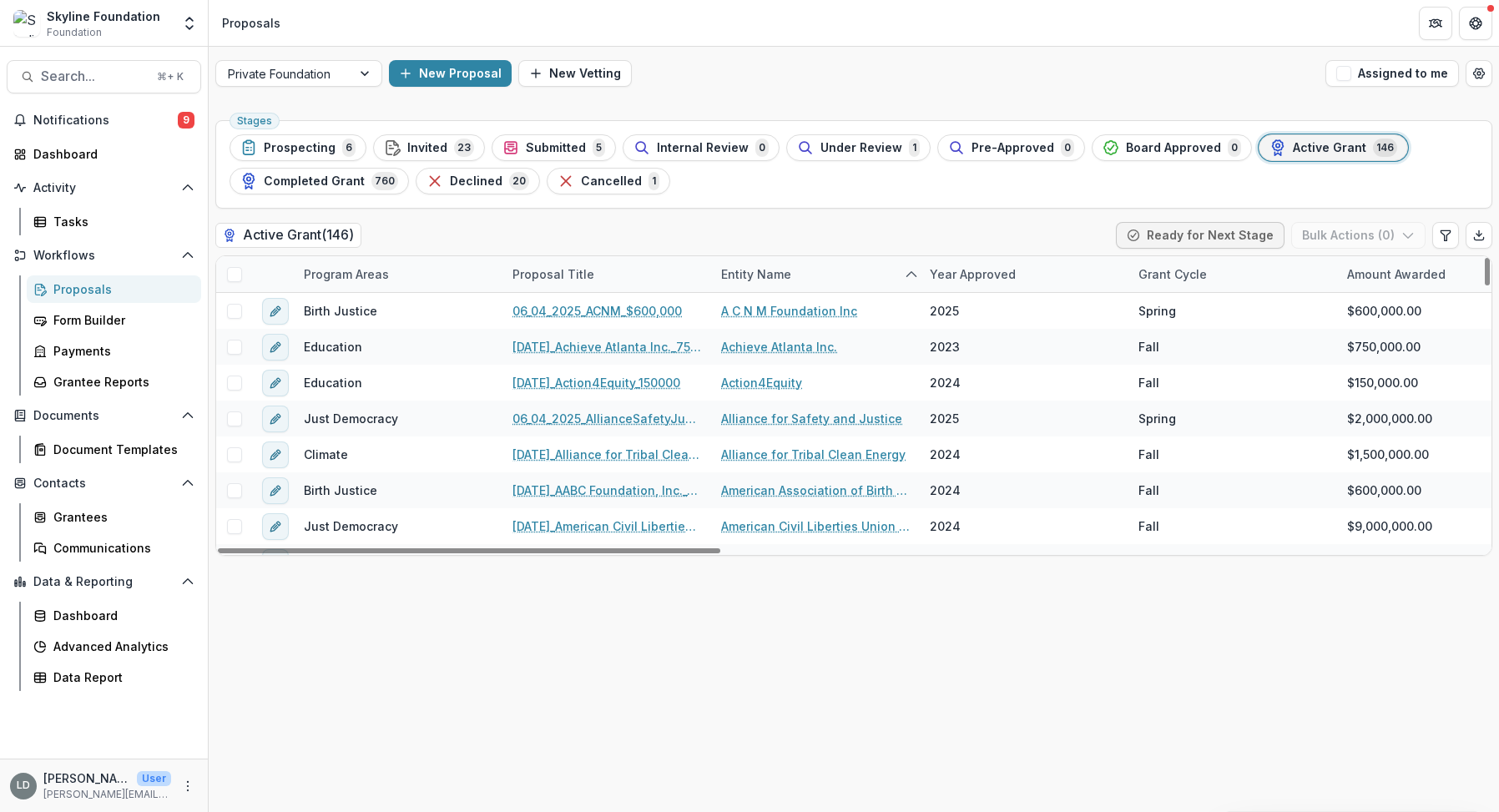
drag, startPoint x: 710, startPoint y: 551, endPoint x: 640, endPoint y: 588, distance: 79.2
click at [656, 553] on div at bounding box center [469, 551] width 502 height 5
click at [1446, 233] on icon "Edit table settings" at bounding box center [1444, 235] width 9 height 10
select select "******"
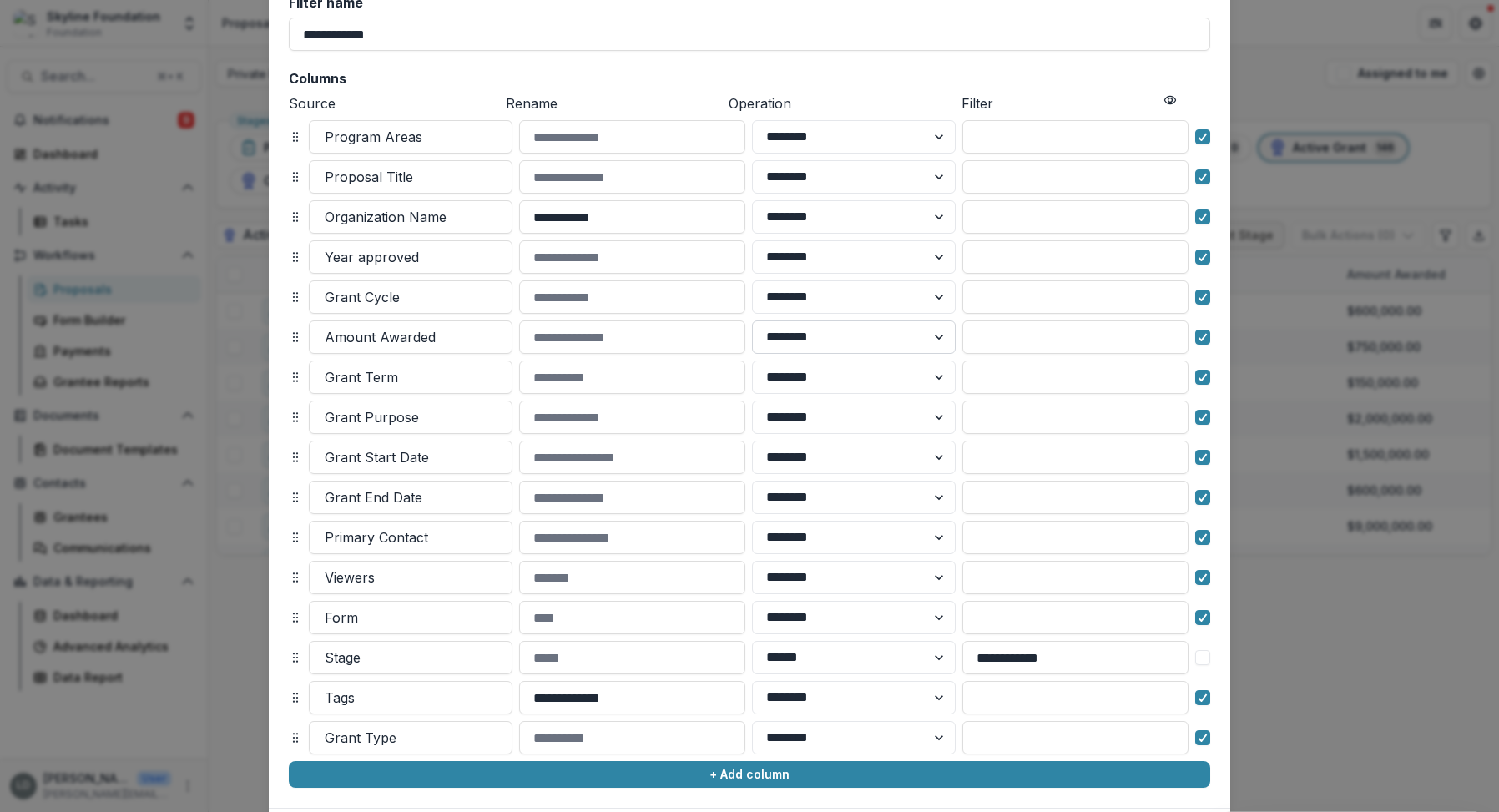
scroll to position [134, 0]
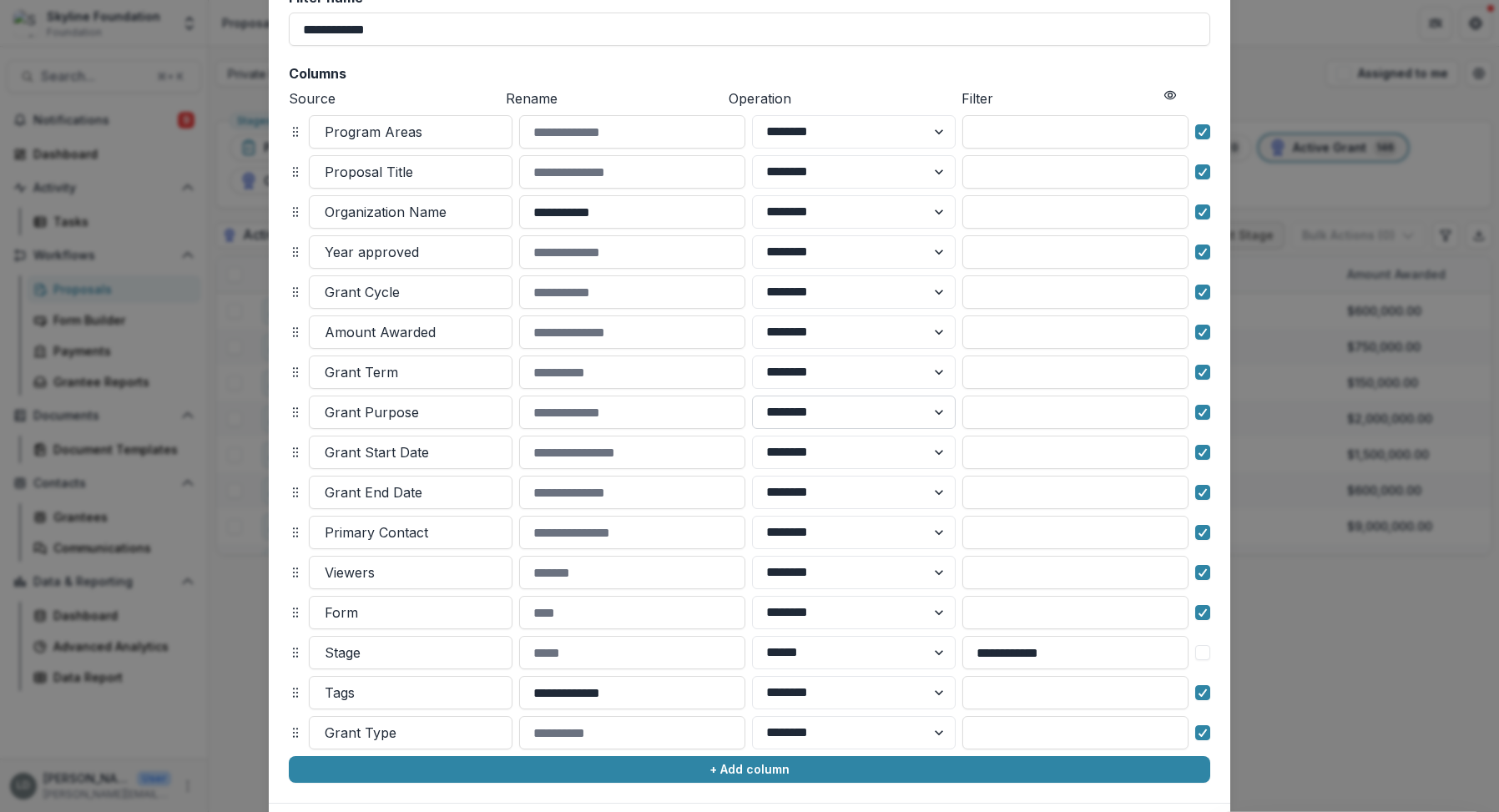
click at [947, 415] on select "******** ******" at bounding box center [853, 412] width 203 height 34
click at [1016, 410] on input at bounding box center [1075, 412] width 226 height 34
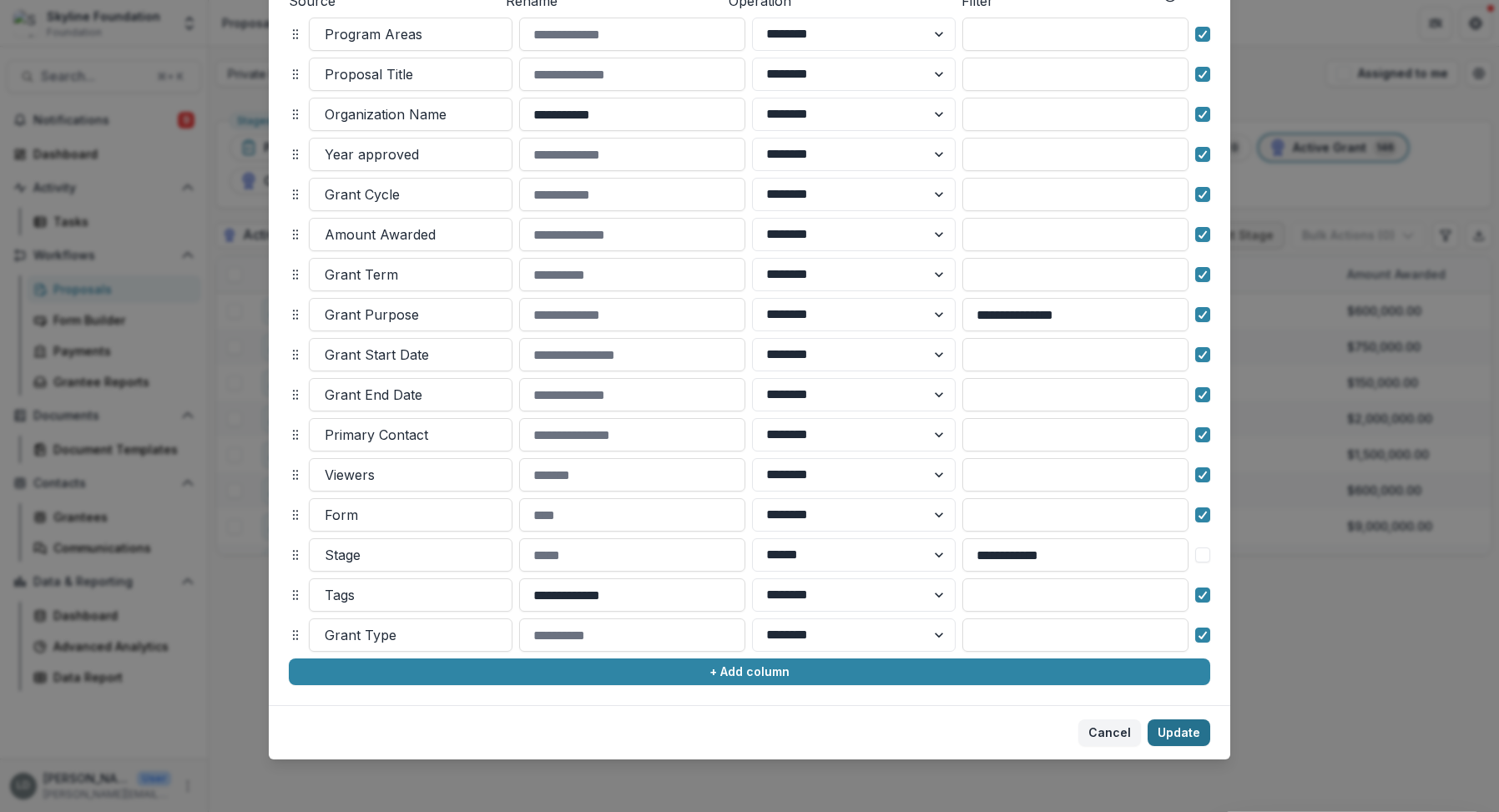
type input "**********"
click at [1175, 732] on button "Update" at bounding box center [1178, 733] width 63 height 27
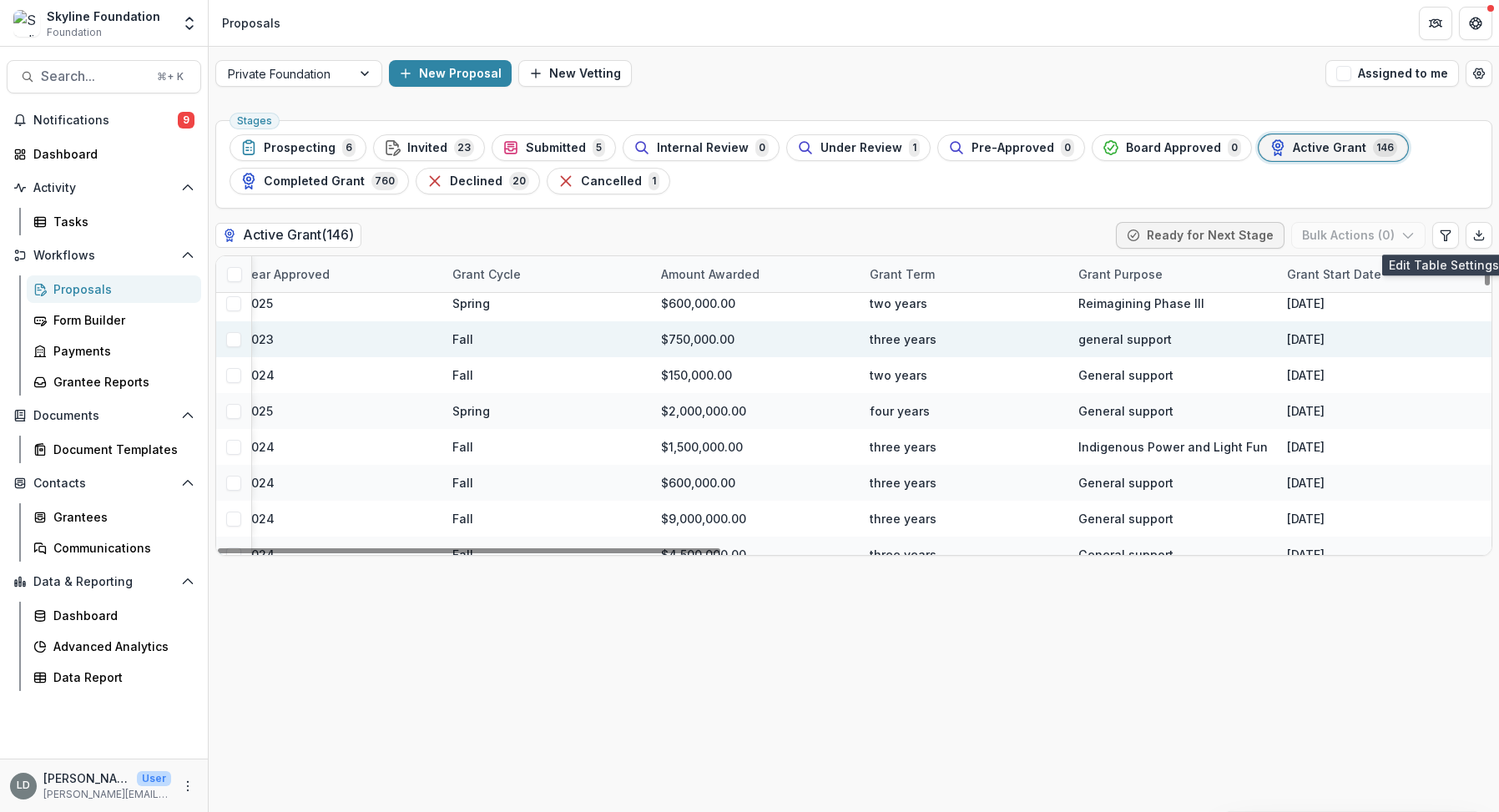
scroll to position [0, 686]
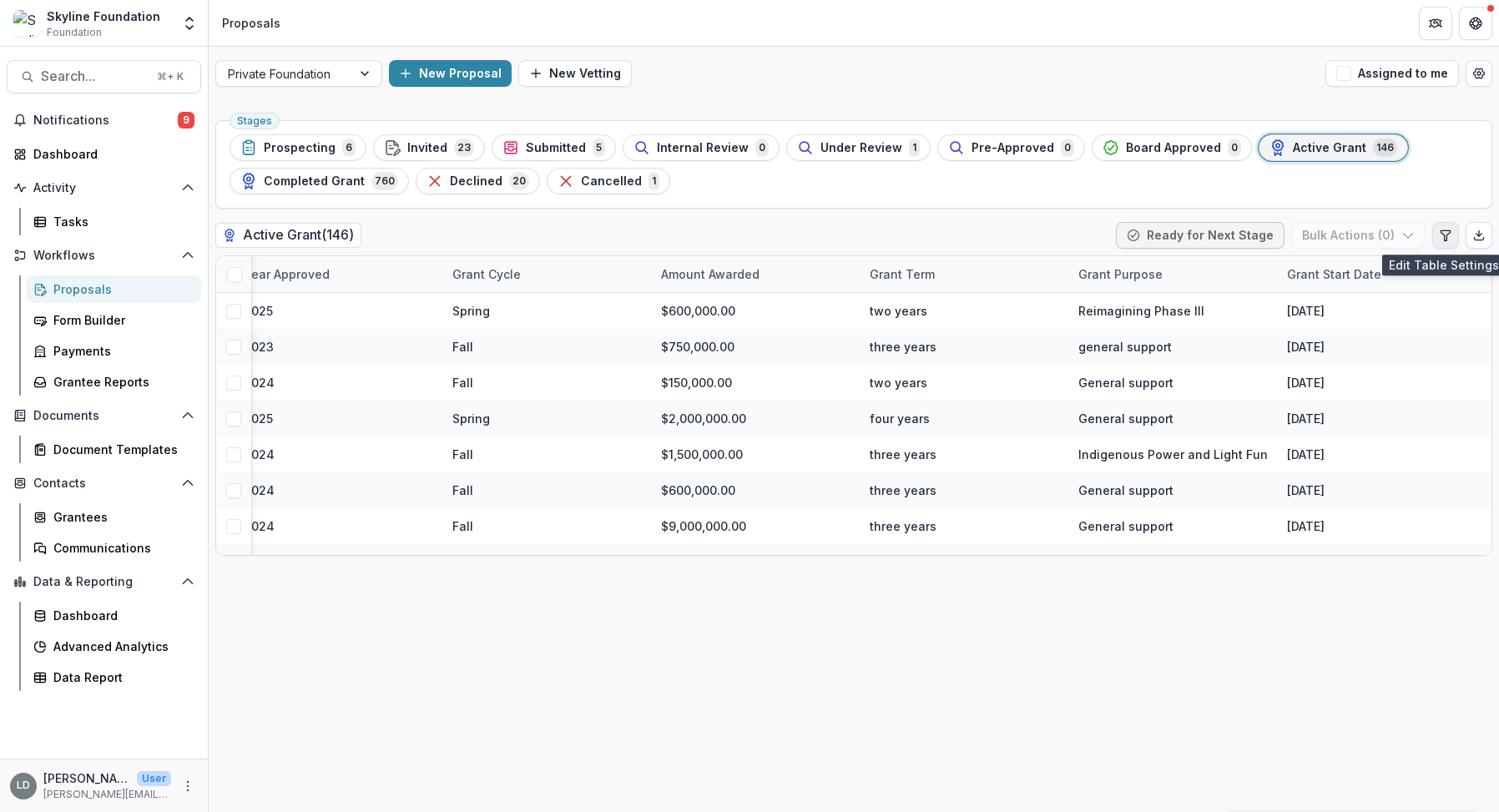
click at [1445, 233] on icon "Edit table settings" at bounding box center [1445, 235] width 13 height 13
select select "******"
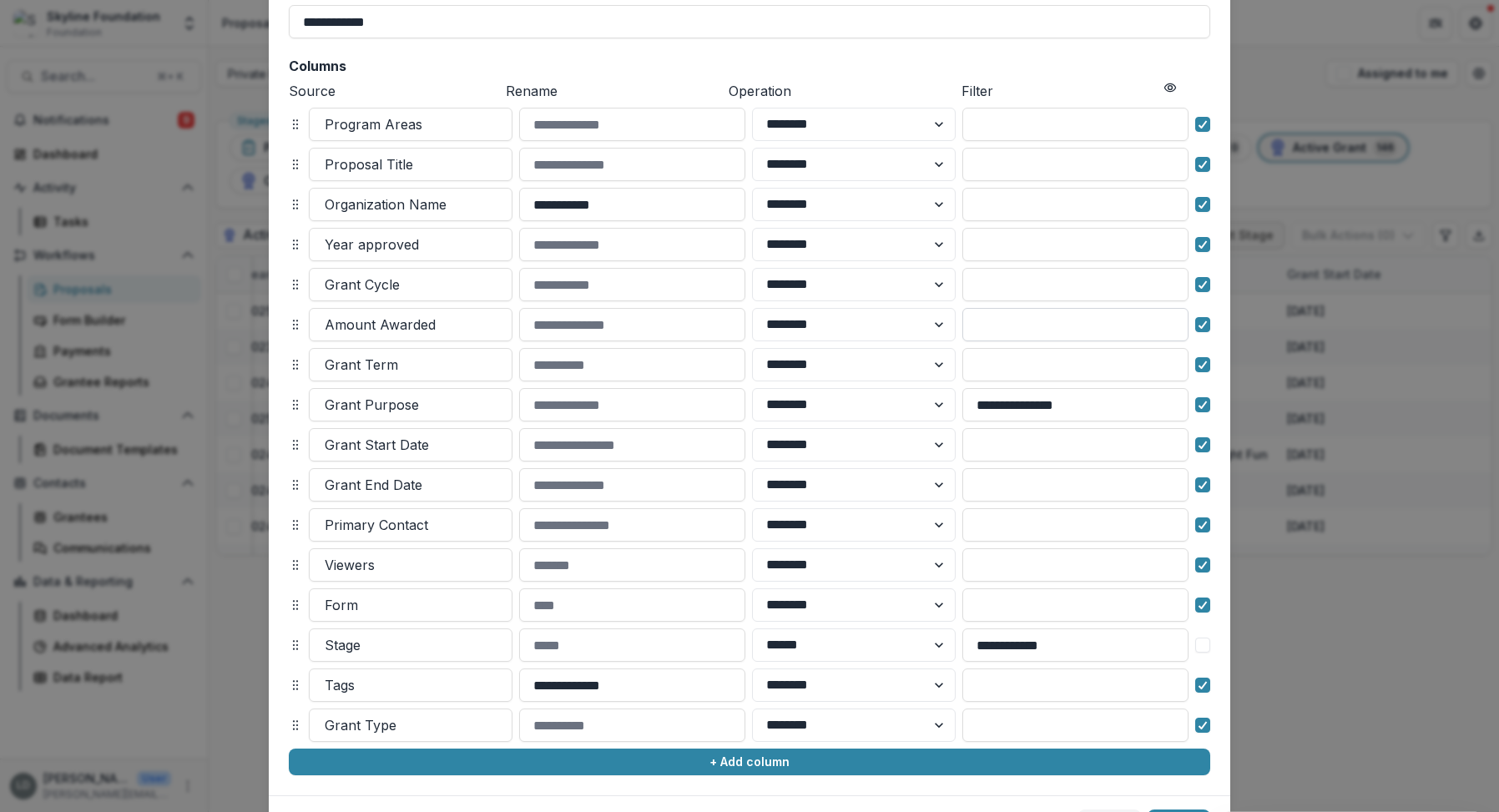
scroll to position [142, 0]
click at [1130, 401] on input "**********" at bounding box center [1075, 404] width 226 height 34
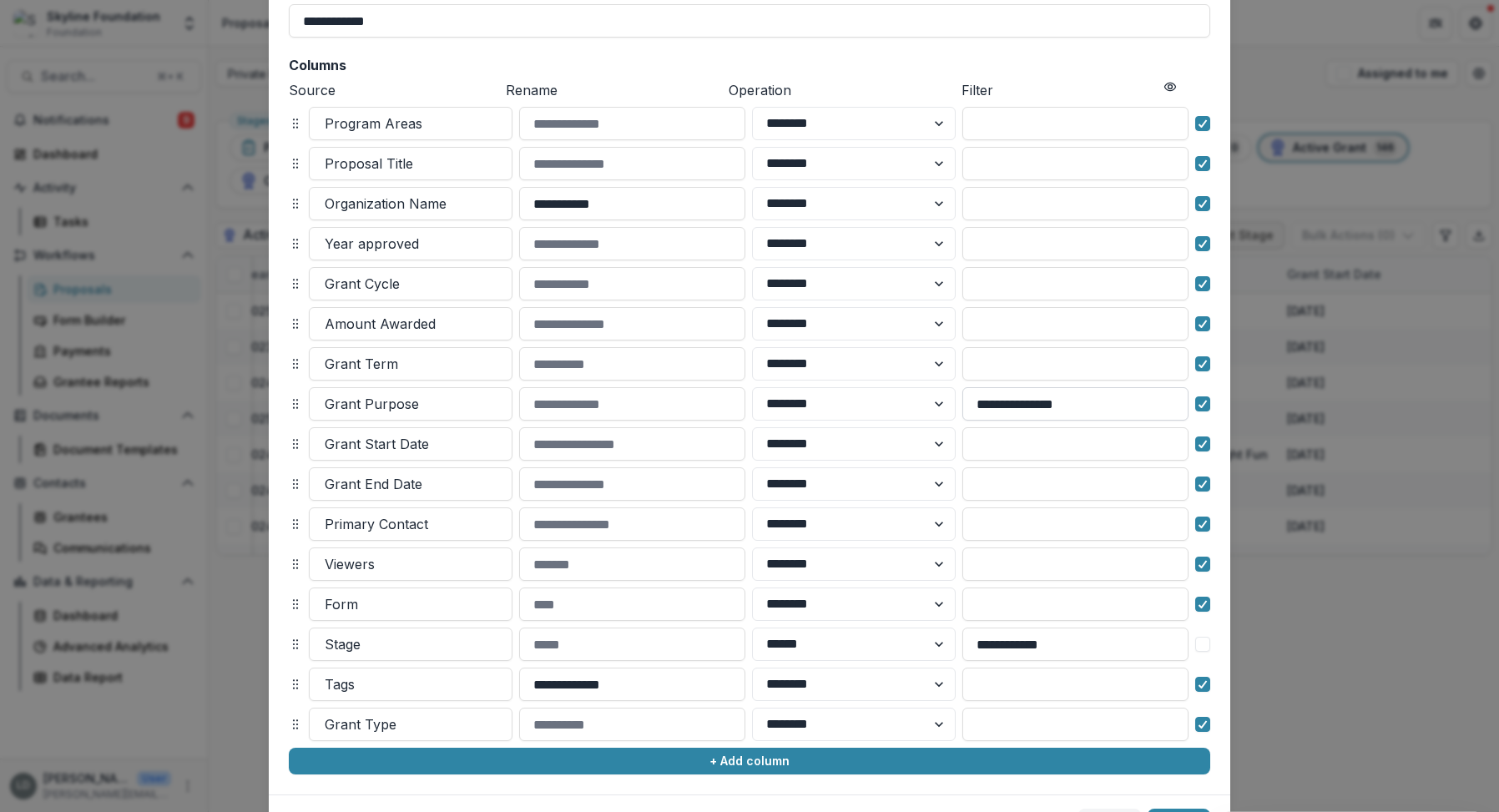
click at [1130, 401] on input "**********" at bounding box center [1075, 404] width 226 height 34
click at [1220, 386] on div "**********" at bounding box center [749, 378] width 962 height 833
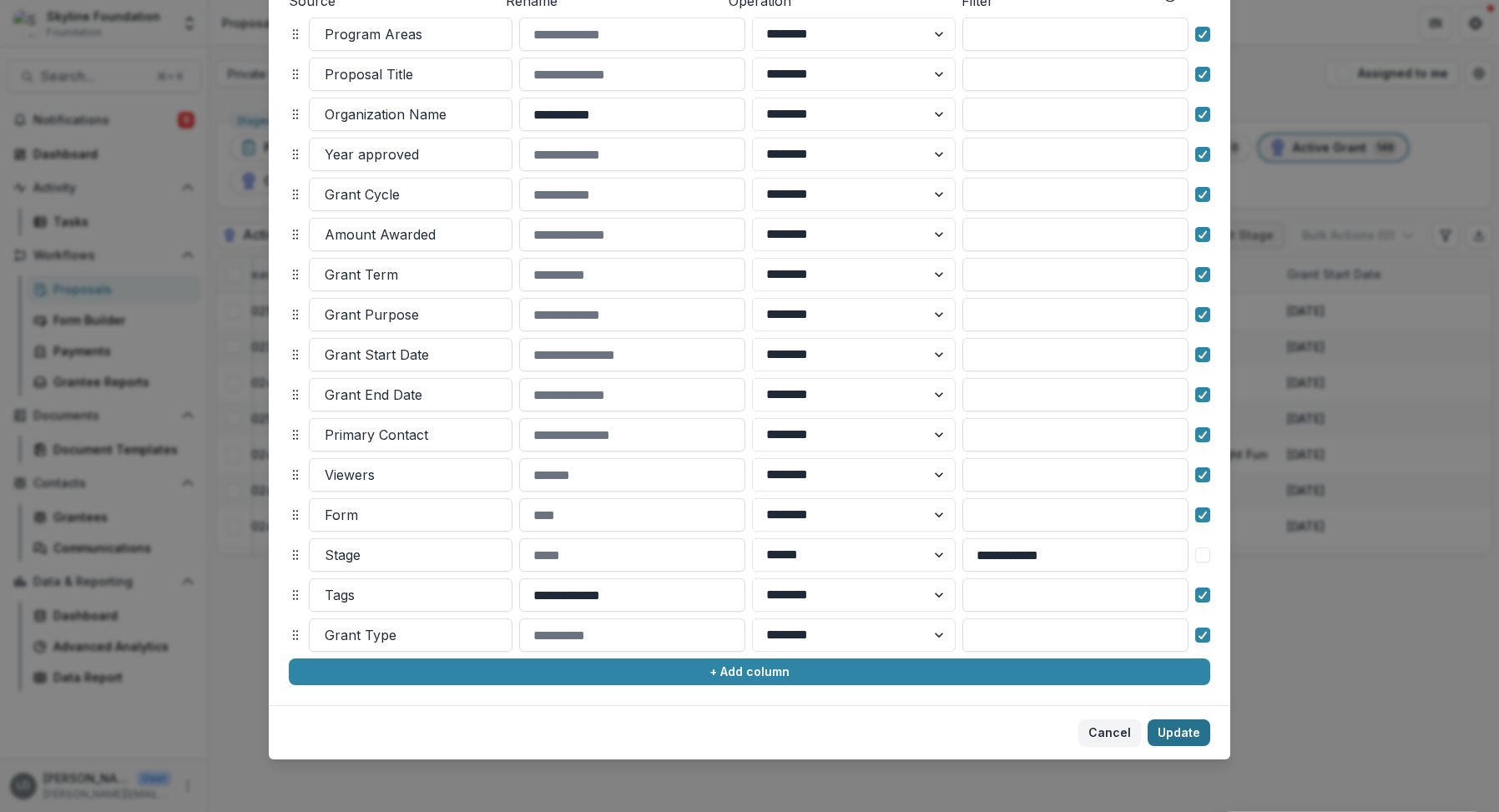
click at [1174, 731] on button "Update" at bounding box center [1178, 733] width 63 height 27
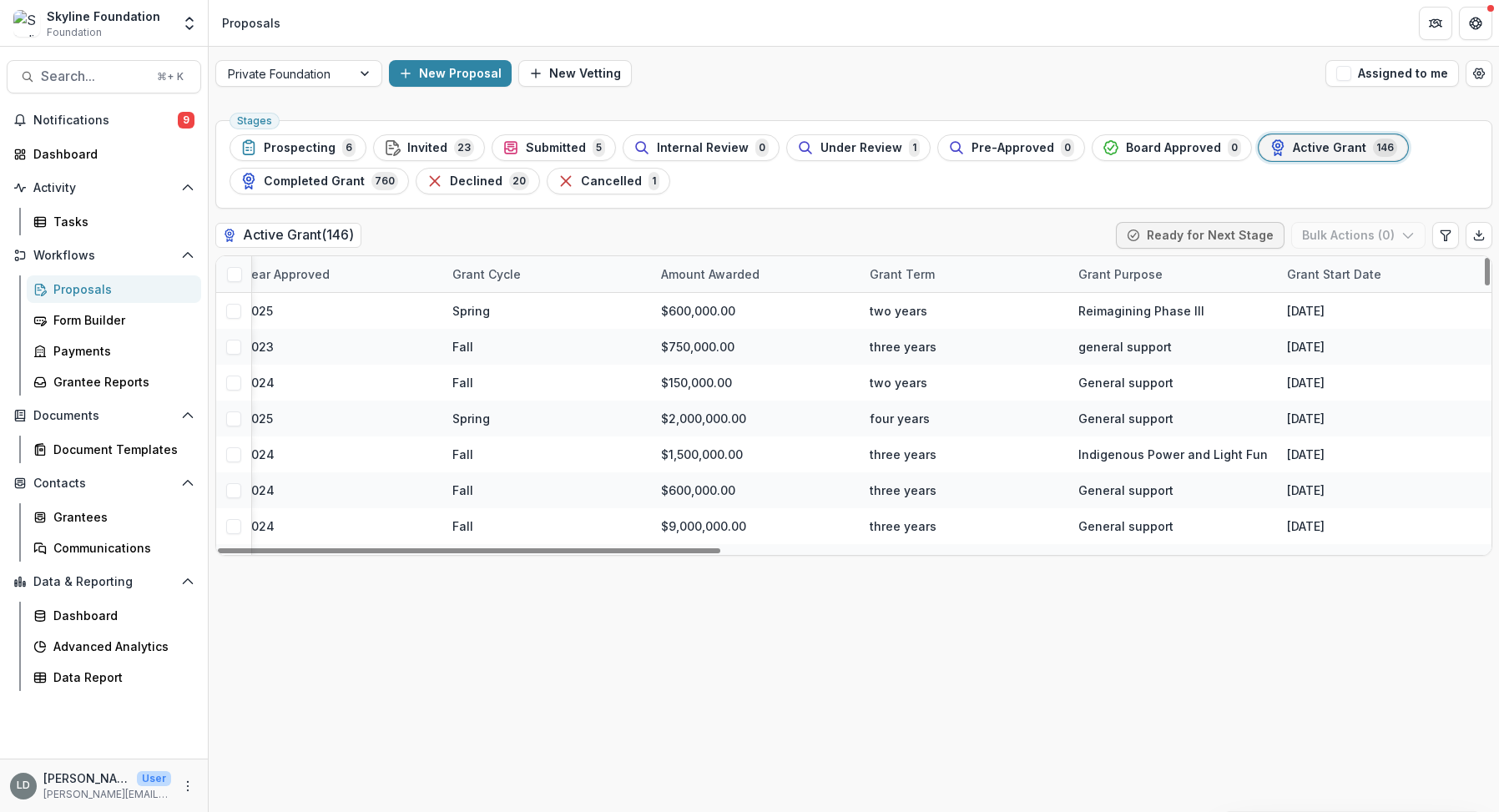
click at [1155, 272] on div "Grant Purpose" at bounding box center [1120, 274] width 104 height 18
click at [1161, 317] on input at bounding box center [1171, 312] width 200 height 27
type input "*******"
click at [1138, 600] on div "Stages Prospecting 6 Invited 23 Submitted 5 Internal Review 0 Under Review 1 Pr…" at bounding box center [853, 463] width 1290 height 699
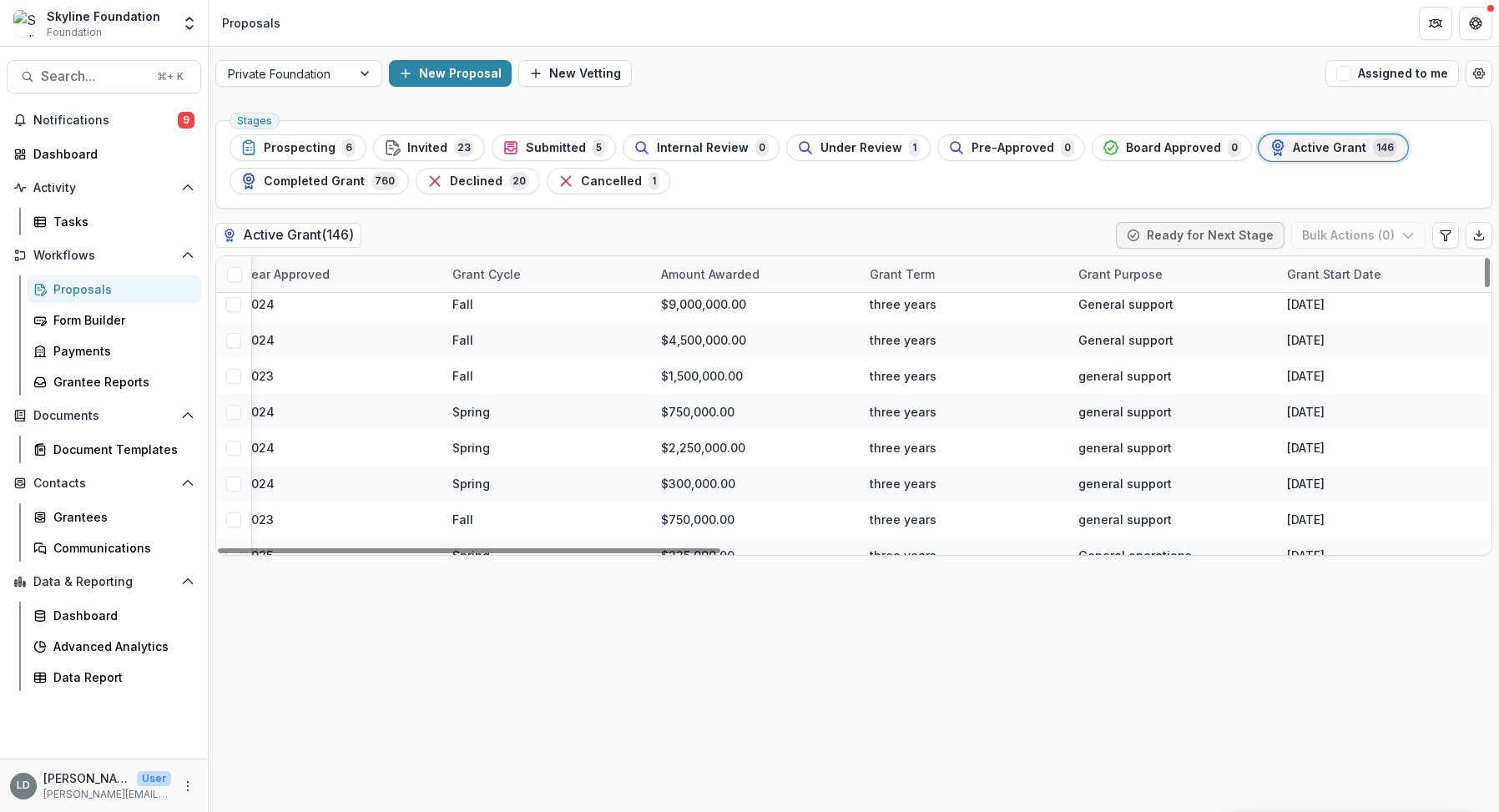
scroll to position [0, 686]
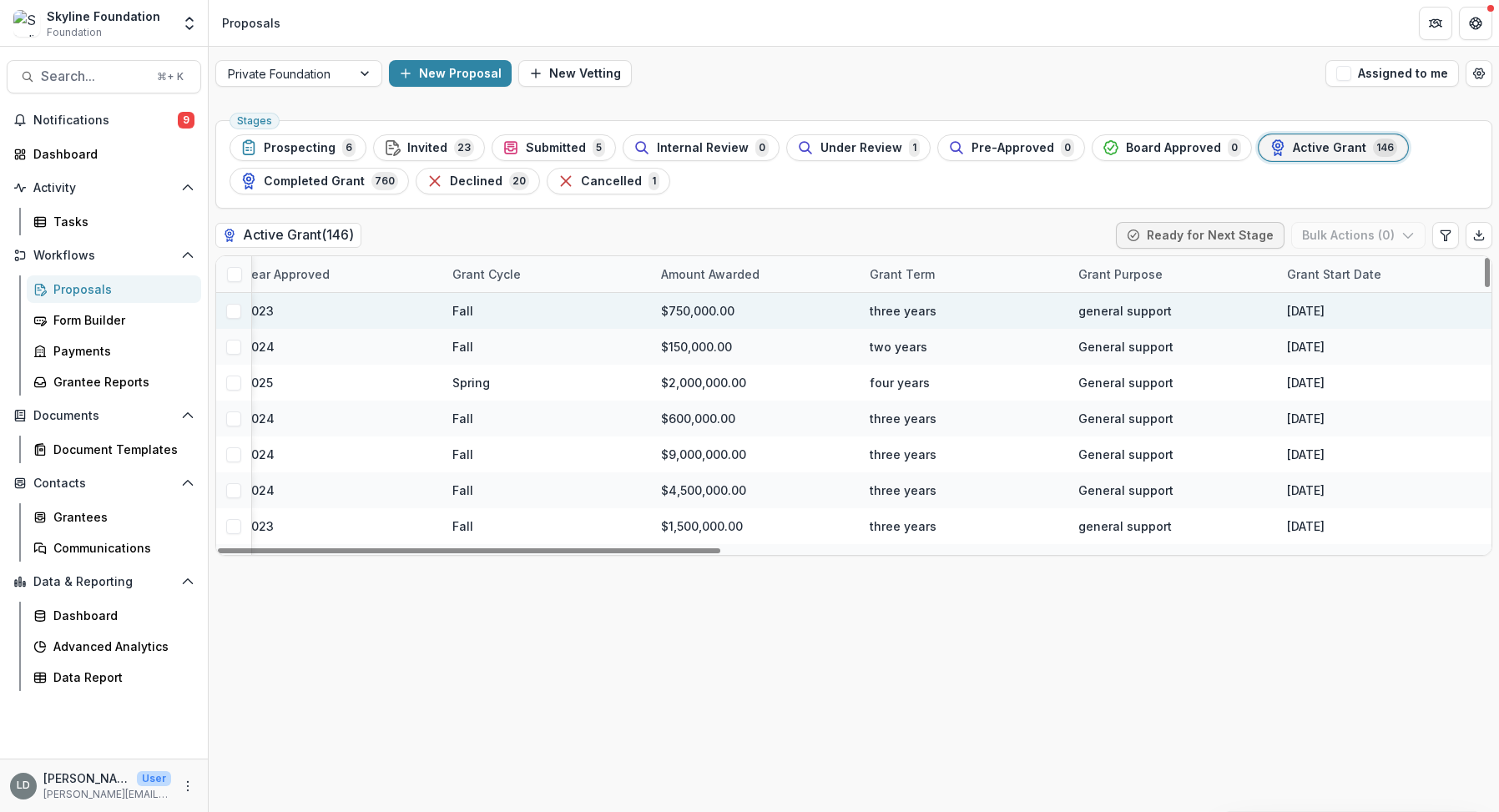
click at [1203, 309] on div "general support" at bounding box center [1172, 311] width 208 height 36
click at [1019, 311] on div "three years" at bounding box center [964, 311] width 208 height 36
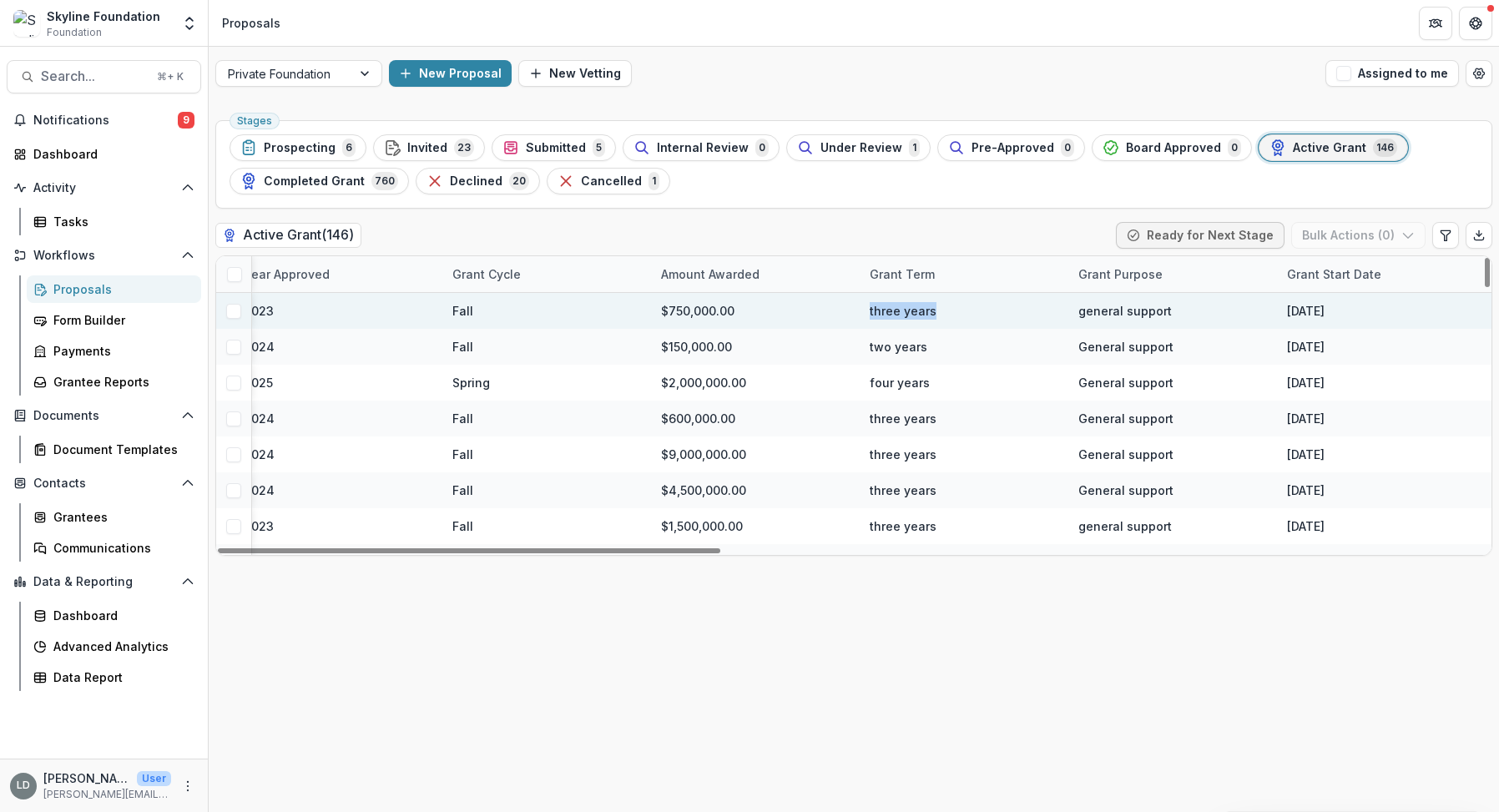
click at [1019, 311] on div "three years" at bounding box center [964, 311] width 208 height 36
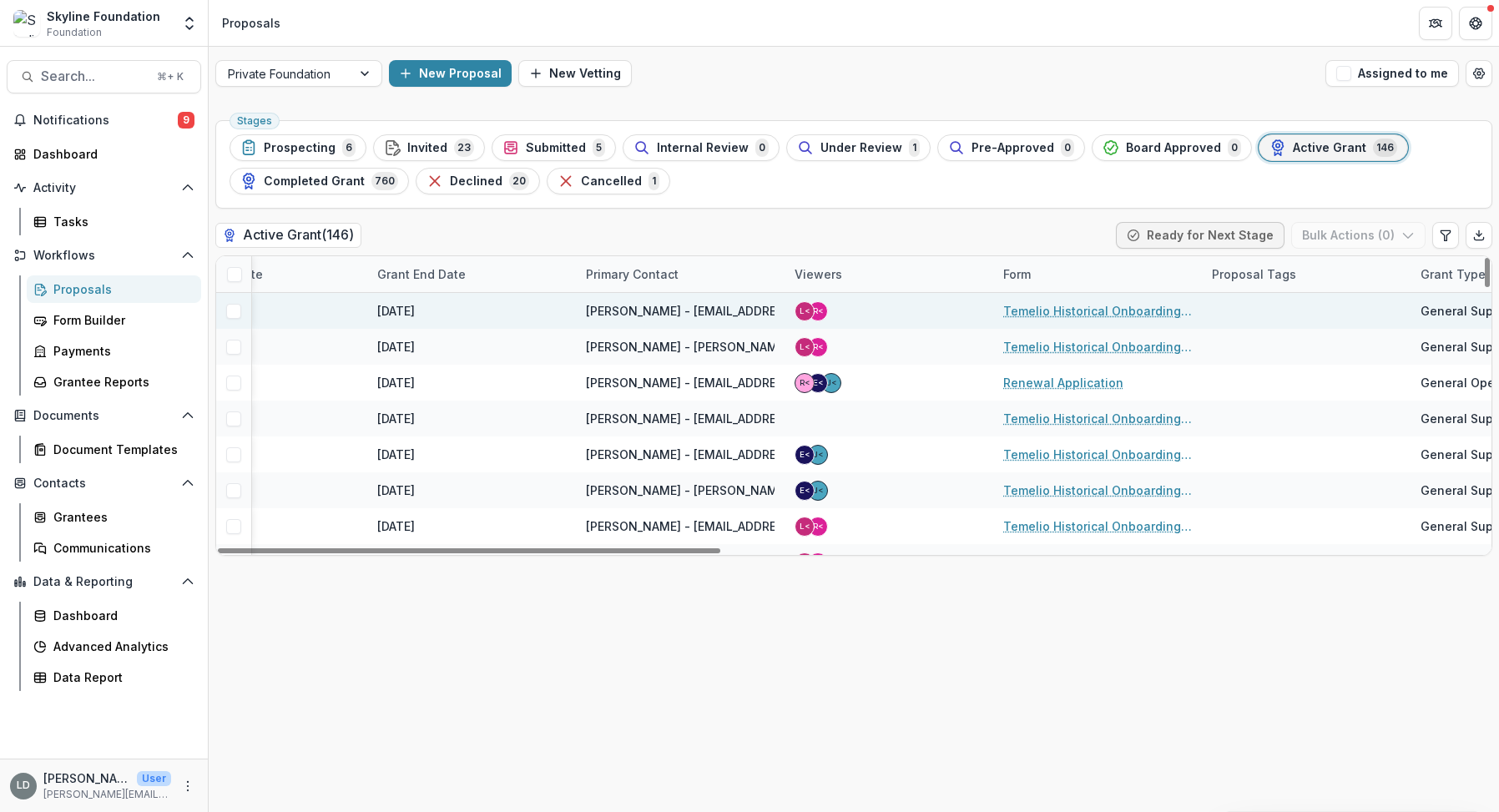
scroll to position [4, 0]
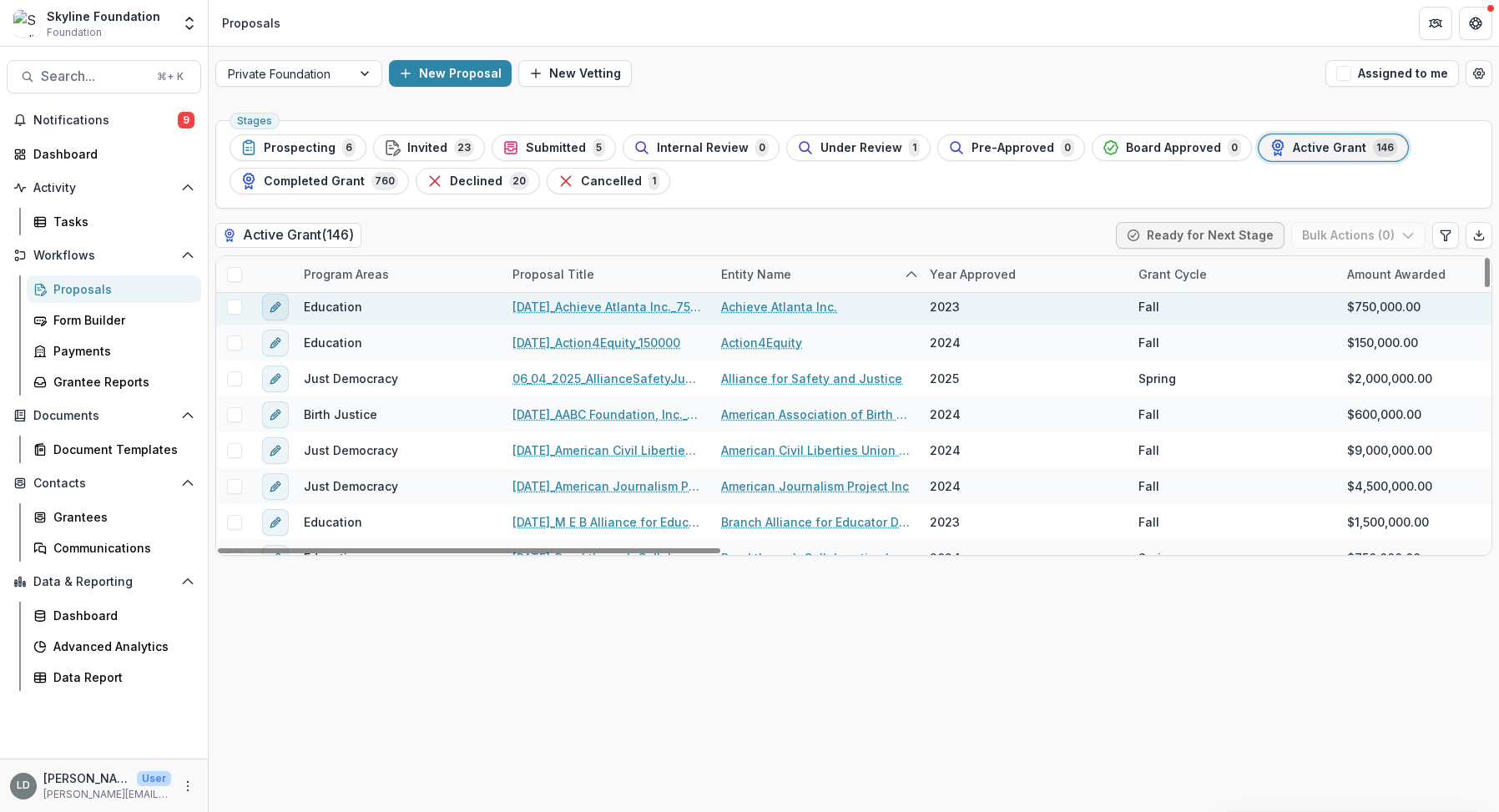
click at [282, 307] on button "edit" at bounding box center [275, 307] width 27 height 27
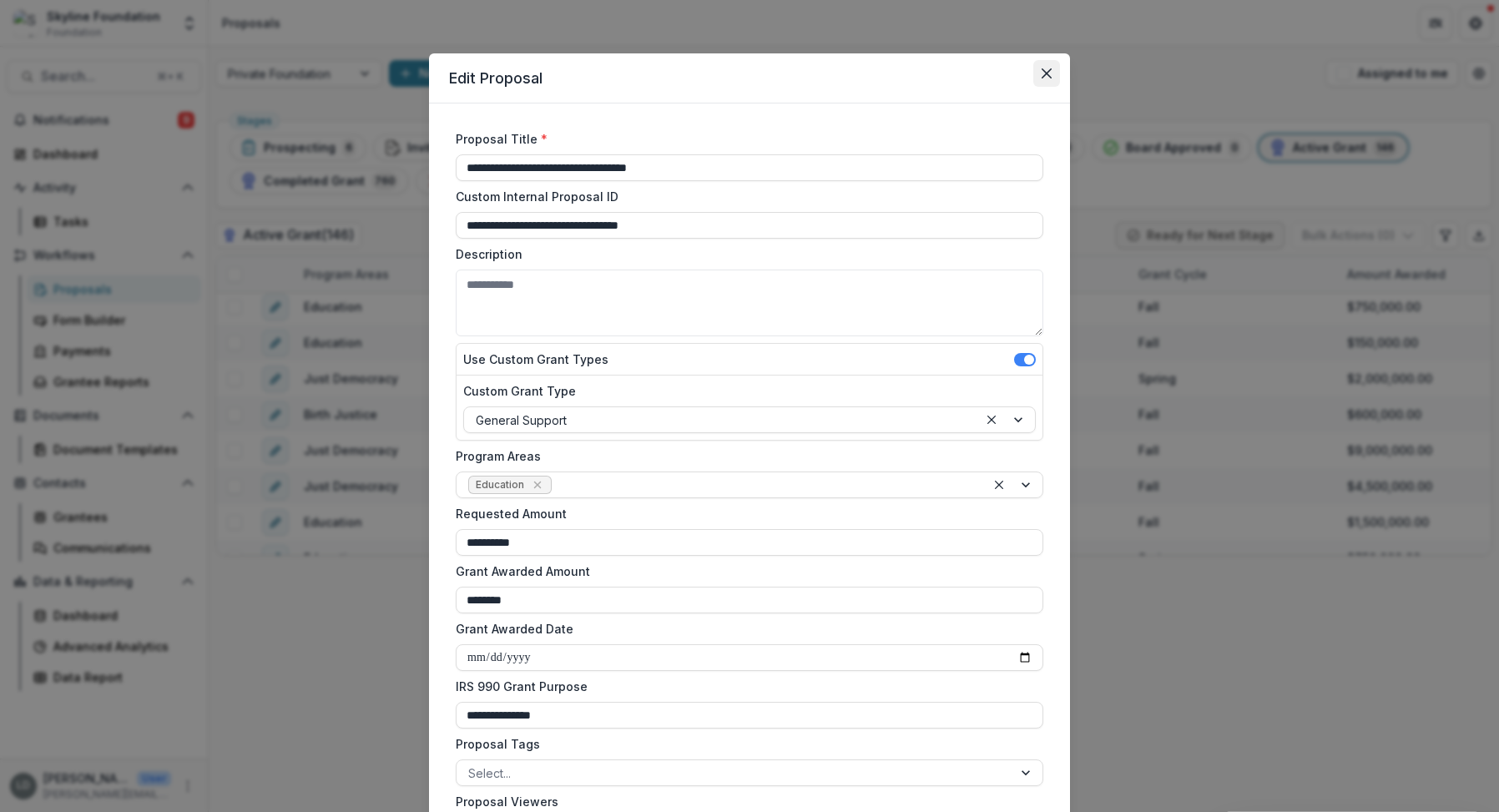
click at [1041, 71] on icon "Close" at bounding box center [1046, 73] width 10 height 10
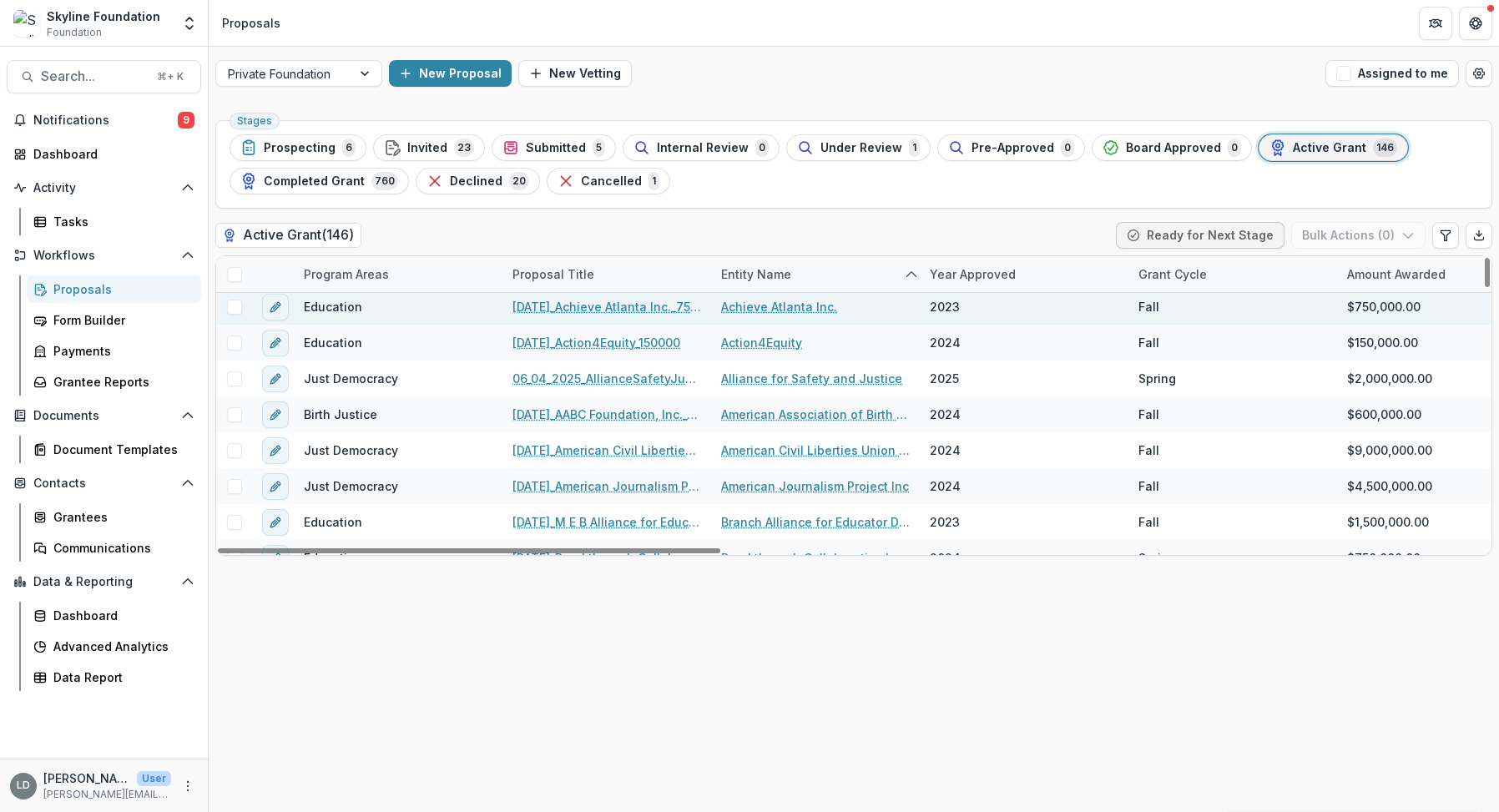
click at [233, 308] on span at bounding box center [234, 307] width 15 height 15
click at [1353, 233] on button "Bulk Actions ( 1 )" at bounding box center [1360, 235] width 131 height 27
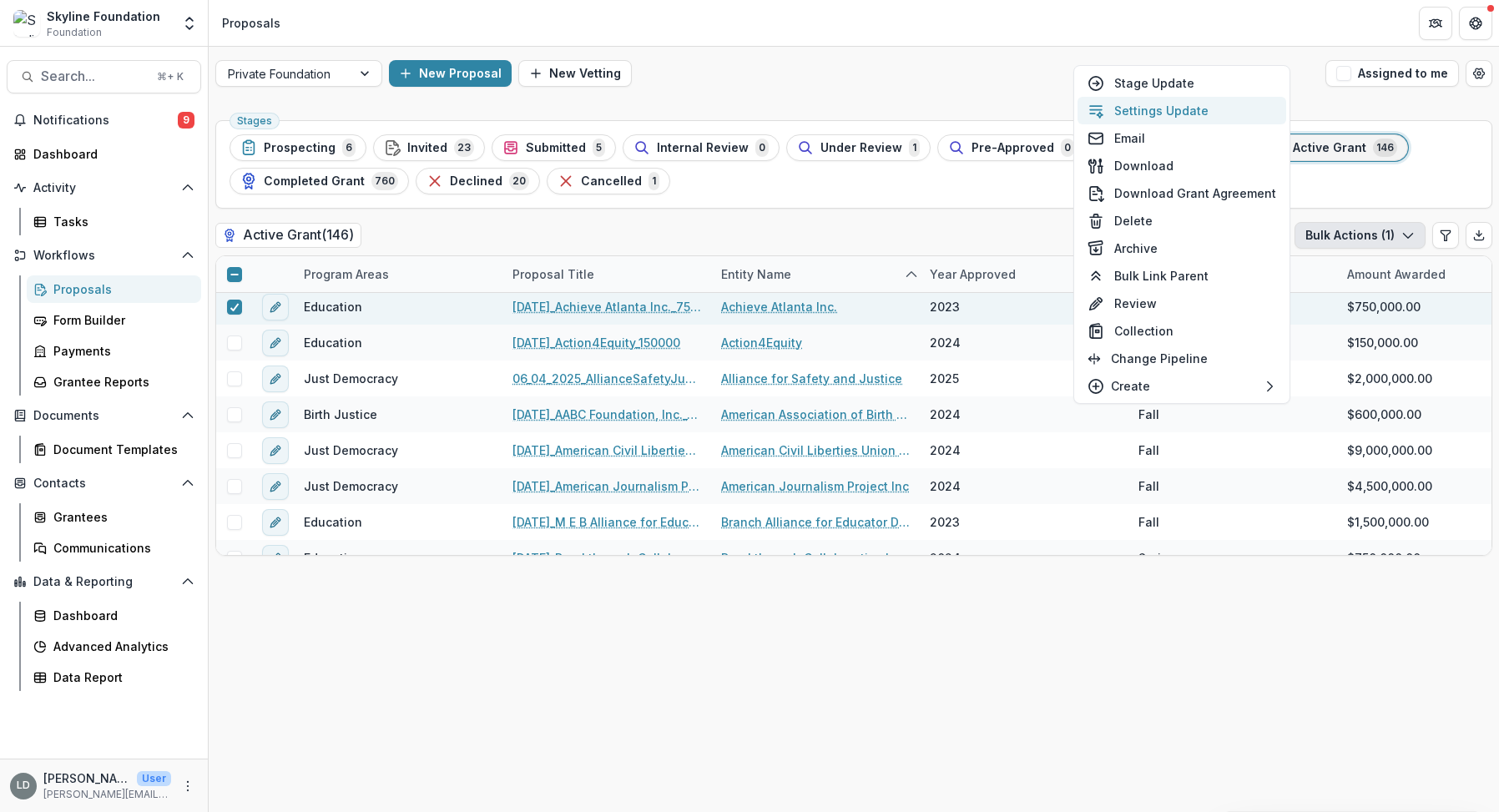
click at [1246, 119] on button "Settings Update" at bounding box center [1182, 110] width 208 height 28
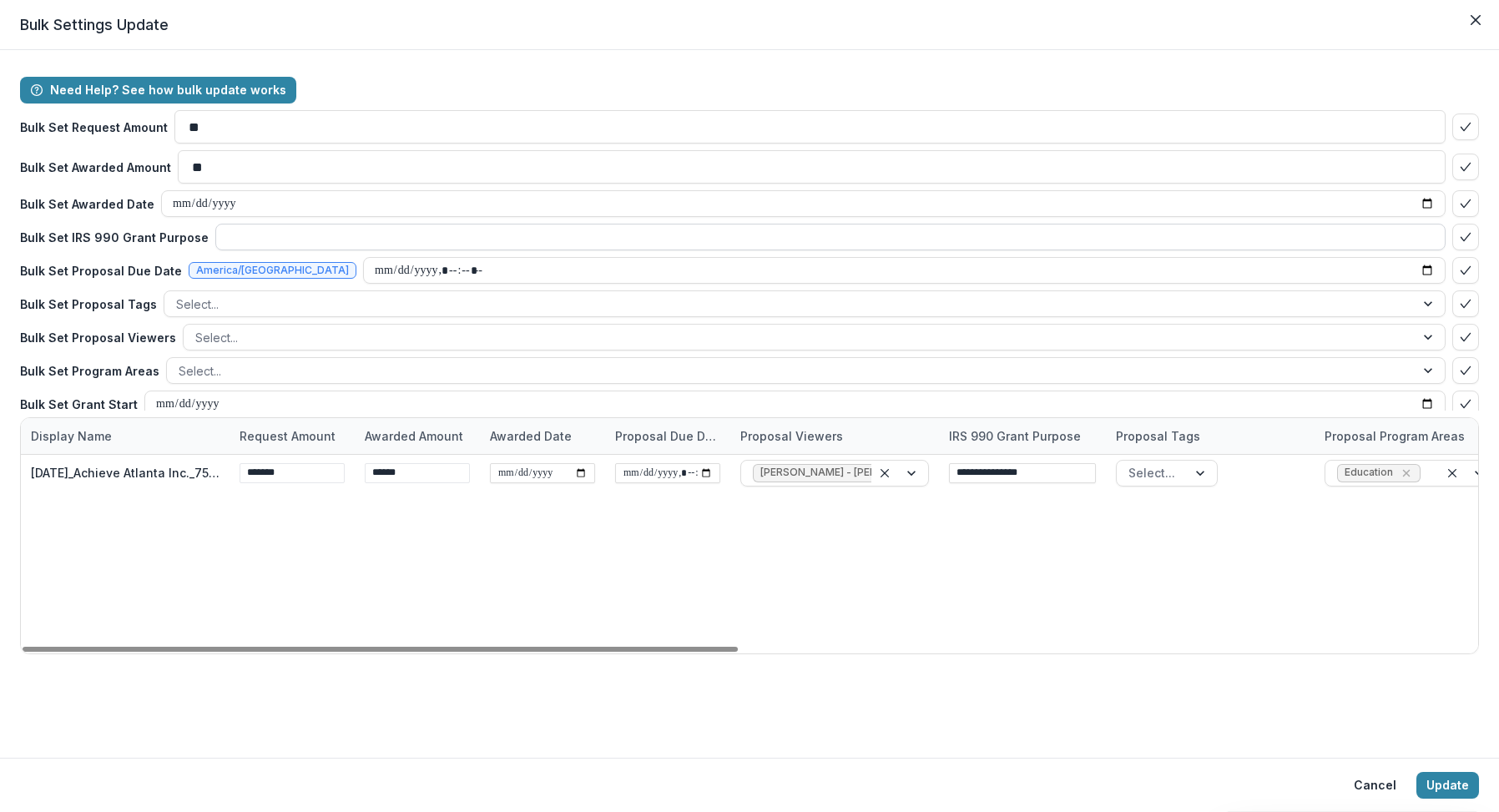
click at [263, 238] on input at bounding box center [830, 237] width 1230 height 27
type input "*"
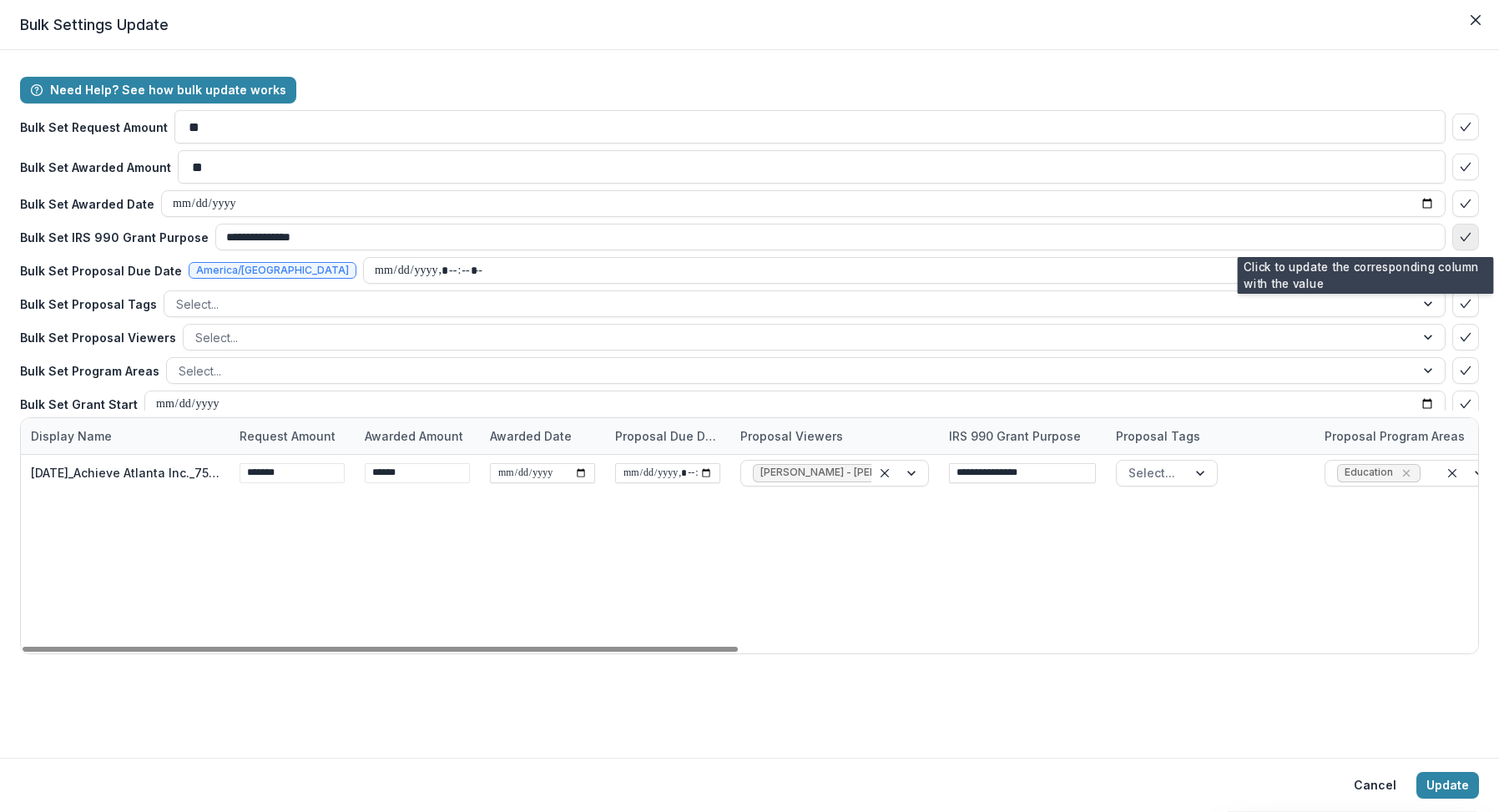
type input "**********"
click at [1460, 238] on icon "bulk-confirm-option" at bounding box center [1465, 237] width 13 height 13
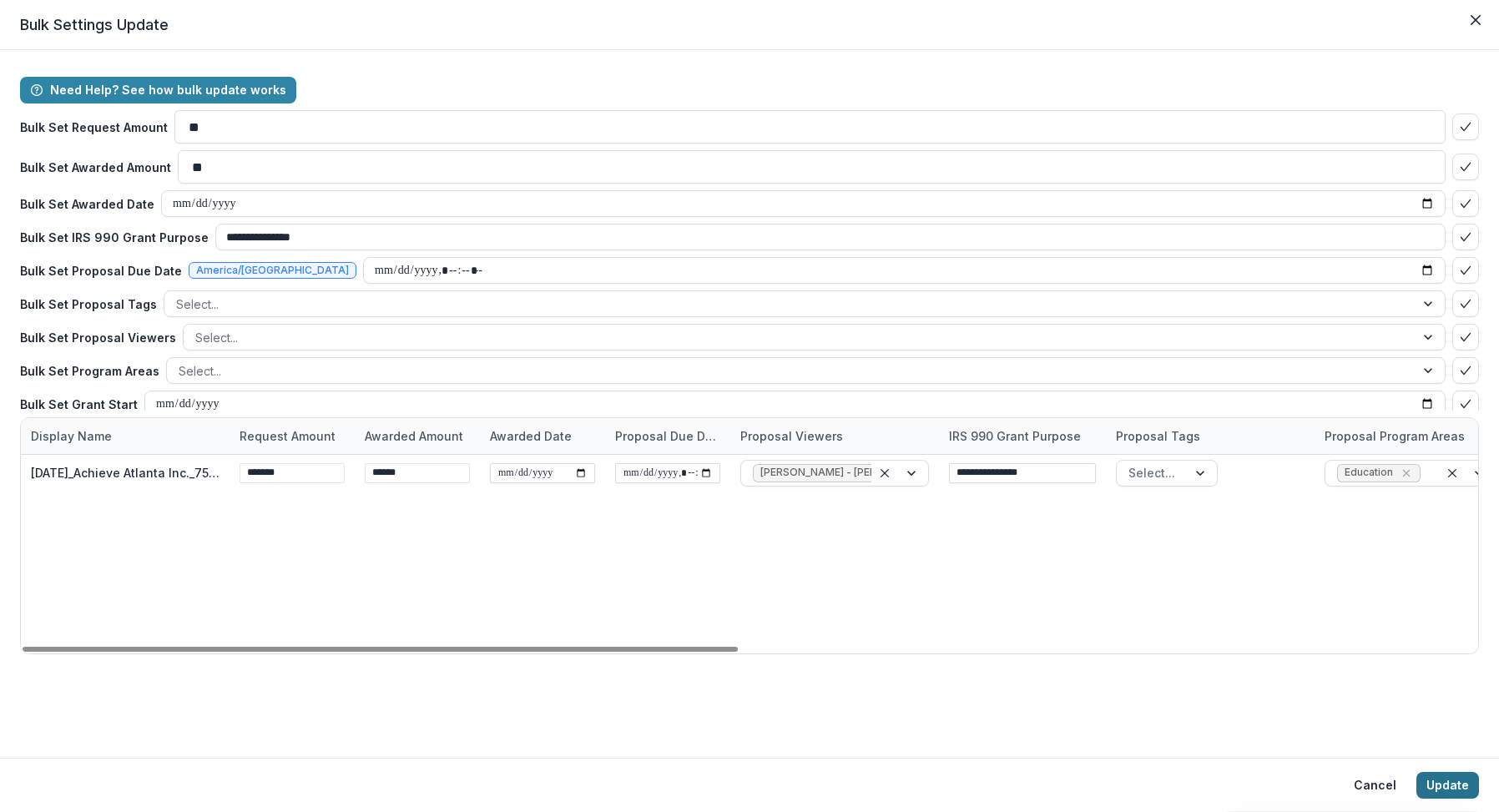
click at [1443, 779] on button "Update" at bounding box center [1447, 785] width 63 height 27
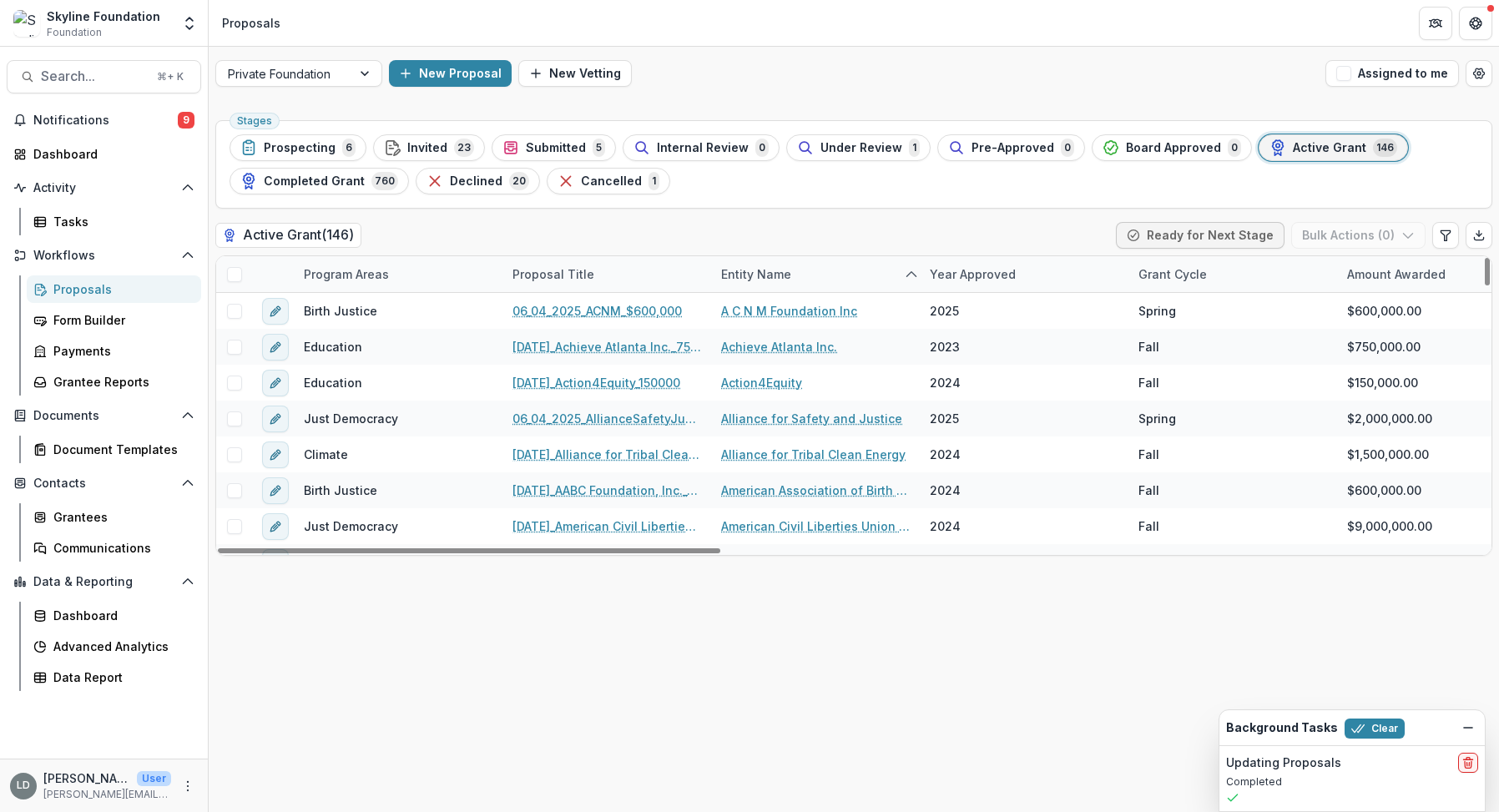
click at [892, 650] on div "Stages Prospecting 6 Invited 23 Submitted 5 Internal Review 0 Under Review 1 Pr…" at bounding box center [853, 463] width 1290 height 699
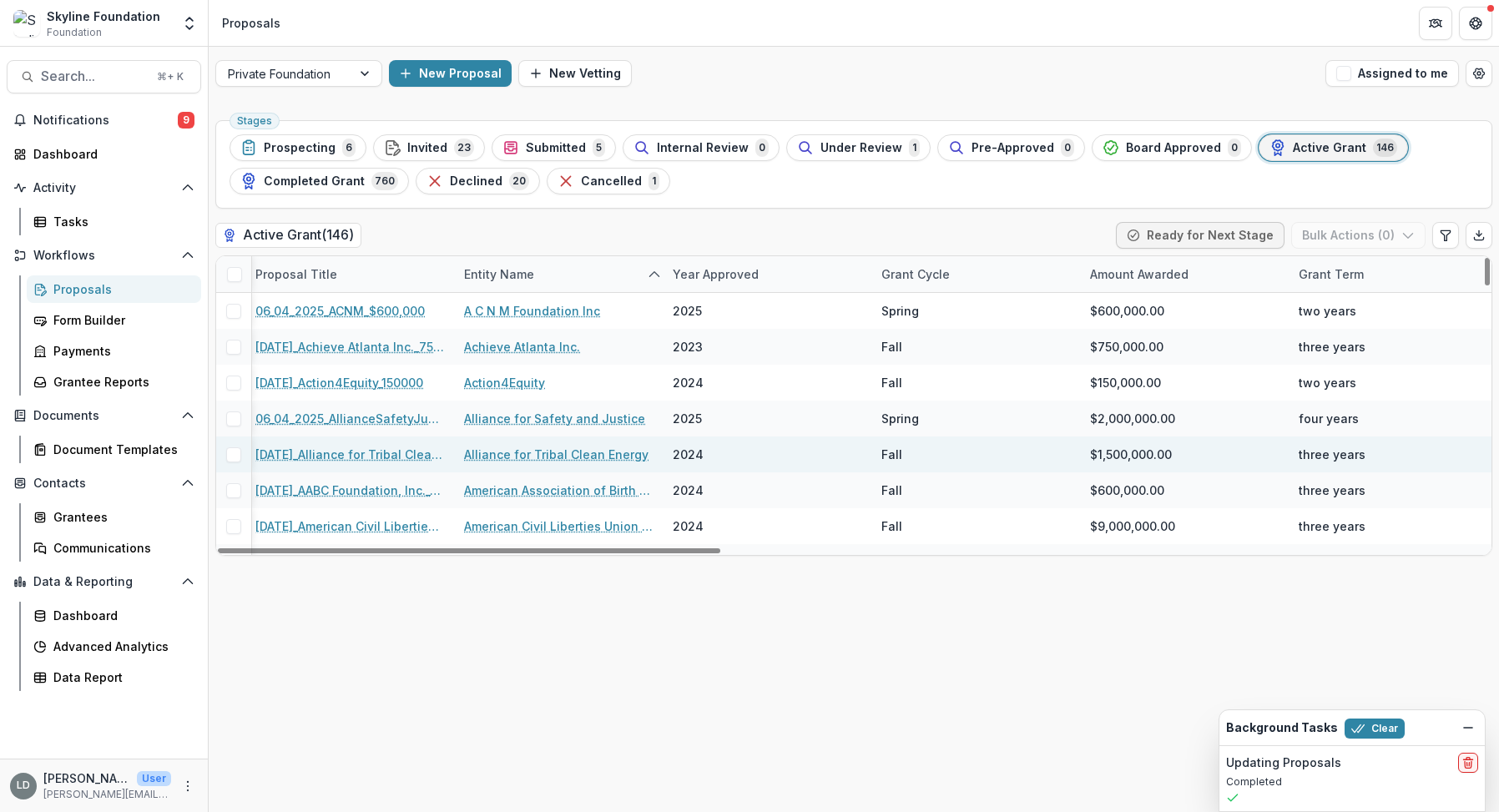
scroll to position [0, 642]
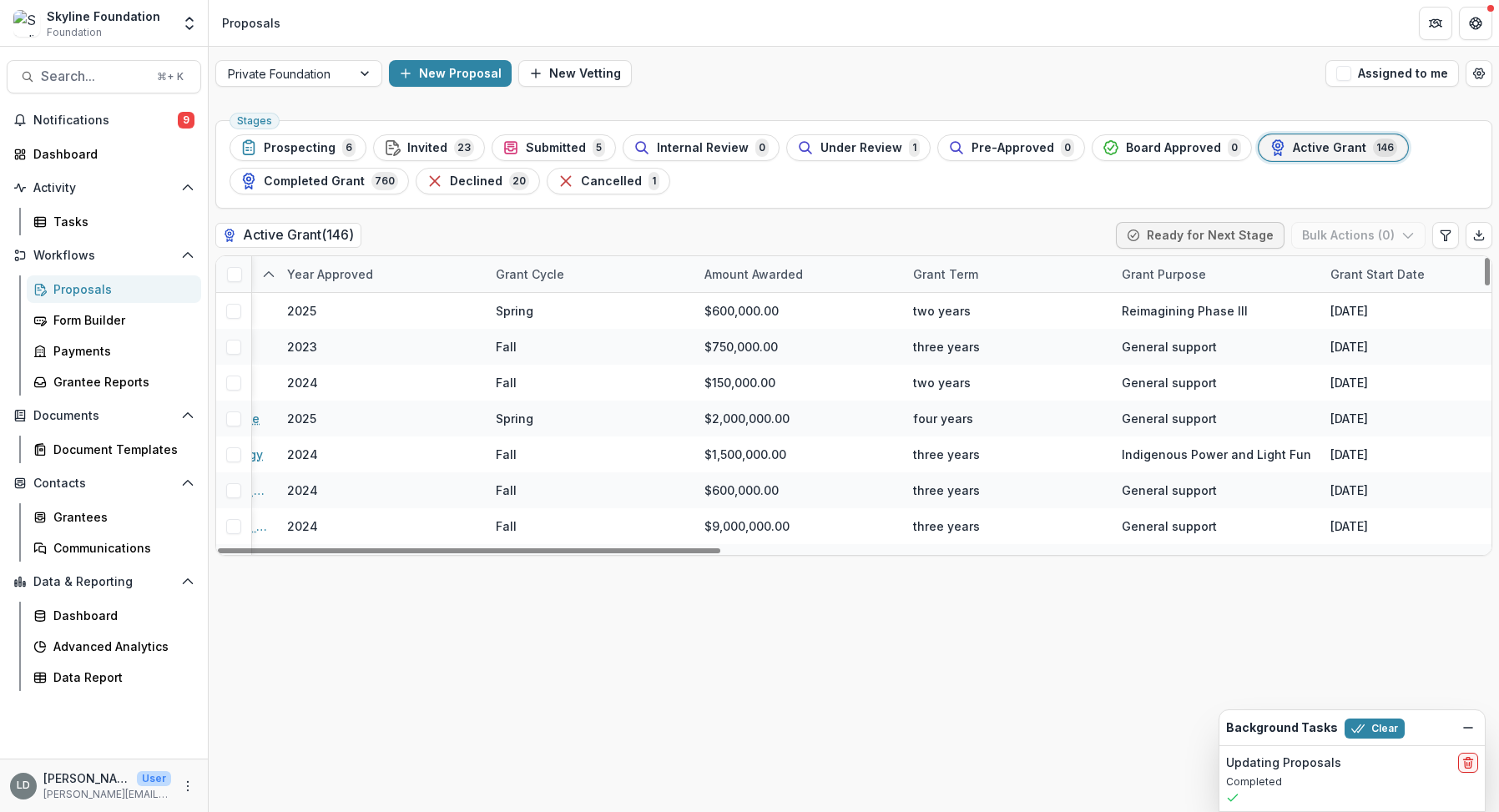
click at [1181, 277] on div "Grant Purpose" at bounding box center [1164, 274] width 104 height 18
click at [1183, 319] on input at bounding box center [1214, 312] width 200 height 27
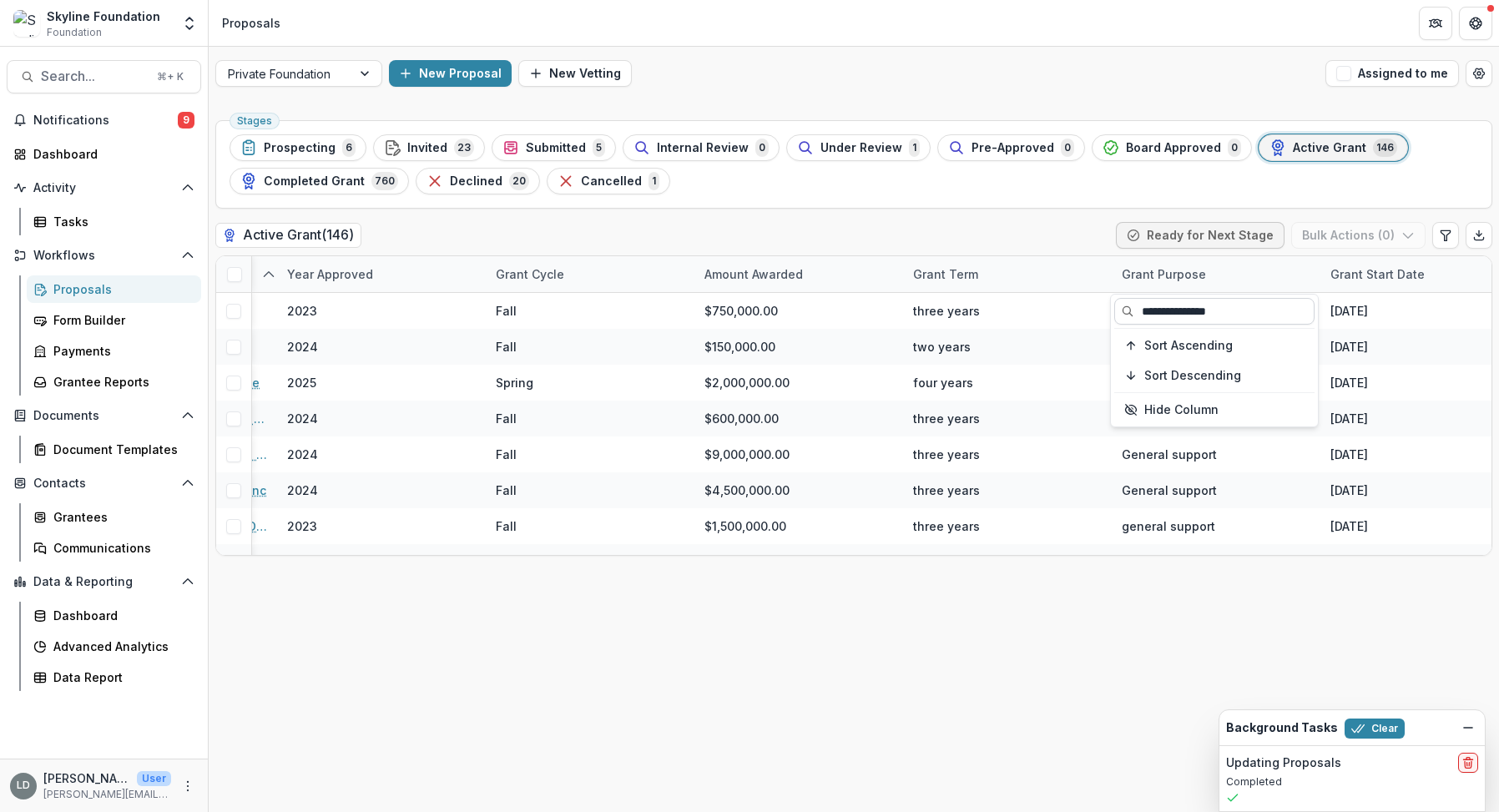
type input "**********"
click at [1177, 279] on div "Grant Purpose" at bounding box center [1164, 274] width 104 height 18
click at [1198, 312] on input "*******" at bounding box center [1214, 312] width 200 height 27
click at [1176, 606] on div "Stages Prospecting 6 Invited 23 Submitted 5 Internal Review 0 Under Review 1 Pr…" at bounding box center [853, 463] width 1290 height 699
click at [123, 677] on div "Data Report" at bounding box center [121, 677] width 134 height 18
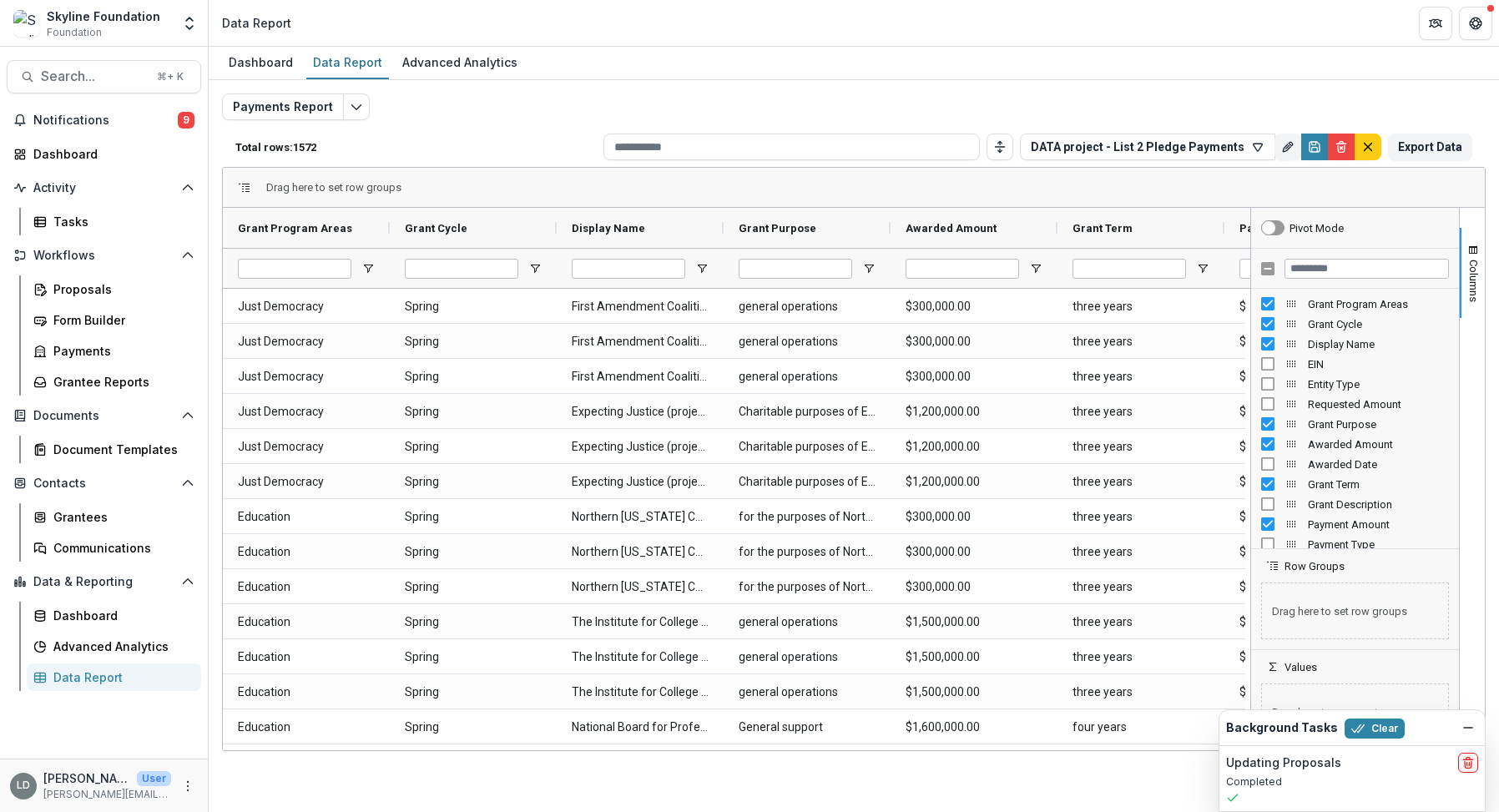
click at [90, 686] on link "Data Report" at bounding box center [114, 677] width 175 height 28
click at [455, 58] on div "Advanced Analytics" at bounding box center [459, 62] width 128 height 24
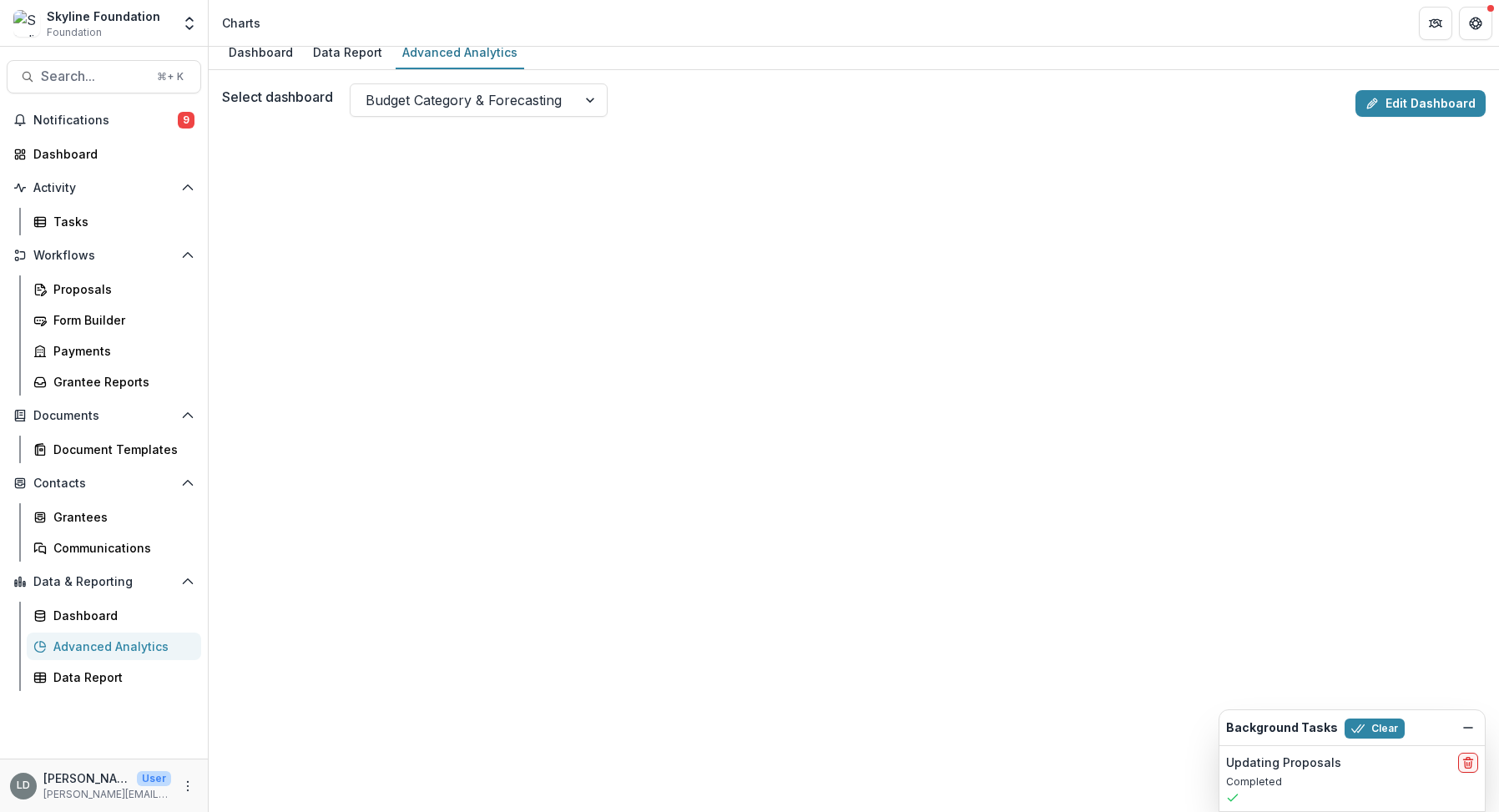
scroll to position [40, 0]
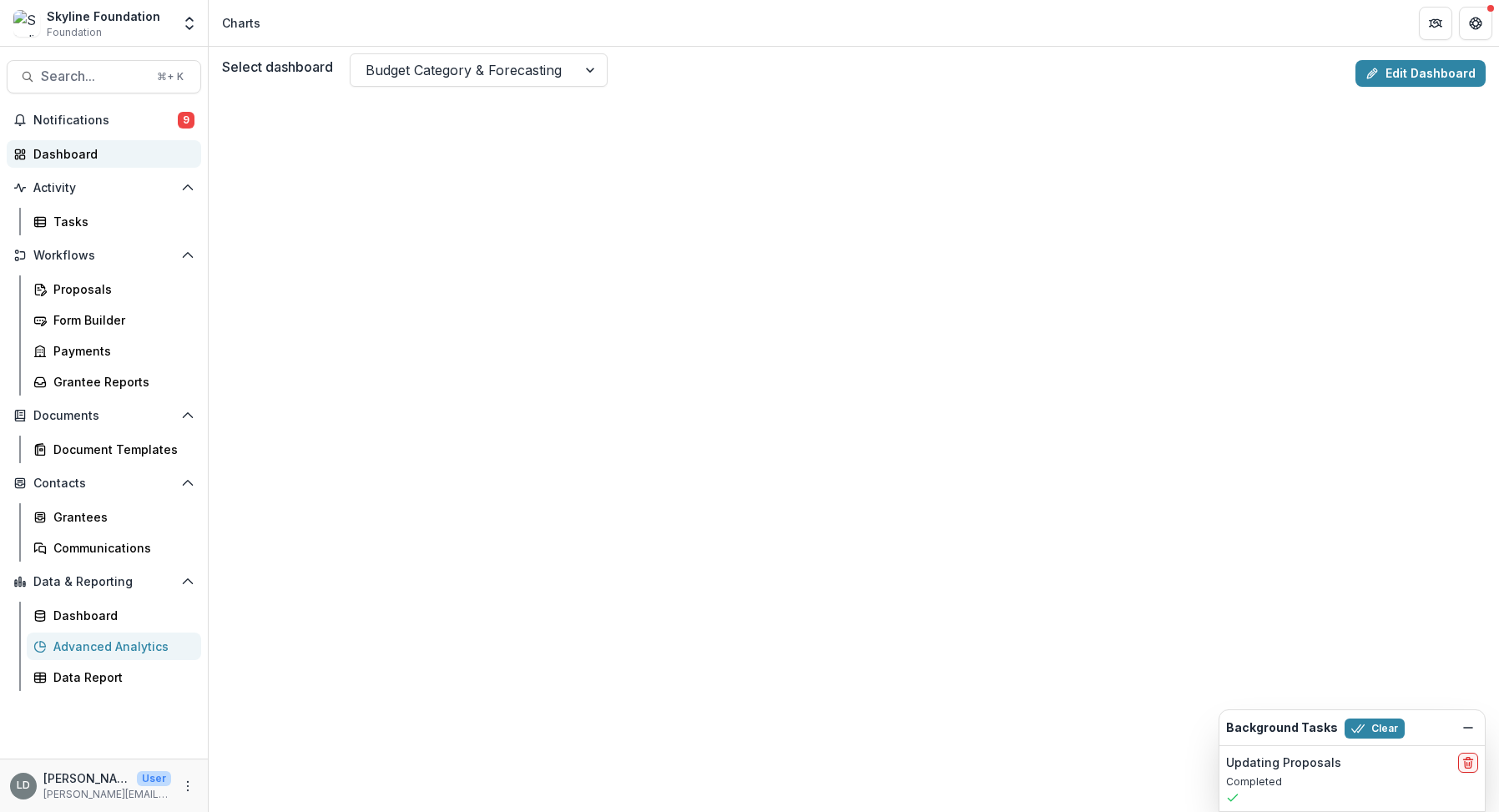
click at [66, 147] on div "Dashboard" at bounding box center [111, 154] width 155 height 18
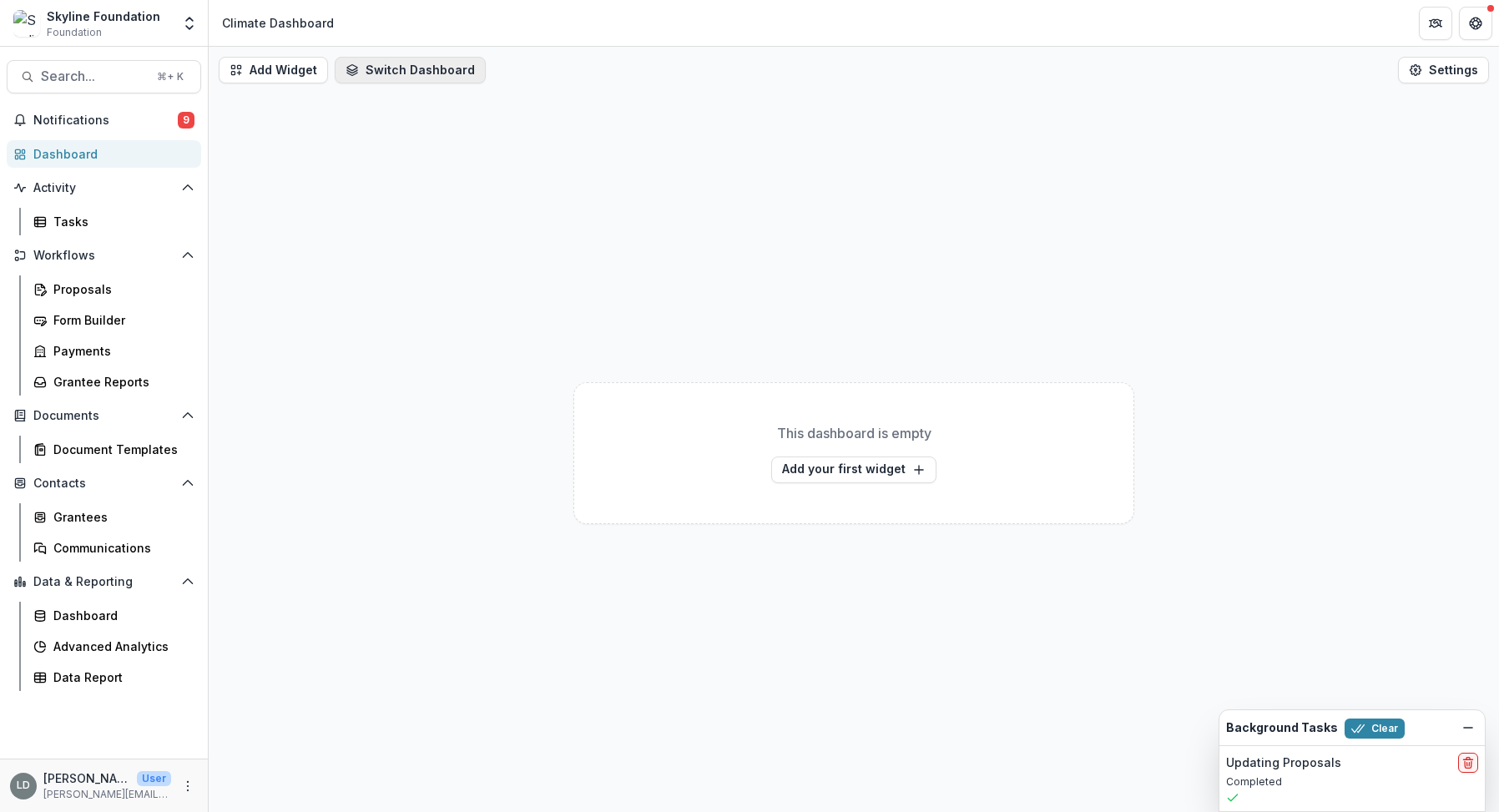
click at [388, 68] on button "Switch Dashboard" at bounding box center [410, 71] width 151 height 27
click at [417, 112] on span "Board Dashboard" at bounding box center [439, 107] width 132 height 18
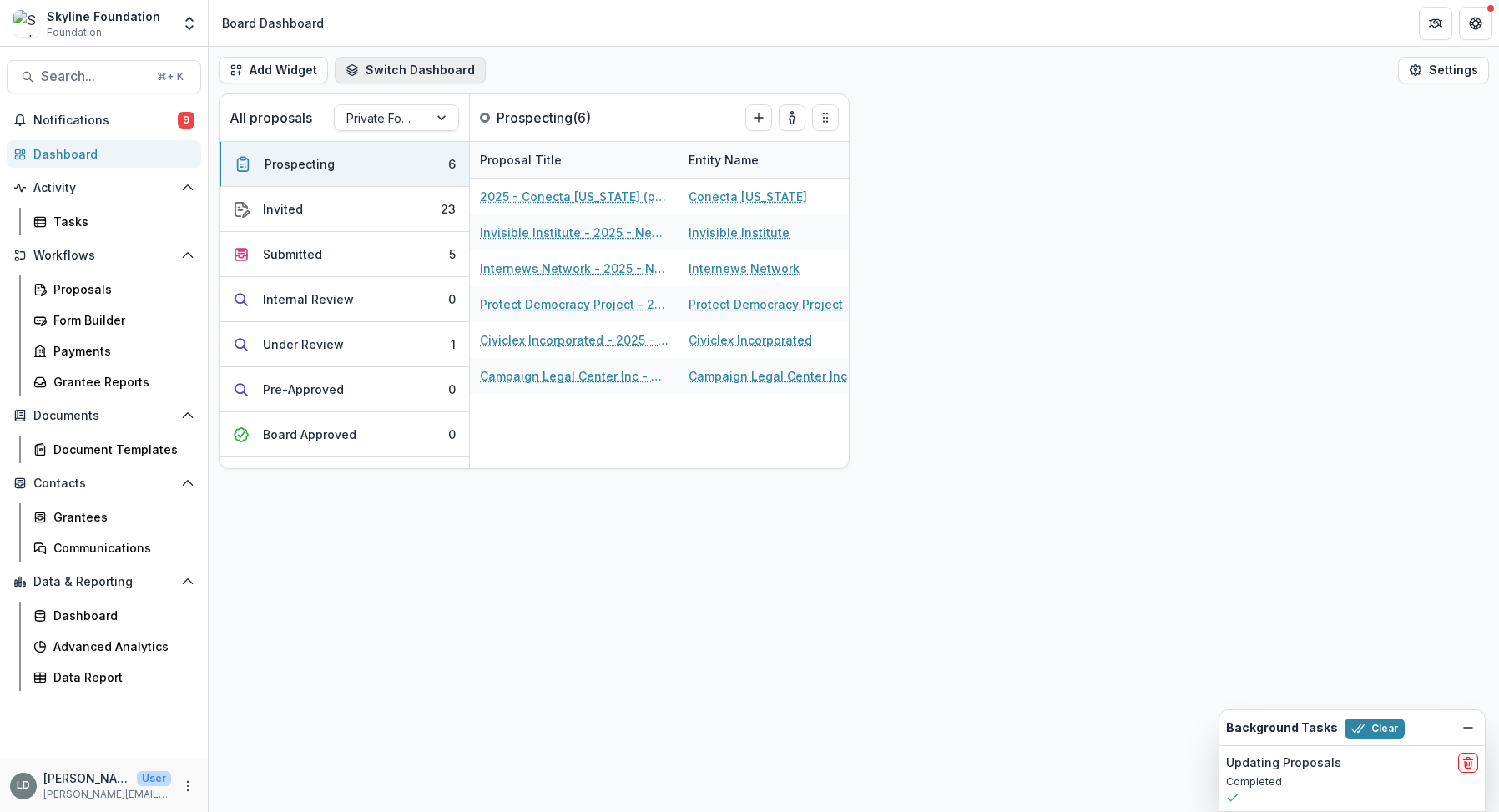
click at [425, 67] on button "Switch Dashboard" at bounding box center [410, 71] width 151 height 27
click at [402, 165] on span "Default" at bounding box center [439, 163] width 132 height 18
